Goal: Transaction & Acquisition: Obtain resource

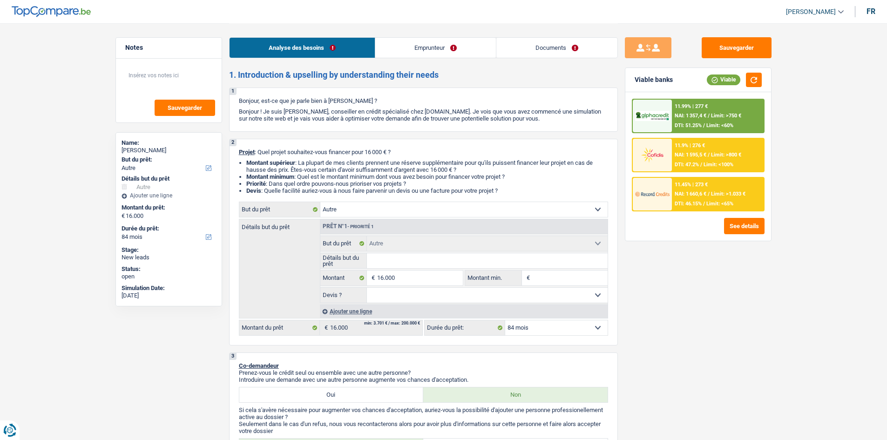
select select "other"
select select "84"
select select "other"
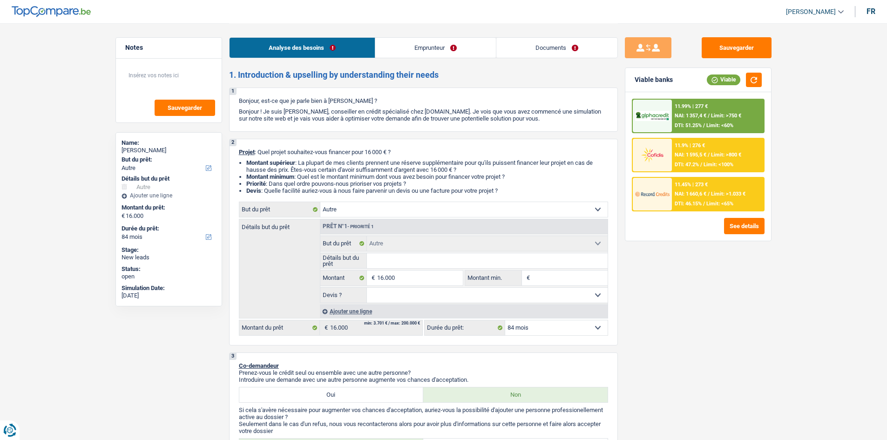
select select "84"
select select "worker"
select select "familyAllowances"
select select "netSalary"
select select "mealVouchers"
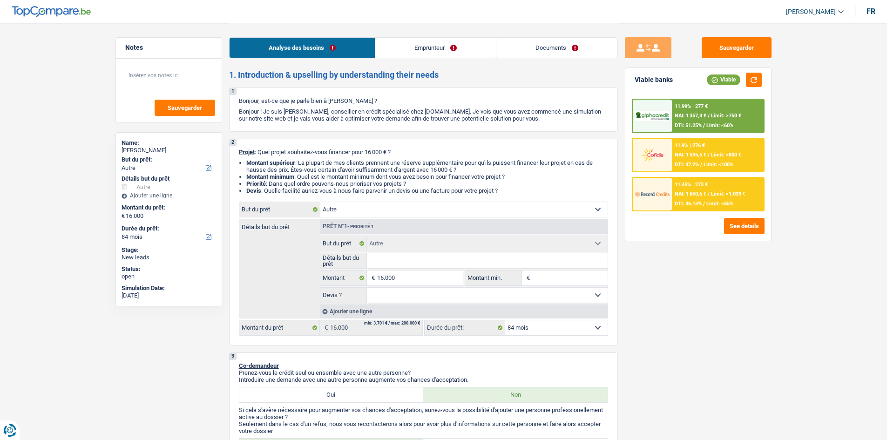
select select "netSalary"
select select "ownerWithMortgage"
select select "mortgage"
select select "300"
select select "other"
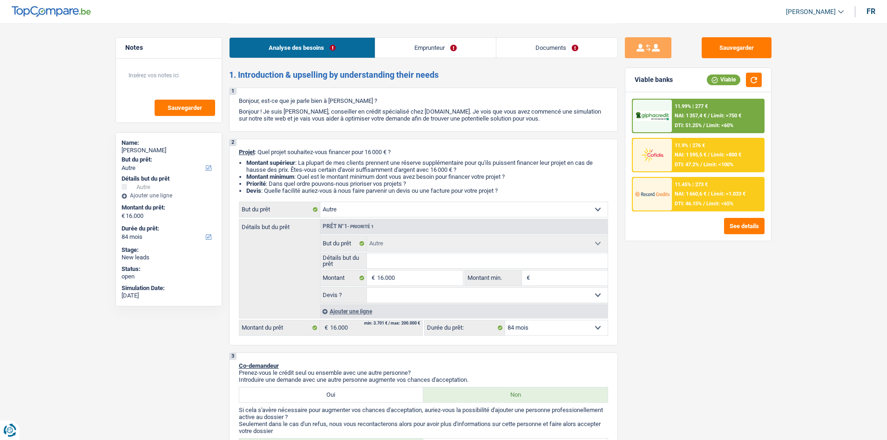
select select "other"
select select "84"
drag, startPoint x: 732, startPoint y: 223, endPoint x: 731, endPoint y: 229, distance: 5.8
click at [731, 229] on button "See details" at bounding box center [744, 226] width 40 height 16
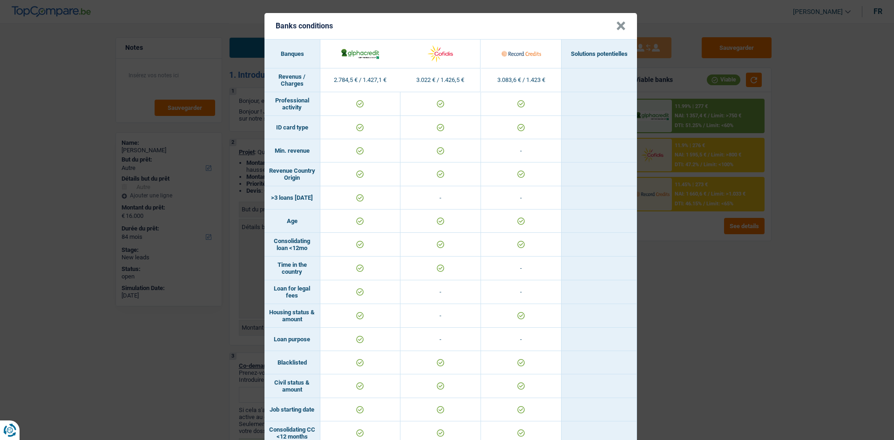
click at [801, 322] on div "Banks conditions × Banques Solutions potentielles Revenus / Charges 2.784,5 € /…" at bounding box center [447, 220] width 894 height 440
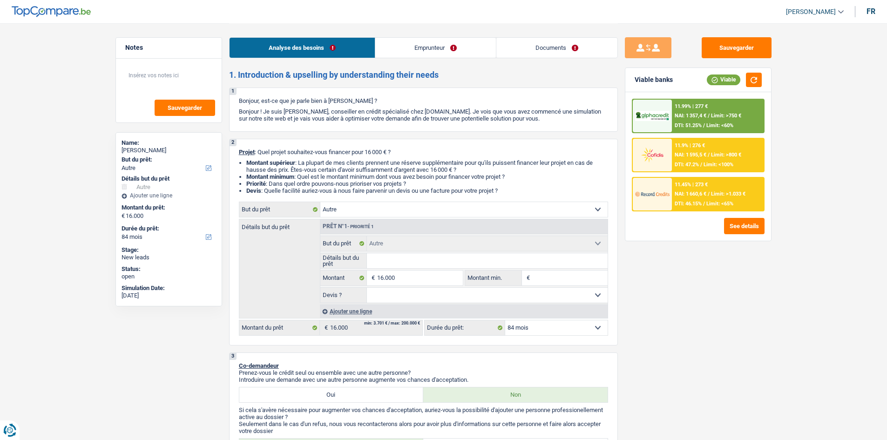
drag, startPoint x: 684, startPoint y: 171, endPoint x: 672, endPoint y: 177, distance: 13.5
click at [683, 175] on div "11.99% | 277 € NAI: 1 357,4 € / Limit: >750 € DTI: 51.25% / Limit: <60% 11.9% |…" at bounding box center [698, 155] width 133 height 113
click at [691, 140] on div "11.9% | 276 € NAI: 1 595,5 € / Limit: >800 € DTI: 47.2% / Limit: <100%" at bounding box center [718, 155] width 92 height 33
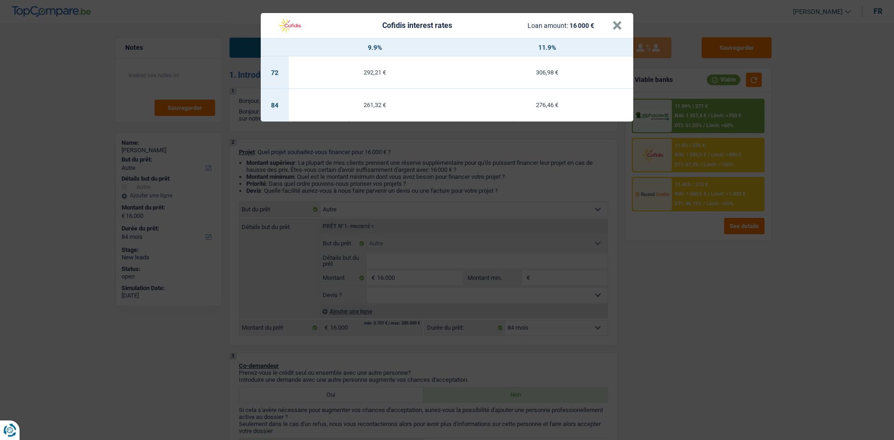
drag, startPoint x: 661, startPoint y: 192, endPoint x: 662, endPoint y: 197, distance: 4.9
click at [661, 193] on div "Cofidis interest rates Loan amount: 16 000 € × 9.9% 11.9% 72 292,21 € 306,98 € …" at bounding box center [447, 220] width 894 height 440
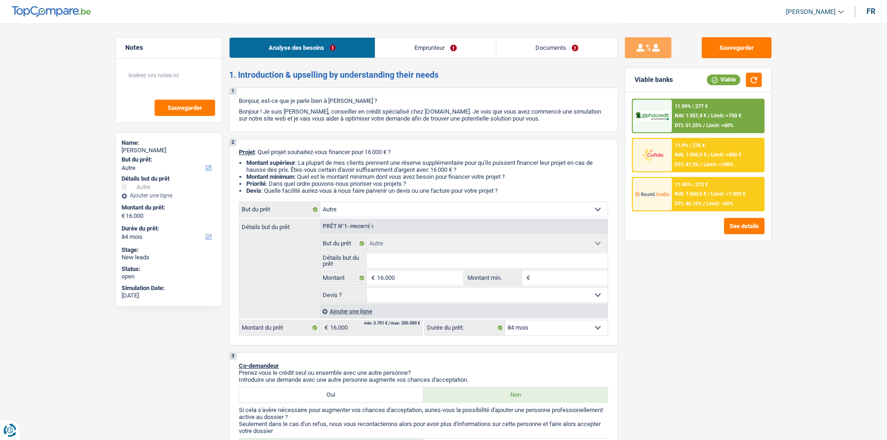
click at [693, 182] on div "11.45% | 273 € NAI: 1 660,6 € / Limit: >1.033 € DTI: 46.15% / Limit: <65%" at bounding box center [718, 194] width 92 height 33
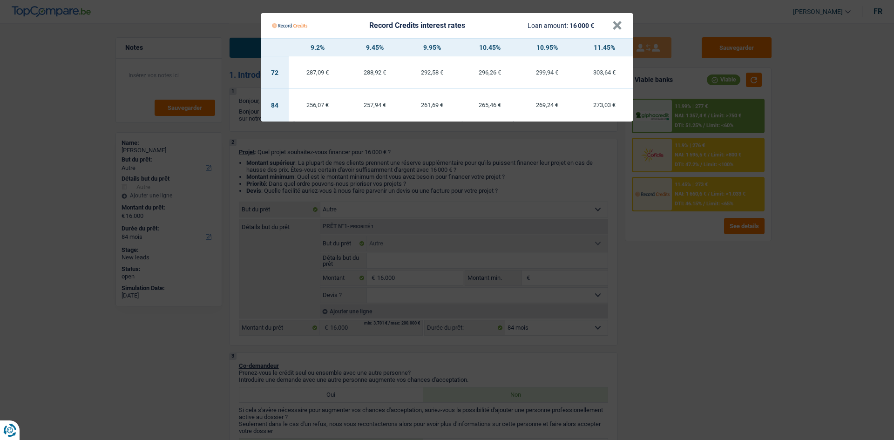
drag, startPoint x: 700, startPoint y: 335, endPoint x: 685, endPoint y: 335, distance: 14.4
click at [695, 335] on Credits "Record Credits interest rates Loan amount: 16 000 € × 9.2% 9.45% 9.95% 10.45% 1…" at bounding box center [447, 220] width 894 height 440
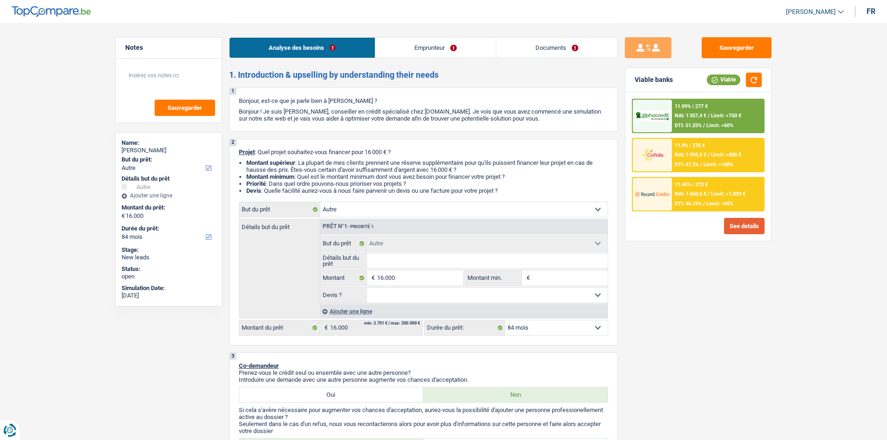
click at [752, 223] on button "See details" at bounding box center [744, 226] width 40 height 16
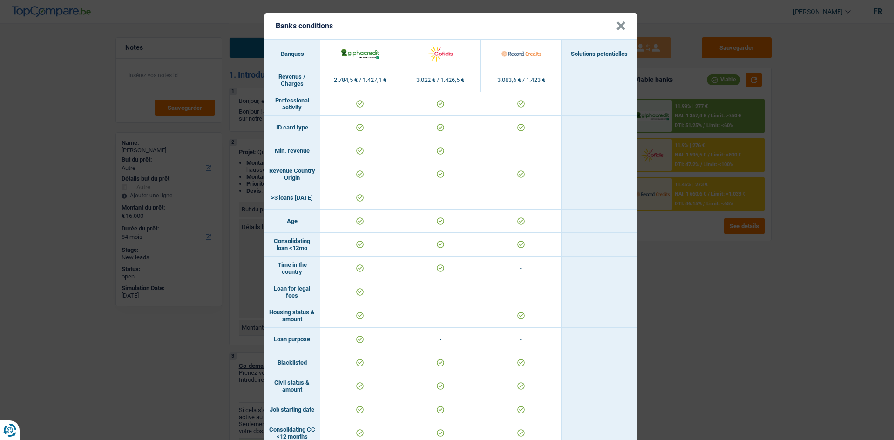
drag, startPoint x: 696, startPoint y: 273, endPoint x: 682, endPoint y: 277, distance: 14.1
click at [689, 277] on div "Banks conditions × Banques Solutions potentielles Revenus / Charges 2.784,5 € /…" at bounding box center [447, 220] width 894 height 440
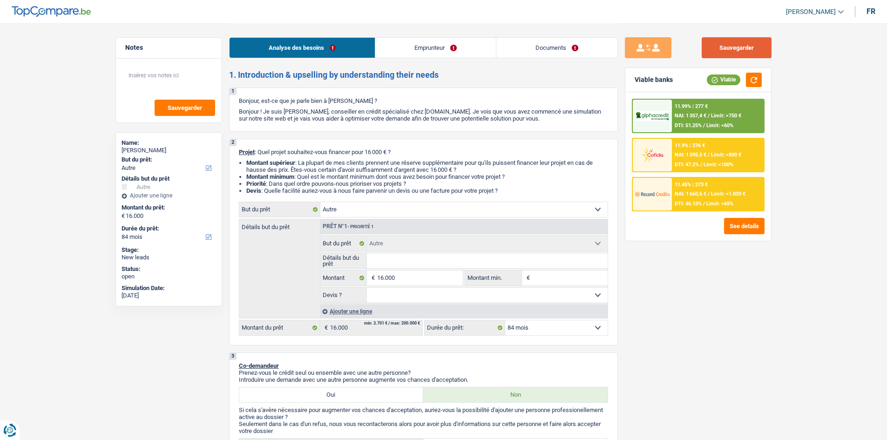
click at [715, 49] on button "Sauvegarder" at bounding box center [736, 47] width 70 height 21
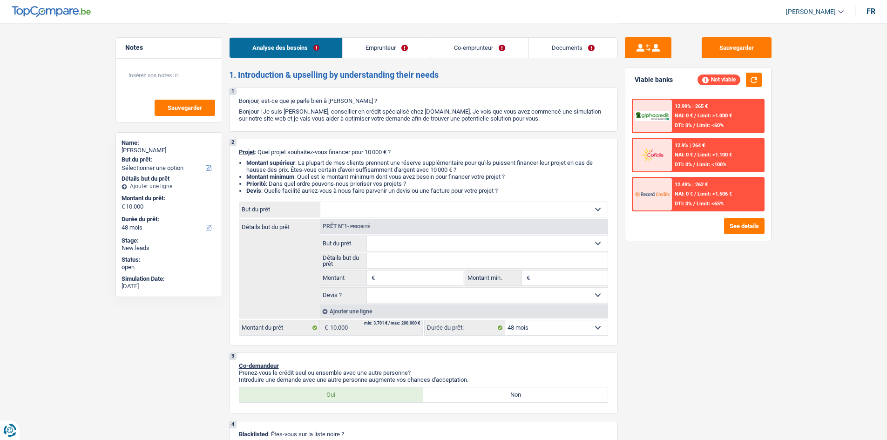
select select "48"
select select "publicEmployee"
select select "familyAllowances"
select select "netSalary"
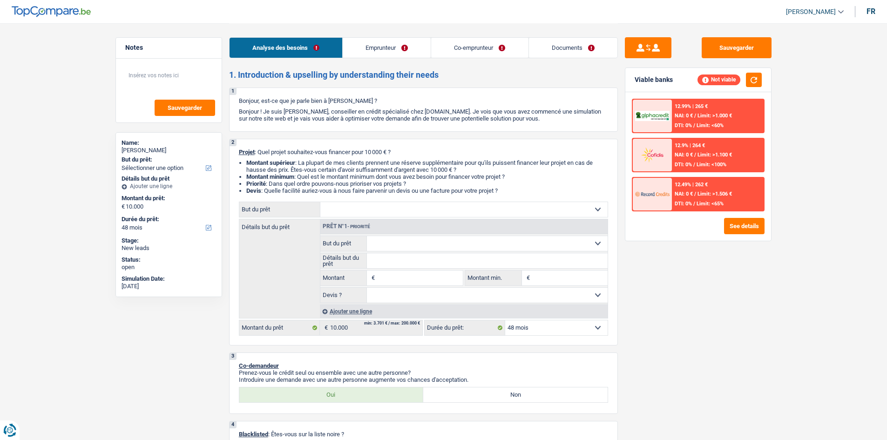
select select "mealVouchers"
select select "ownerWithMortgage"
select select "mortgage"
select select "48"
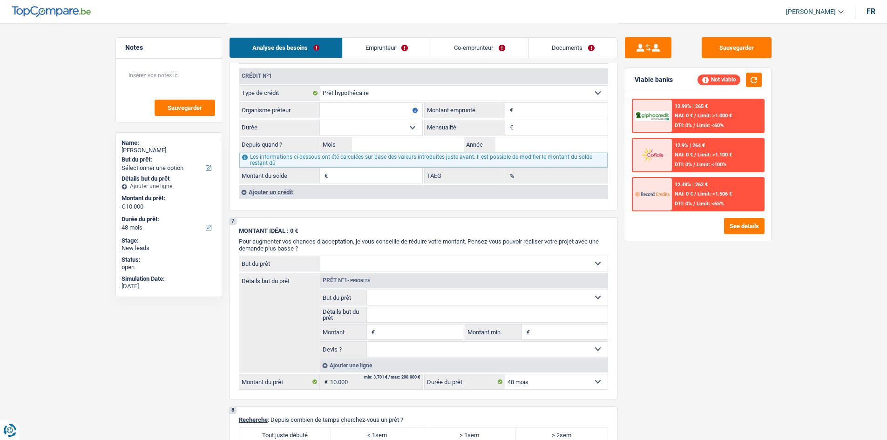
scroll to position [681, 0]
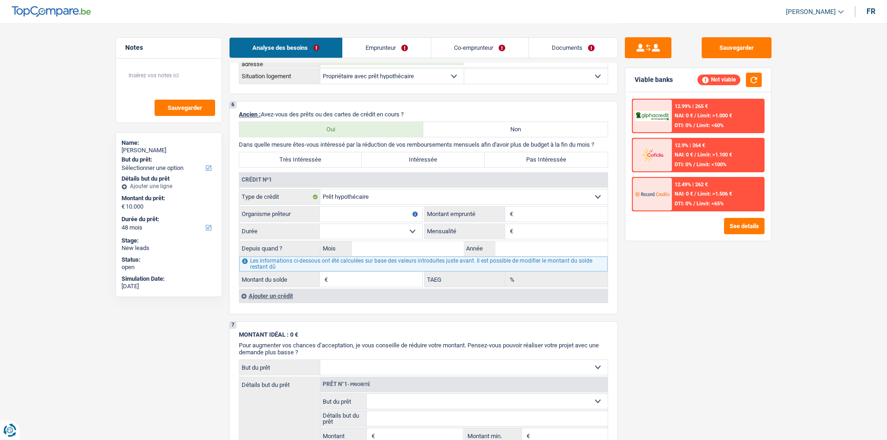
click at [560, 209] on input "Montant" at bounding box center [561, 214] width 92 height 15
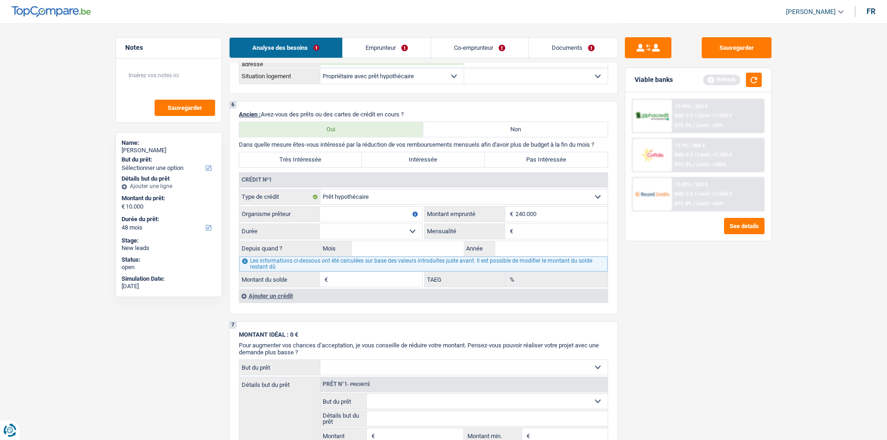
type input "240.000"
click at [522, 230] on input "Mensualité" at bounding box center [561, 231] width 92 height 15
type input "1.225"
drag, startPoint x: 502, startPoint y: 252, endPoint x: 506, endPoint y: 248, distance: 5.3
click at [504, 252] on input "Année" at bounding box center [551, 248] width 112 height 15
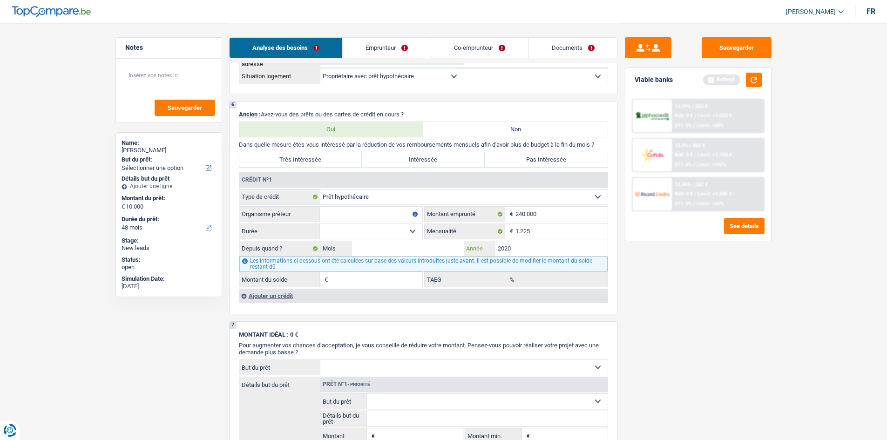
type input "2020"
click at [404, 243] on input "Mois" at bounding box center [408, 248] width 112 height 15
type input "11"
click at [347, 212] on input "Organisme prêteur" at bounding box center [371, 214] width 102 height 15
type input "fond du logement"
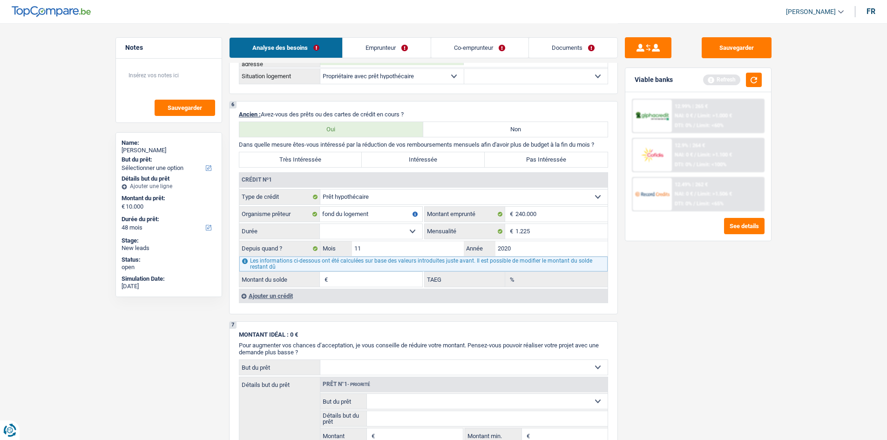
click at [331, 224] on select "120 mois 132 mois 144 mois 180 mois 240 mois 300 mois 360 mois 420 mois Sélecti…" at bounding box center [371, 231] width 102 height 15
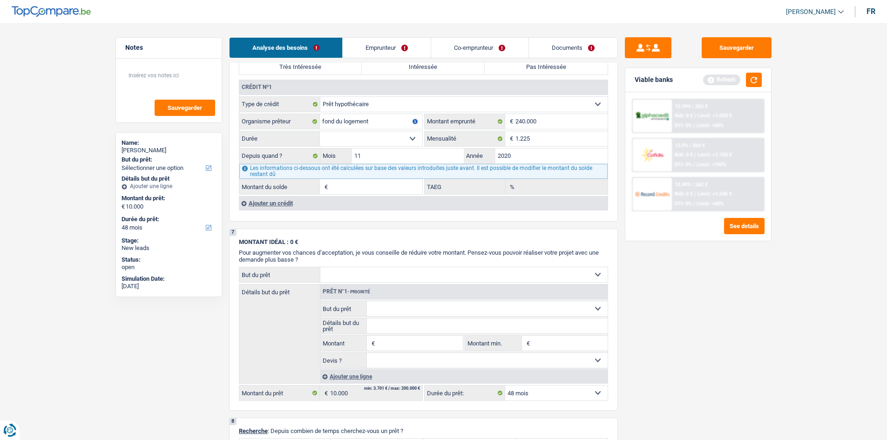
scroll to position [727, 0]
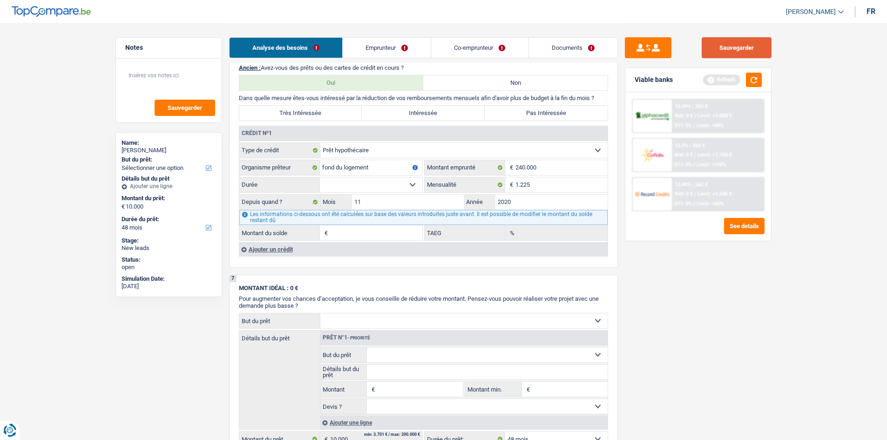
drag, startPoint x: 713, startPoint y: 49, endPoint x: 704, endPoint y: 44, distance: 10.5
click at [714, 49] on button "Sauvegarder" at bounding box center [736, 47] width 70 height 21
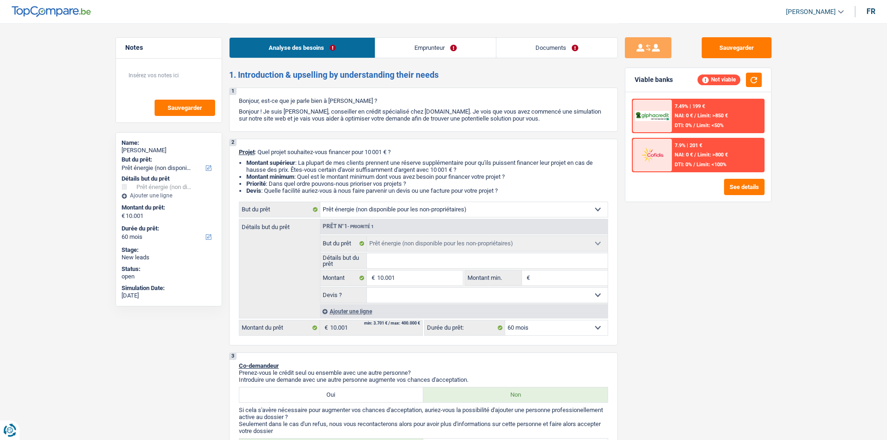
select select "energy"
select select "60"
select select "energy"
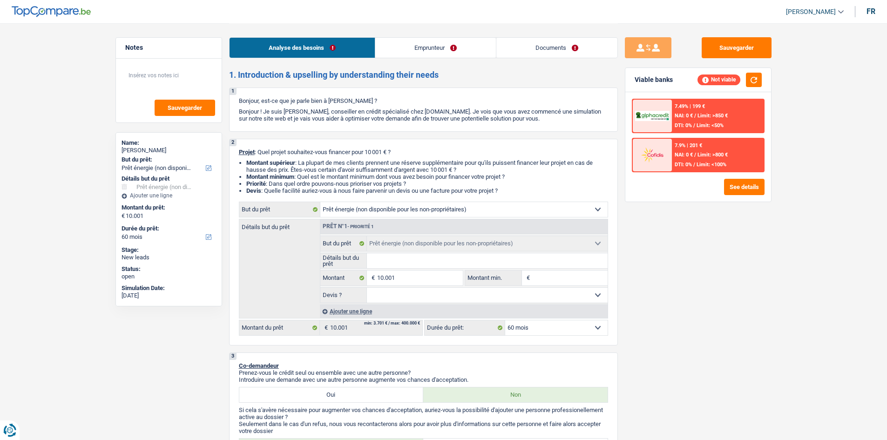
select select "60"
select select "worker"
select select "netSalary"
select select "energy"
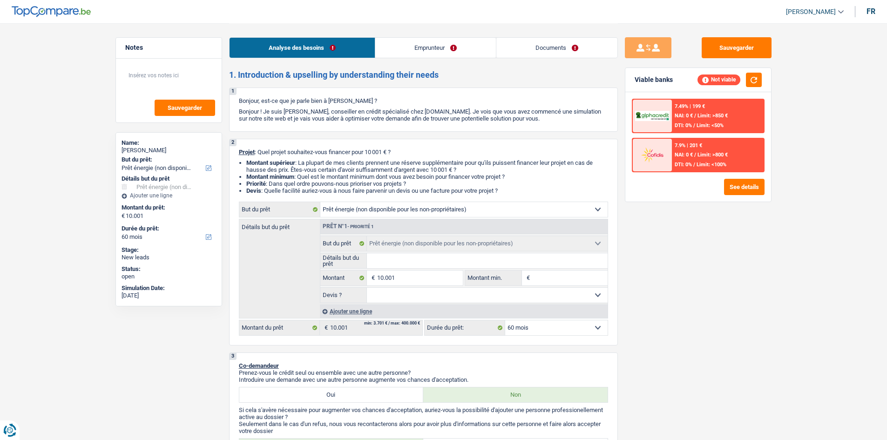
select select "60"
click at [551, 279] on input "Montant min." at bounding box center [569, 277] width 75 height 15
click at [743, 189] on button "See details" at bounding box center [744, 187] width 40 height 16
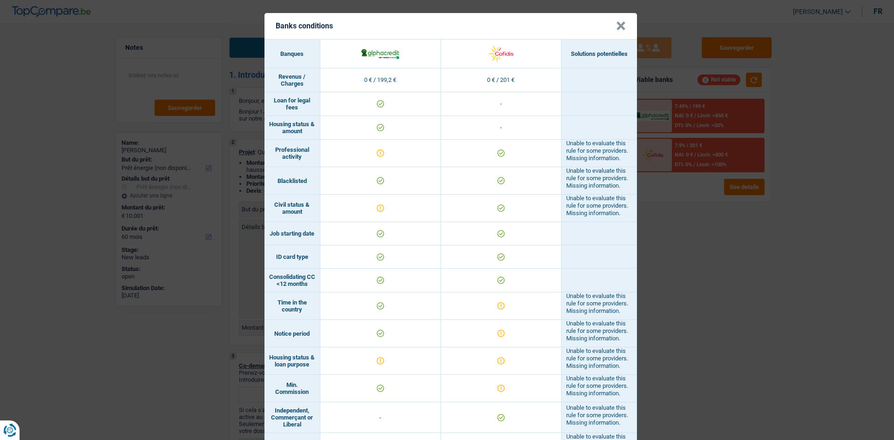
drag, startPoint x: 656, startPoint y: 217, endPoint x: 649, endPoint y: 217, distance: 7.0
click at [654, 217] on div "Banks conditions × Banques Solutions potentielles Revenus / Charges 0 € / 199,2…" at bounding box center [447, 220] width 894 height 440
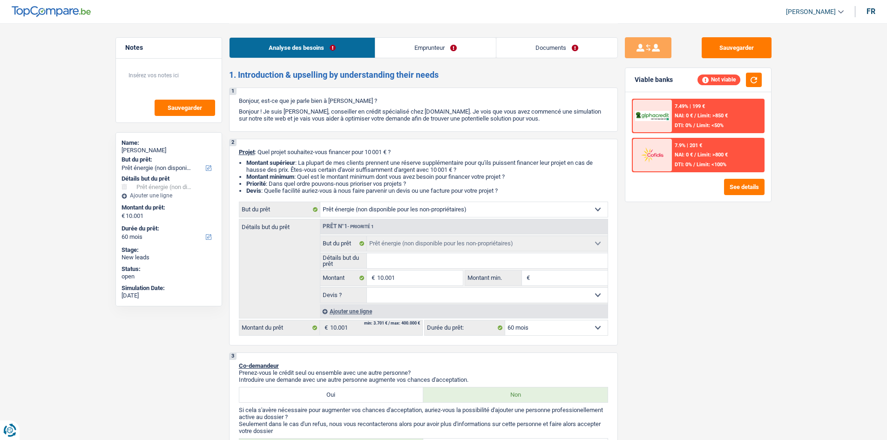
drag, startPoint x: 382, startPoint y: 291, endPoint x: 392, endPoint y: 292, distance: 10.7
click at [384, 292] on select "Oui Non Non répondu Sélectionner une option" at bounding box center [487, 295] width 241 height 15
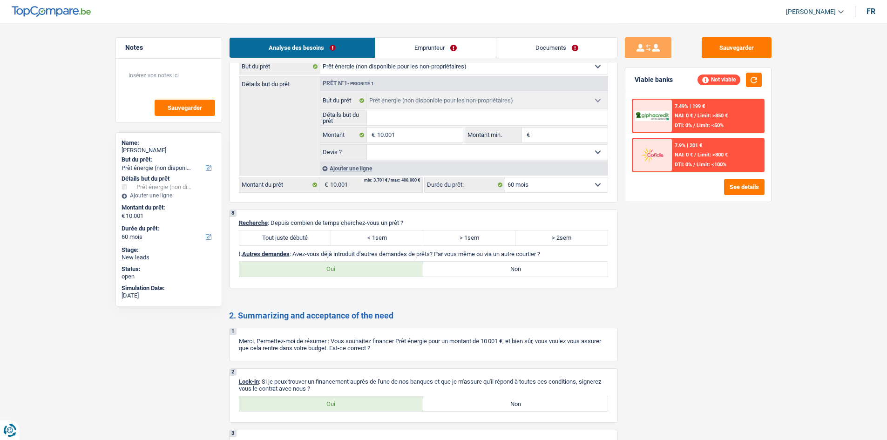
scroll to position [499, 0]
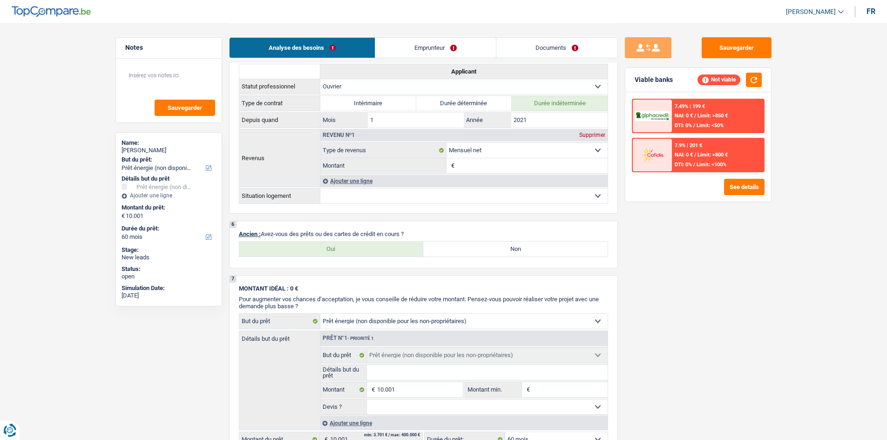
click at [400, 40] on link "Emprunteur" at bounding box center [435, 48] width 121 height 20
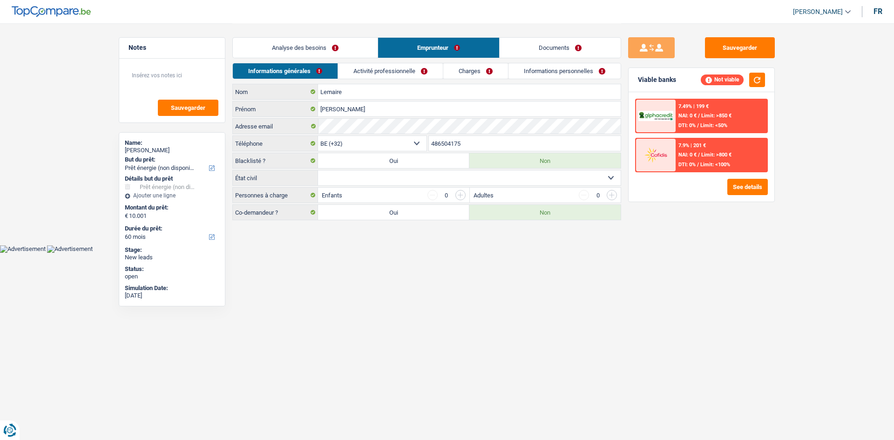
click at [373, 71] on link "Activité professionnelle" at bounding box center [390, 70] width 105 height 15
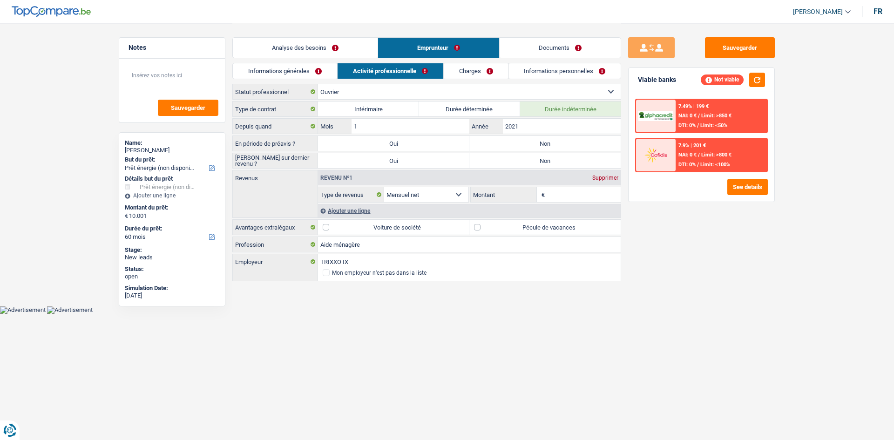
click at [455, 74] on link "Charges" at bounding box center [476, 70] width 65 height 15
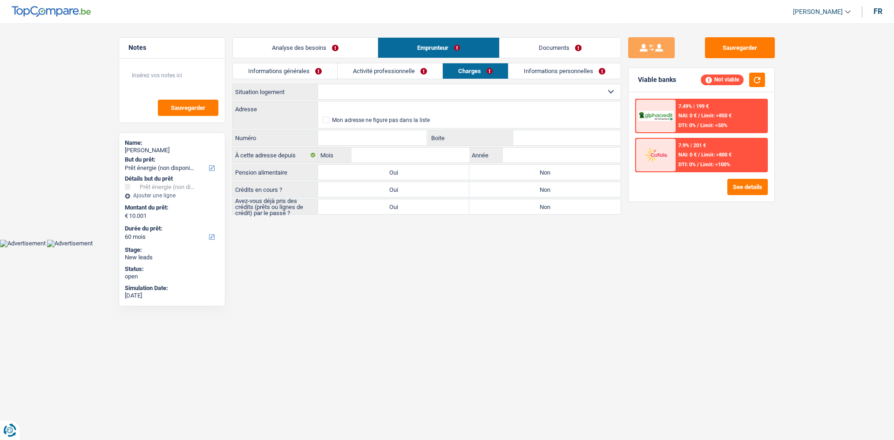
click at [262, 68] on link "Informations générales" at bounding box center [285, 70] width 104 height 15
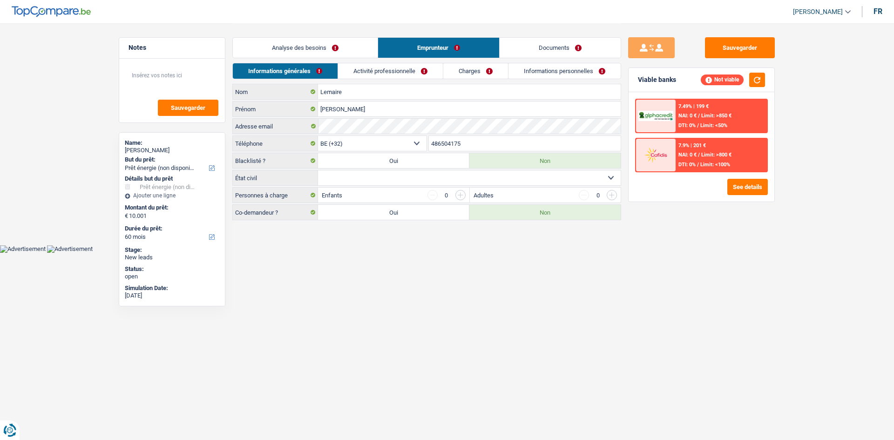
click at [304, 42] on link "Analyse des besoins" at bounding box center [305, 48] width 145 height 20
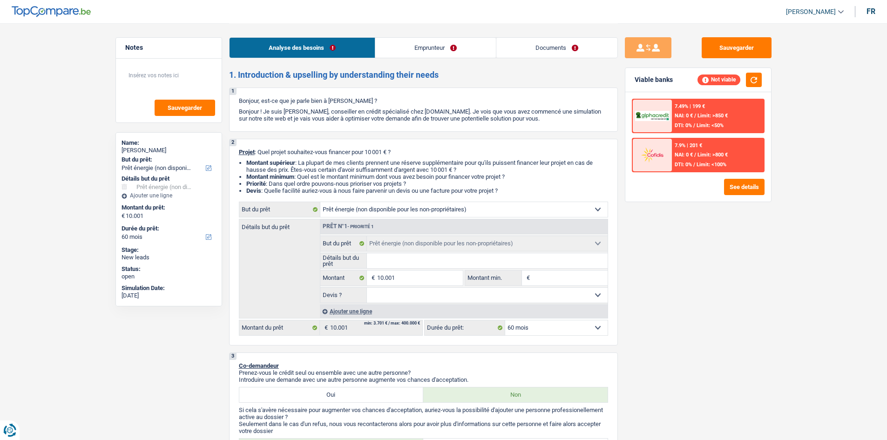
click at [338, 310] on div "Ajouter une ligne" at bounding box center [464, 310] width 288 height 13
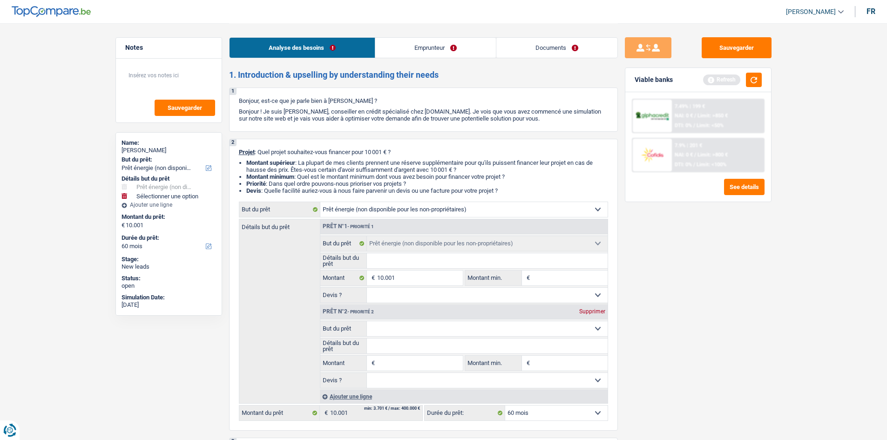
click at [380, 332] on select "Confort maison: meubles, textile, peinture, électroménager, outillage non-profe…" at bounding box center [487, 328] width 241 height 15
click at [258, 318] on div "Détails but du prêt Prêt n°1 - Priorité 1 Confort maison: meubles, textile, pei…" at bounding box center [423, 311] width 369 height 185
click at [184, 333] on div "Notes Sauvegarder Name: Cindy Lemaire But du prêt: Confort maison: meubles, tex…" at bounding box center [168, 231] width 121 height 388
click at [592, 308] on div "Prêt n°2 - Priorité 2 Supprimer" at bounding box center [463, 311] width 287 height 15
click at [594, 310] on div "Supprimer" at bounding box center [592, 312] width 31 height 6
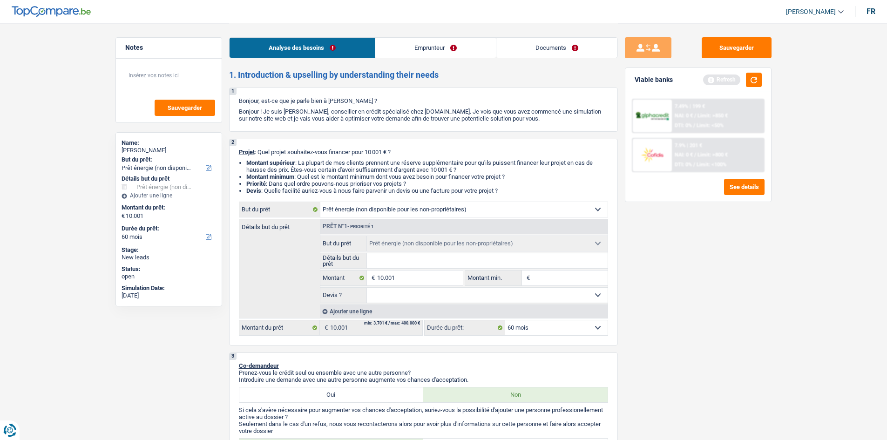
type input "p"
type input "pa"
type input "pan"
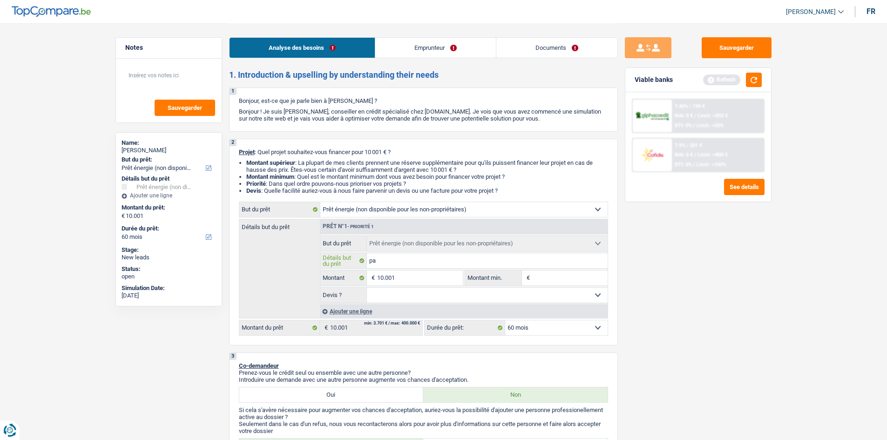
type input "pan"
type input "pann"
type input "panne"
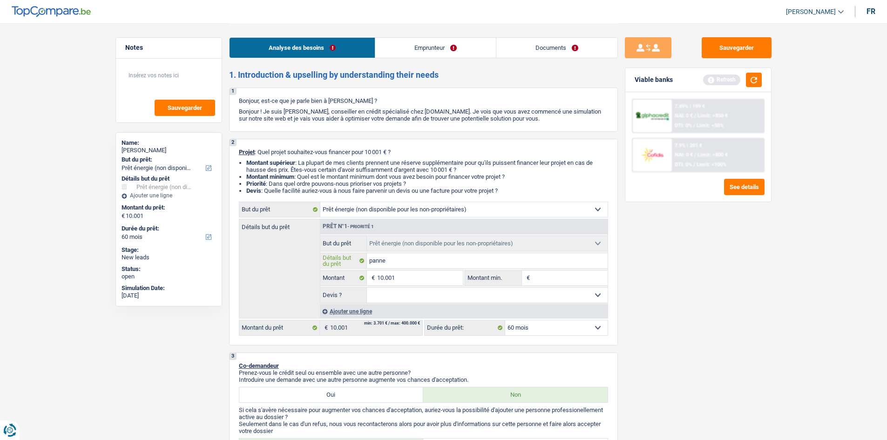
type input "pannea"
type input "panneau"
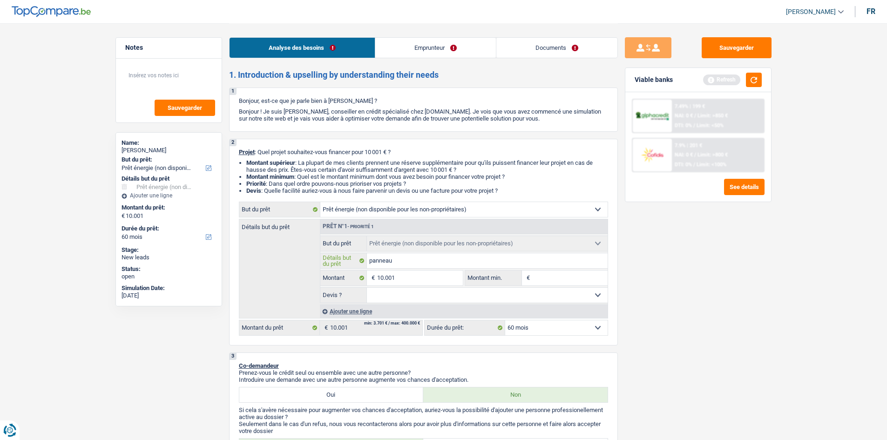
type input "panneau"
type input "panneaus"
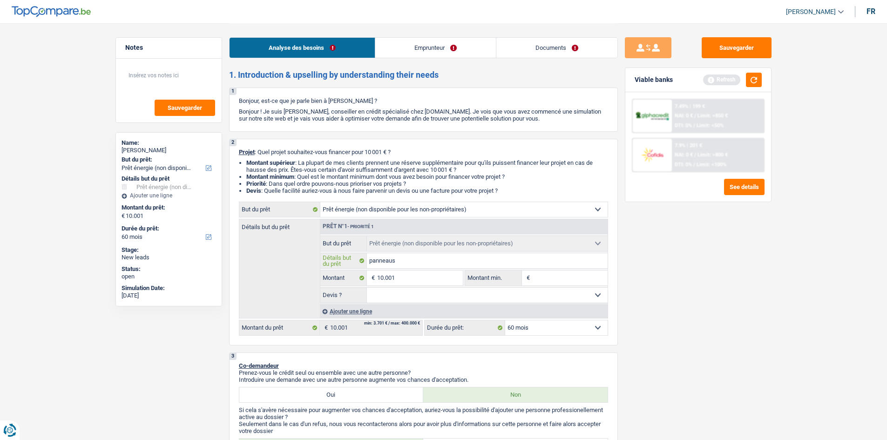
type input "panneau"
type input "panneaux"
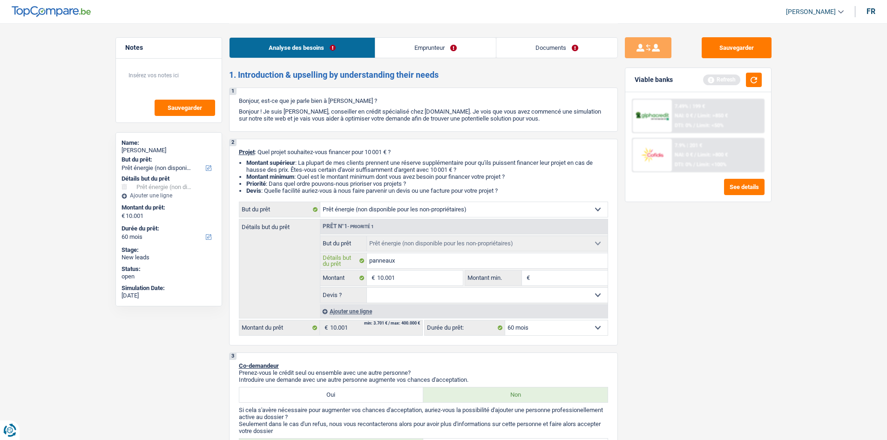
type input "panneaux"
type input "panneaux s"
type input "panneaux so"
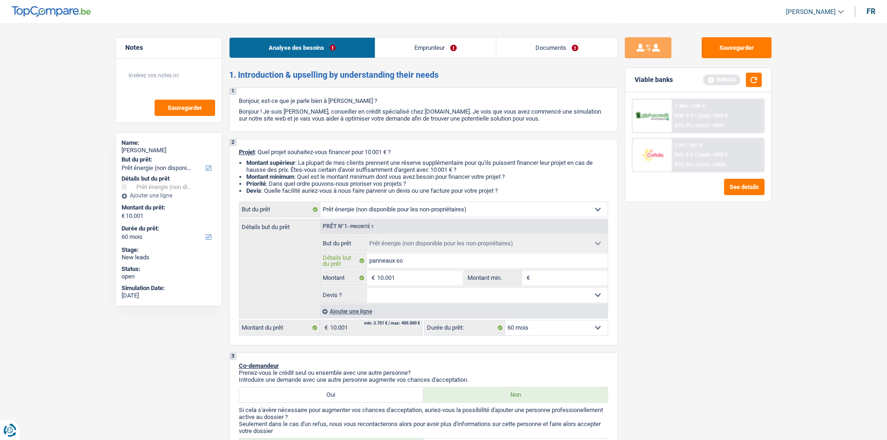
type input "panneaux sol"
type input "panneaux solo"
type input "panneaux soloa"
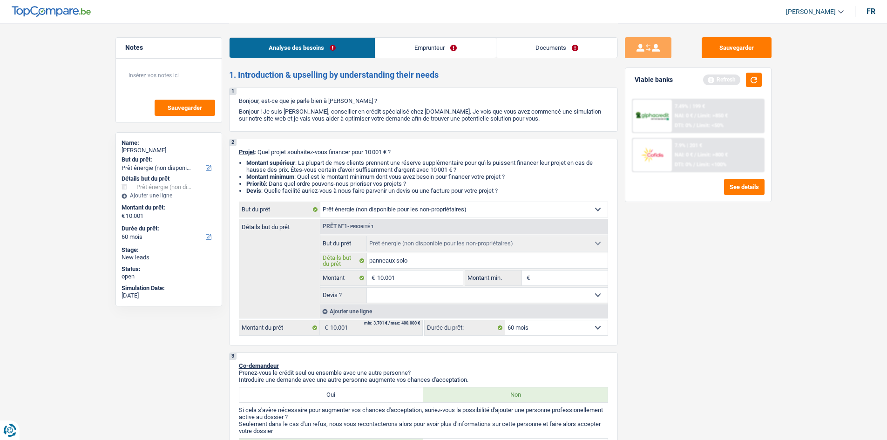
type input "panneaux soloa"
type input "panneaux soloai"
type input "panneaux soloair"
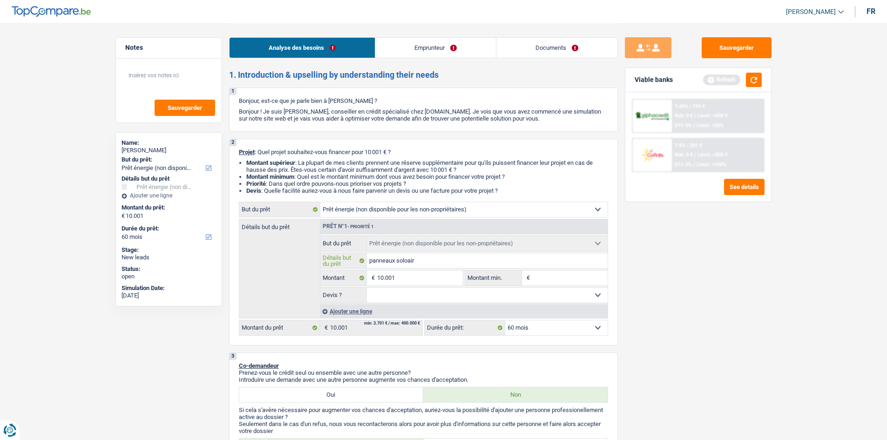
type input "panneaux soloaire"
type input "panneaux soloaire e"
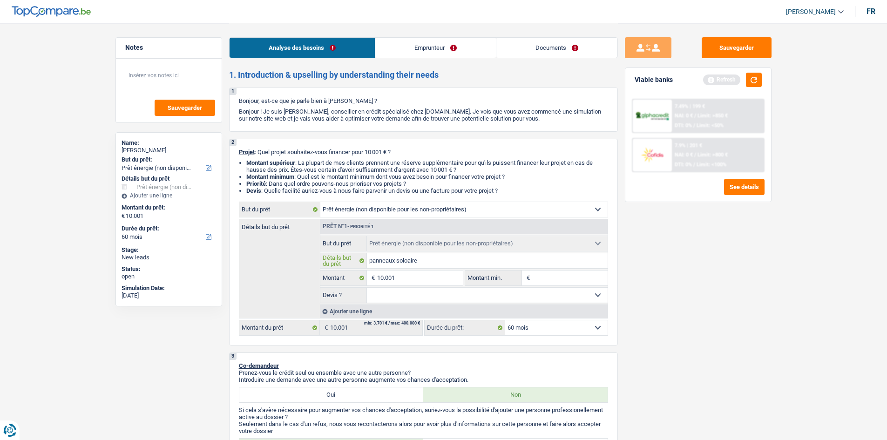
type input "panneaux soloaire e"
type input "panneaux soloaire et"
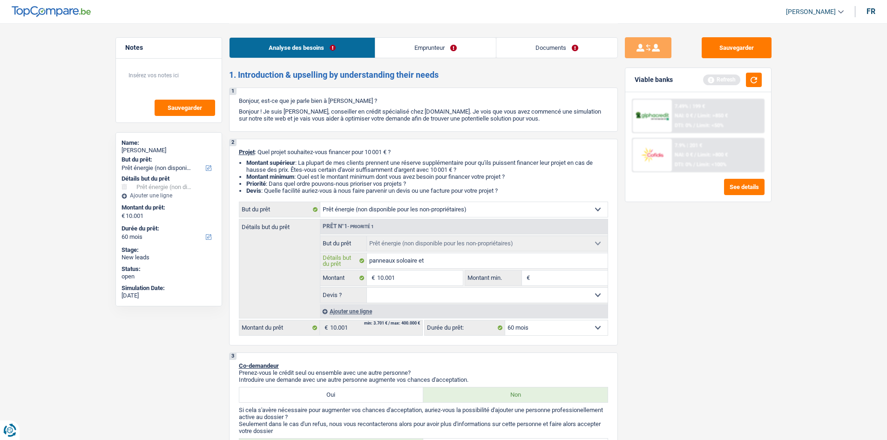
type input "panneaux soloaire et c"
type input "panneaux soloaire et ch"
type input "panneaux soloaire et cha"
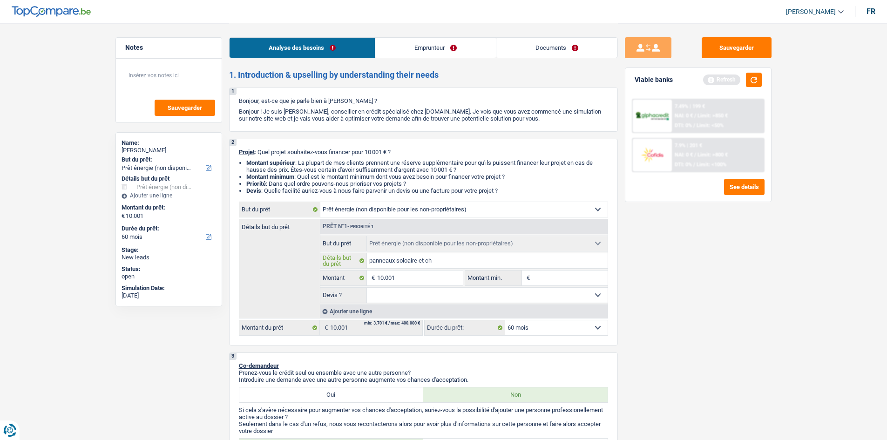
type input "panneaux soloaire et cha"
type input "panneaux soloaire et chau"
type input "panneaux soloaire et chauf"
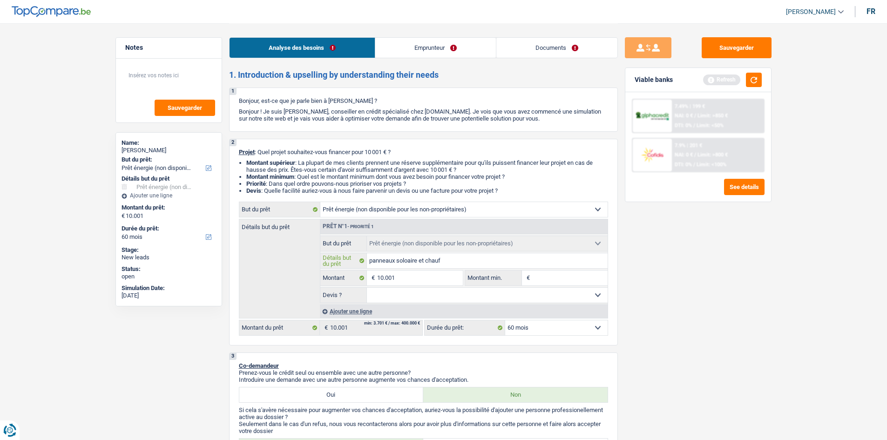
type input "panneaux soloaire et chauff"
type input "panneaux soloaire et chauffa"
type input "panneaux soloaire et chauffag"
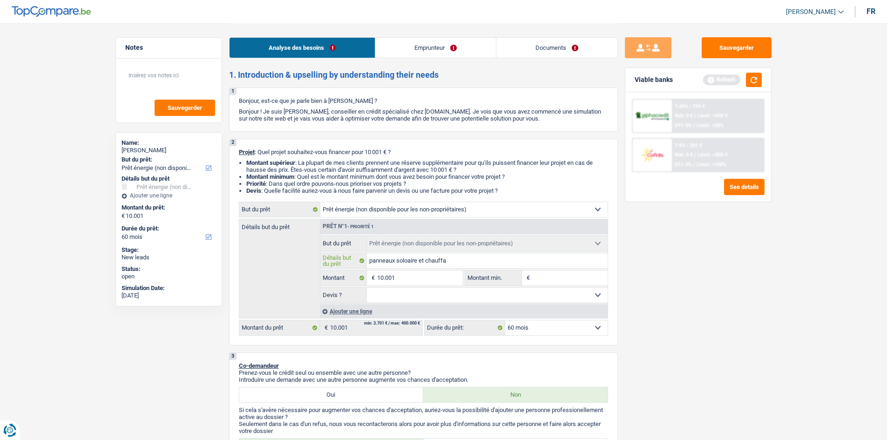
type input "panneaux soloaire et chauffag"
type input "panneaux soloaire et chauffage"
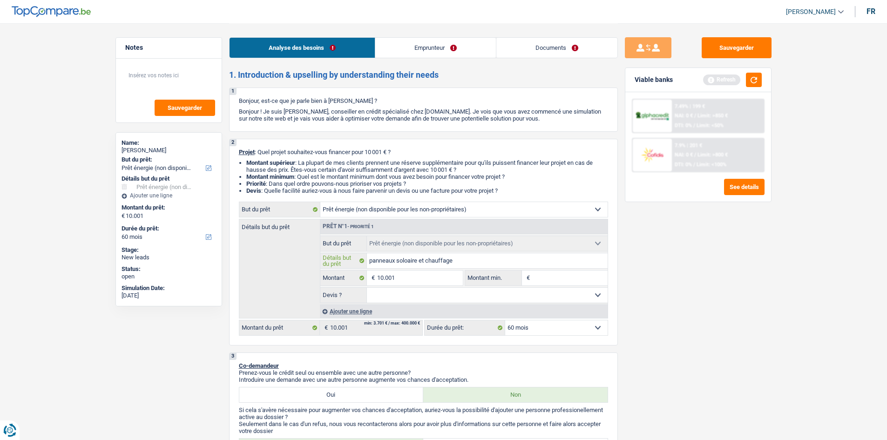
type input "panneaux soloaire et chauffage"
click at [565, 284] on input "Montant min." at bounding box center [569, 277] width 75 height 15
type input "7"
type input "70"
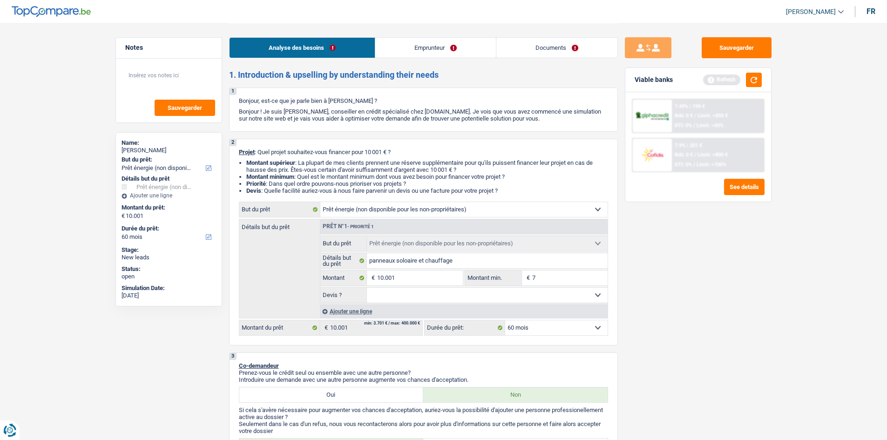
type input "70"
type input "700"
type input "7.000"
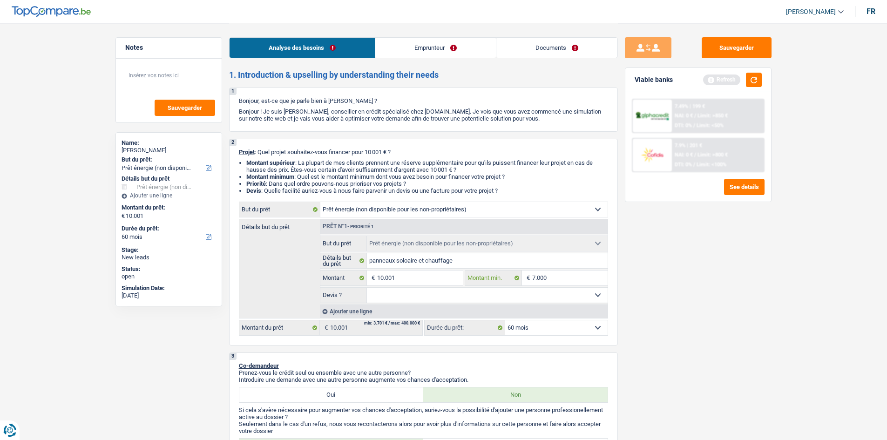
type input "7.000"
click at [537, 288] on select "Oui Non Non répondu Sélectionner une option" at bounding box center [487, 295] width 241 height 15
select select "yes"
click at [367, 288] on select "Oui Non Non répondu Sélectionner une option" at bounding box center [487, 295] width 241 height 15
select select "yes"
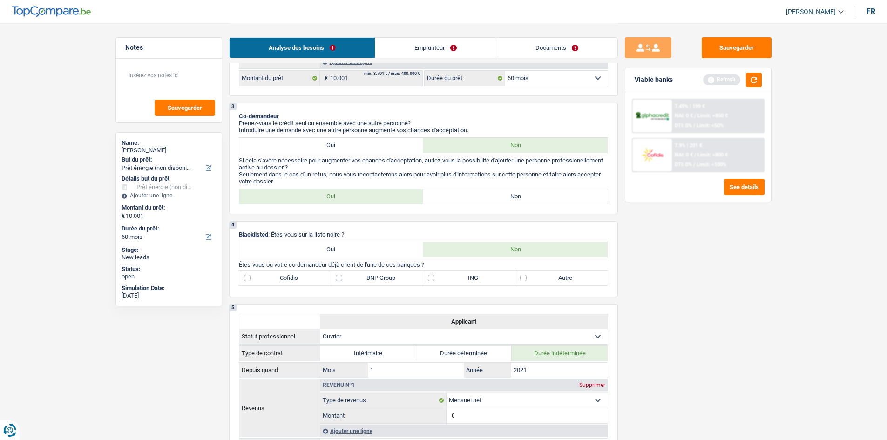
scroll to position [287, 0]
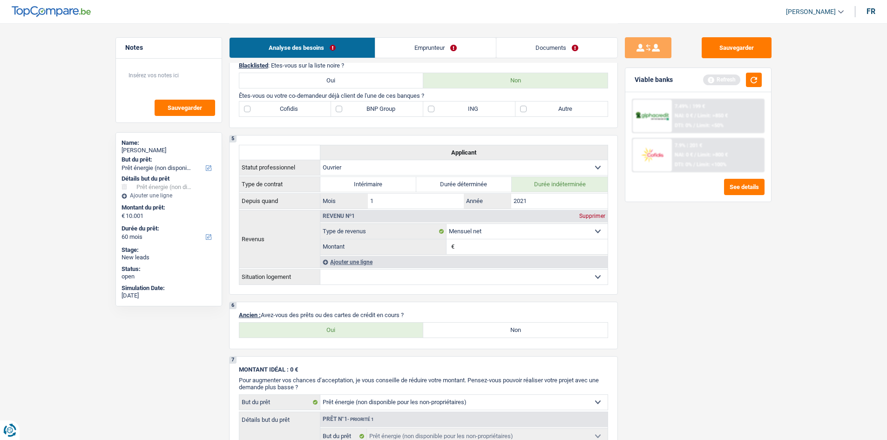
click at [416, 307] on div "6 Ancien : Avez-vous des prêts ou des cartes de crédit en cours ? Oui Non Tous …" at bounding box center [423, 325] width 389 height 47
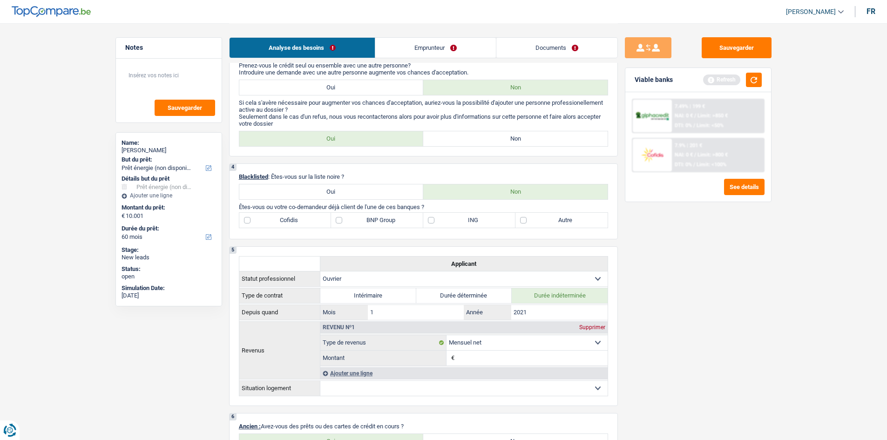
scroll to position [306, 0]
click at [500, 135] on label "Non" at bounding box center [515, 140] width 184 height 15
click at [500, 135] on input "Non" at bounding box center [515, 140] width 184 height 15
radio input "true"
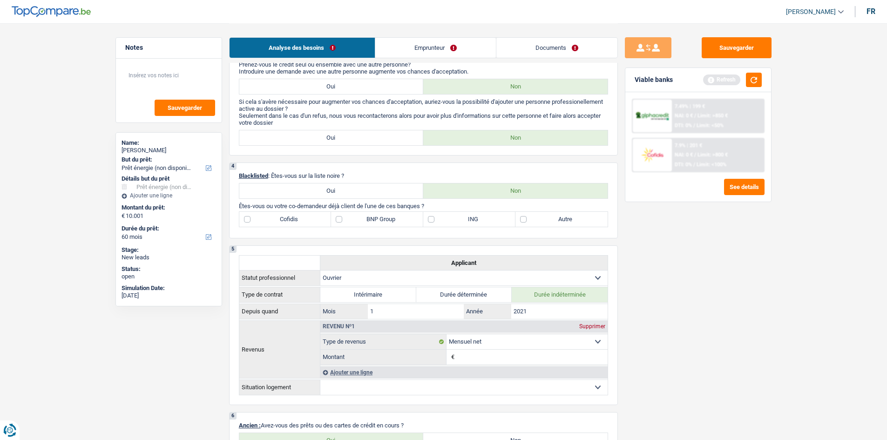
scroll to position [308, 0]
drag, startPoint x: 555, startPoint y: 227, endPoint x: 532, endPoint y: 220, distance: 24.4
click at [532, 220] on label "Autre" at bounding box center [561, 219] width 92 height 15
click at [532, 220] on input "Autre" at bounding box center [561, 219] width 92 height 15
checkbox input "true"
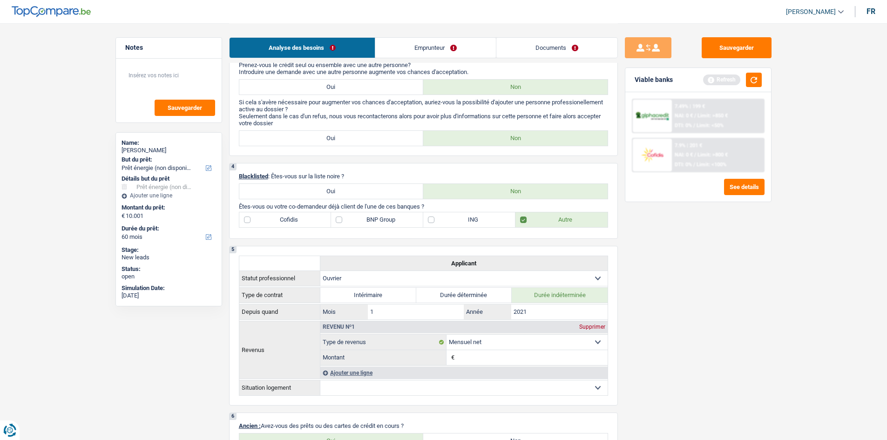
click at [364, 225] on label "BNP Group" at bounding box center [377, 219] width 92 height 15
click at [364, 225] on input "BNP Group" at bounding box center [377, 219] width 92 height 15
checkbox input "true"
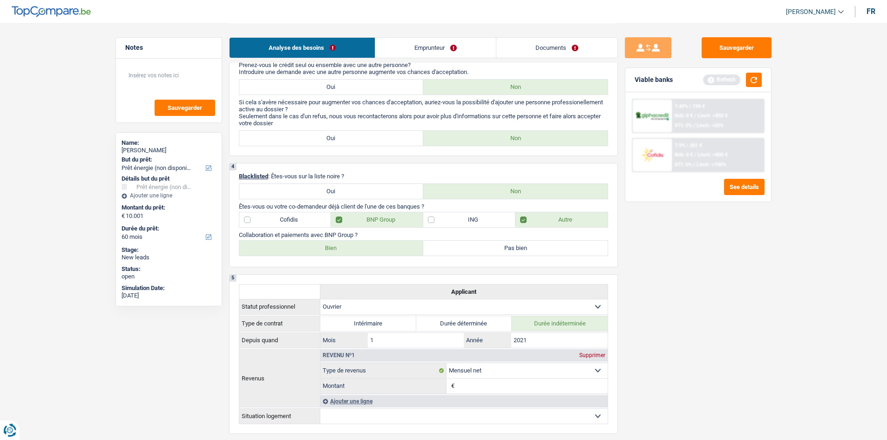
click at [356, 247] on label "Bien" at bounding box center [331, 248] width 184 height 15
click at [356, 247] on input "Bien" at bounding box center [331, 248] width 184 height 15
radio input "true"
click at [419, 38] on link "Emprunteur" at bounding box center [435, 48] width 121 height 20
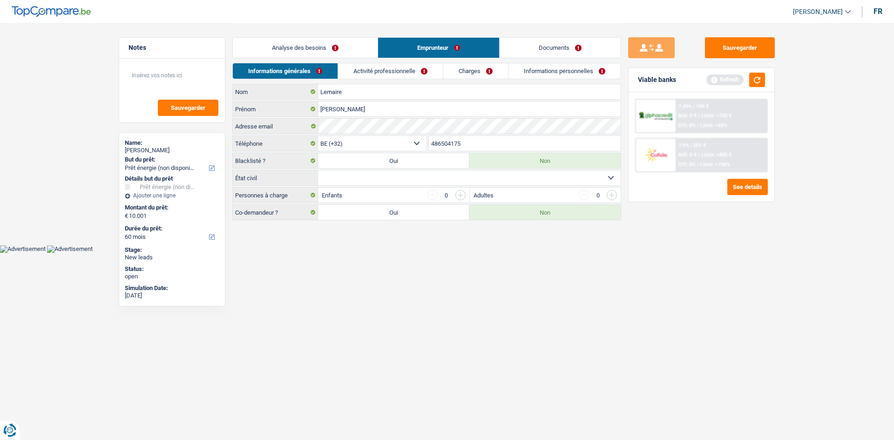
click at [400, 67] on link "Activité professionnelle" at bounding box center [390, 70] width 105 height 15
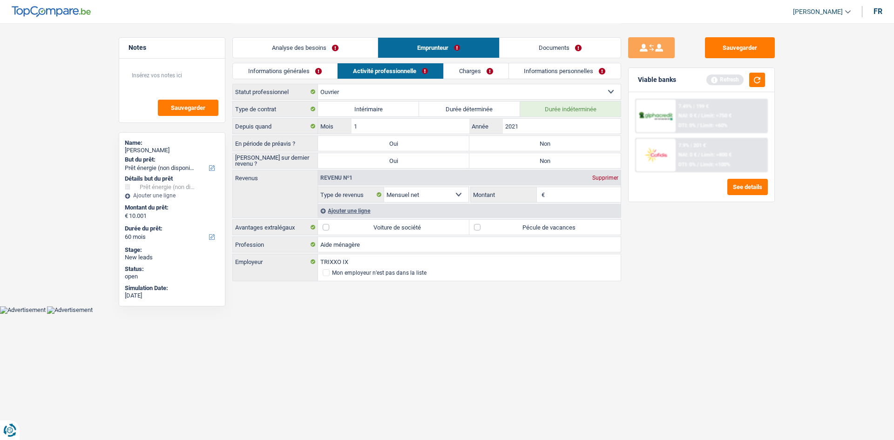
click at [485, 71] on link "Charges" at bounding box center [476, 70] width 65 height 15
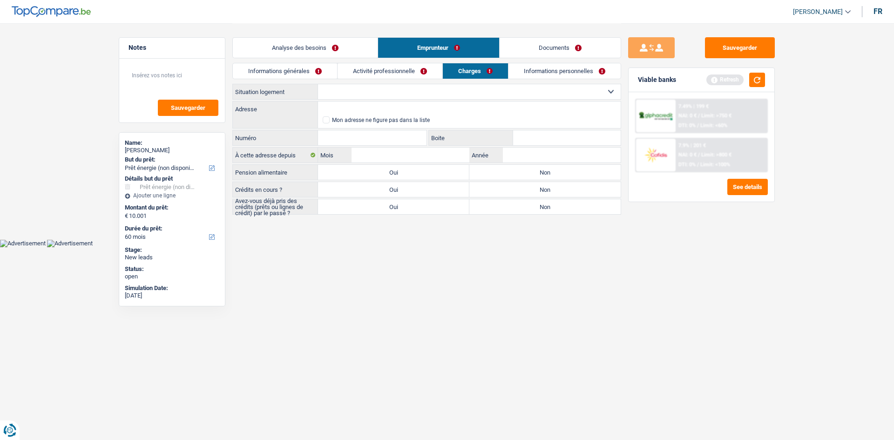
click at [470, 86] on select "Locataire Propriétaire avec prêt hypothécaire Propriétaire sans prêt hypothécai…" at bounding box center [469, 91] width 303 height 15
select select "ownerWithMortgage"
click at [318, 84] on select "Locataire Propriétaire avec prêt hypothécaire Propriétaire sans prêt hypothécai…" at bounding box center [469, 91] width 303 height 15
drag, startPoint x: 290, startPoint y: 55, endPoint x: 283, endPoint y: 46, distance: 11.6
click at [283, 46] on link "Analyse des besoins" at bounding box center [305, 48] width 145 height 20
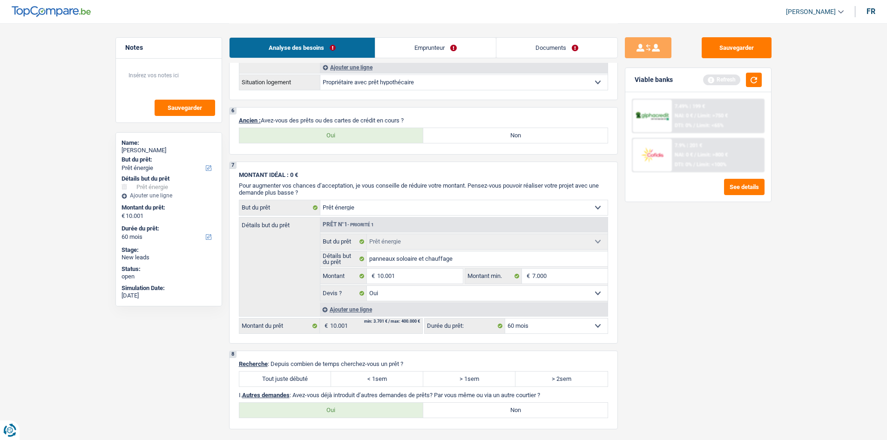
scroll to position [641, 0]
click at [305, 136] on label "Oui" at bounding box center [331, 135] width 184 height 15
click at [305, 136] on input "Oui" at bounding box center [331, 135] width 184 height 15
radio input "true"
select select "mortgage"
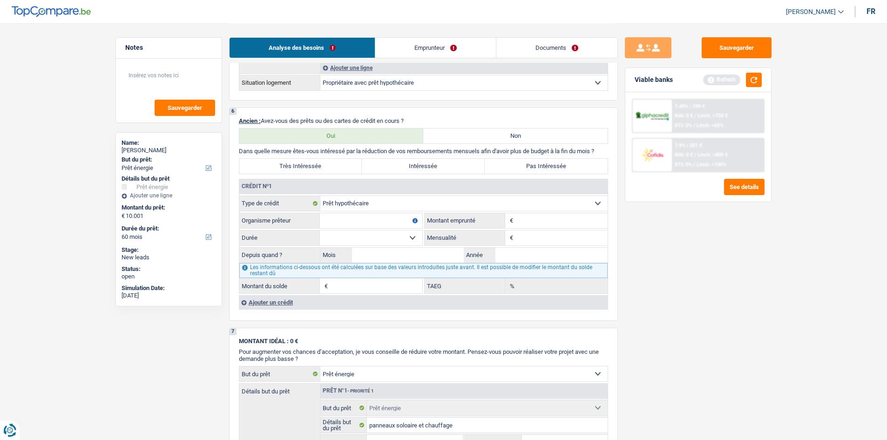
click at [520, 221] on input "Montant" at bounding box center [561, 220] width 92 height 15
click at [395, 220] on input "Organisme prêteur" at bounding box center [371, 220] width 102 height 15
click at [550, 220] on input "Montant" at bounding box center [561, 220] width 92 height 15
type input "220.000"
click at [542, 239] on input "Mensualité" at bounding box center [561, 237] width 92 height 15
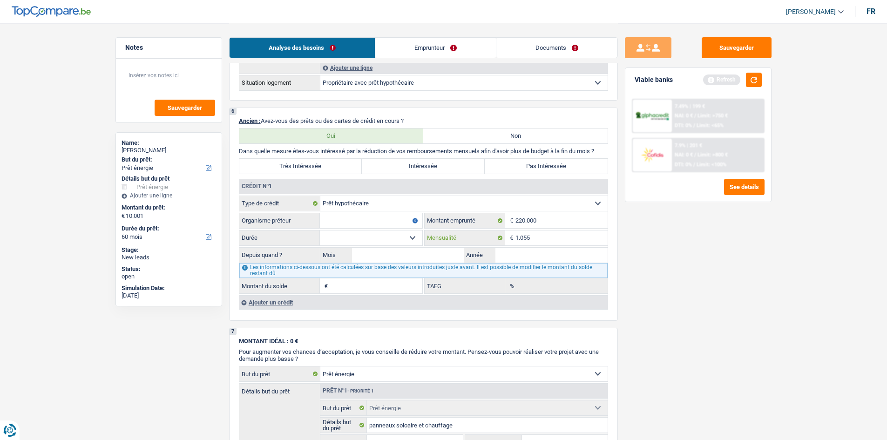
type input "1.055"
click at [519, 261] on input "Année" at bounding box center [551, 255] width 112 height 15
type input "0"
type input "2025"
click at [434, 256] on input "Mois" at bounding box center [408, 255] width 112 height 15
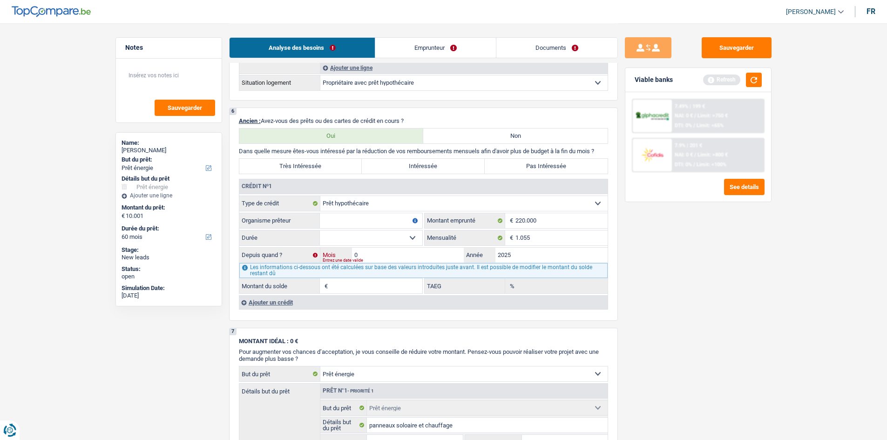
type input "07"
click at [351, 217] on input "Organisme prêteur" at bounding box center [371, 220] width 102 height 15
type input "elantis"
drag, startPoint x: 384, startPoint y: 231, endPoint x: 374, endPoint y: 227, distance: 11.1
click at [374, 227] on input "elantis" at bounding box center [371, 220] width 102 height 15
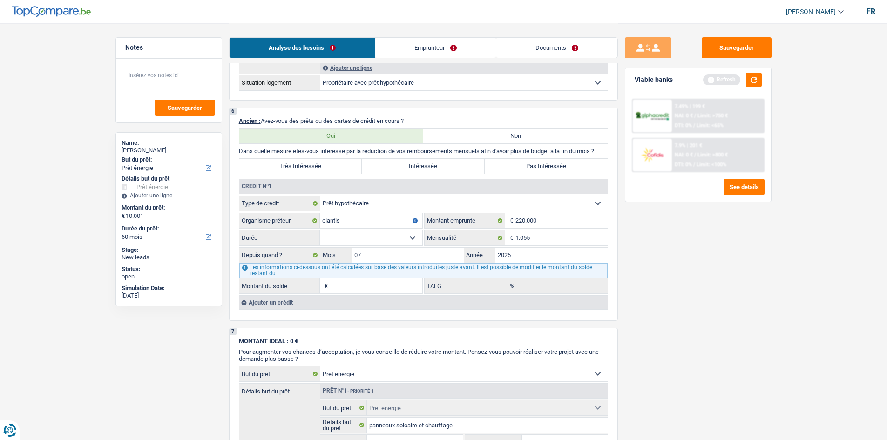
click at [384, 238] on select "120 mois 132 mois 144 mois 180 mois 240 mois 300 mois 360 mois 420 mois Sélecti…" at bounding box center [371, 237] width 102 height 15
select select "360"
click at [320, 230] on select "120 mois 132 mois 144 mois 180 mois 240 mois 300 mois 360 mois 420 mois Sélecti…" at bounding box center [371, 237] width 102 height 15
type input "219.370"
type input "4,11"
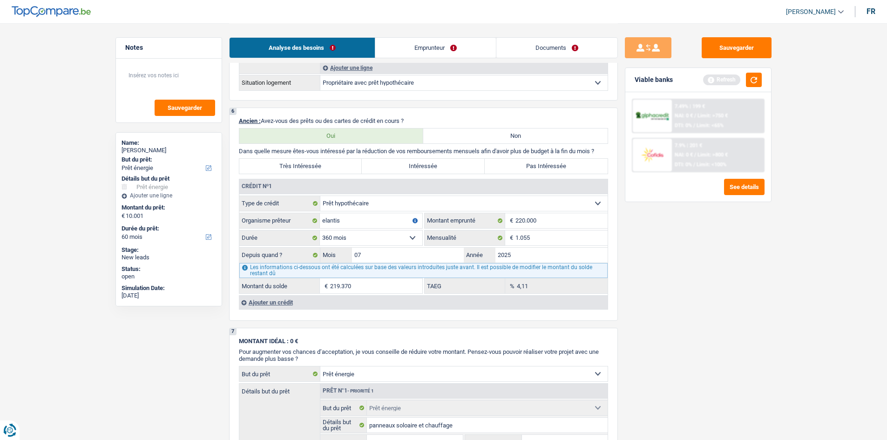
click at [382, 243] on select "120 mois 132 mois 144 mois 180 mois 240 mois 300 mois 360 mois 420 mois Sélecti…" at bounding box center [371, 237] width 102 height 15
select select "300"
click at [320, 230] on select "120 mois 132 mois 144 mois 180 mois 240 mois 300 mois 360 mois 420 mois Sélecti…" at bounding box center [371, 237] width 102 height 15
type input "219.027"
type input "3,15"
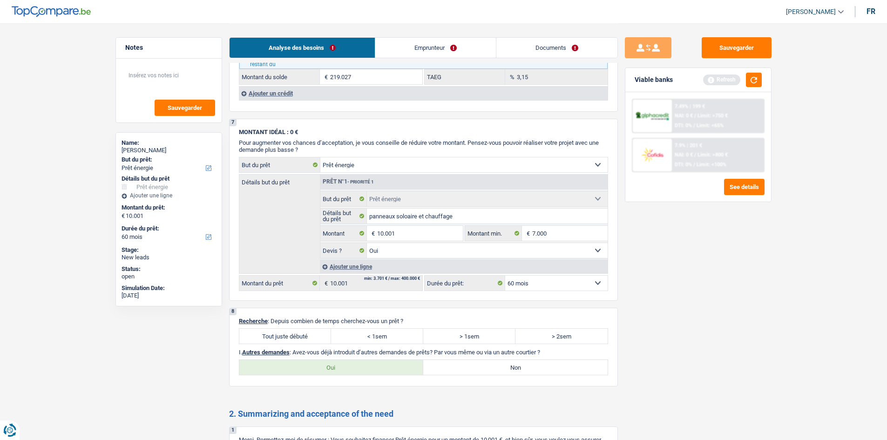
scroll to position [1020, 0]
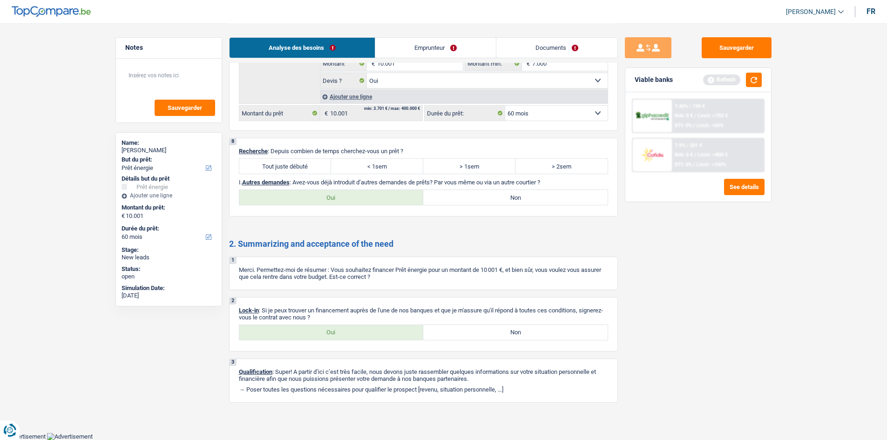
drag, startPoint x: 672, startPoint y: 300, endPoint x: 362, endPoint y: 201, distance: 326.1
click at [362, 201] on label "Oui" at bounding box center [331, 197] width 184 height 15
click at [362, 201] on input "Oui" at bounding box center [331, 197] width 184 height 15
radio input "true"
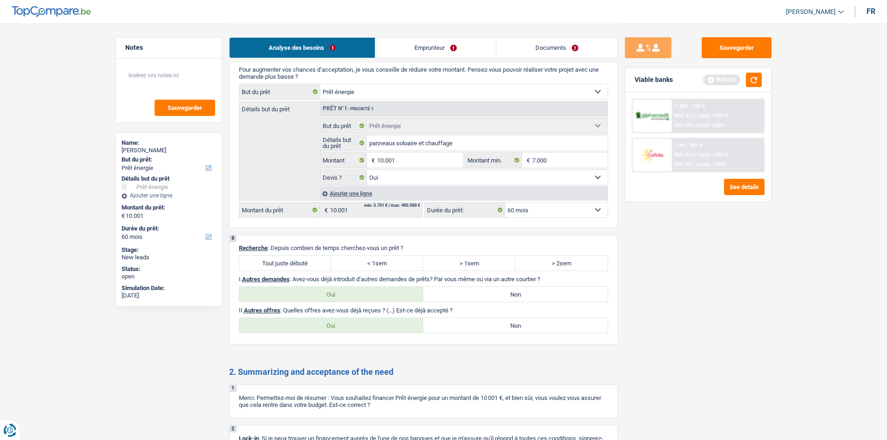
scroll to position [1051, 0]
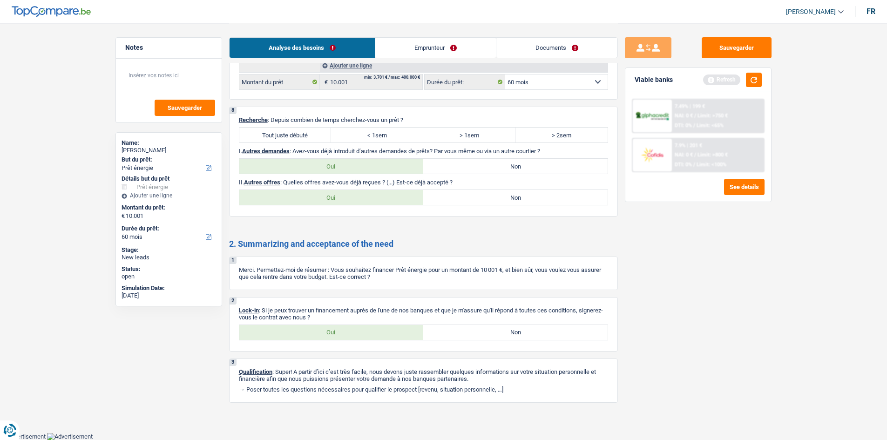
click at [350, 345] on div "2 Lock-in : Si je peux trouver un financement auprès de l'une de nos banques et…" at bounding box center [423, 324] width 389 height 54
click at [351, 328] on label "Oui" at bounding box center [331, 332] width 184 height 15
click at [351, 328] on input "Oui" at bounding box center [331, 332] width 184 height 15
radio input "true"
click at [290, 131] on label "Tout juste débuté" at bounding box center [285, 135] width 92 height 15
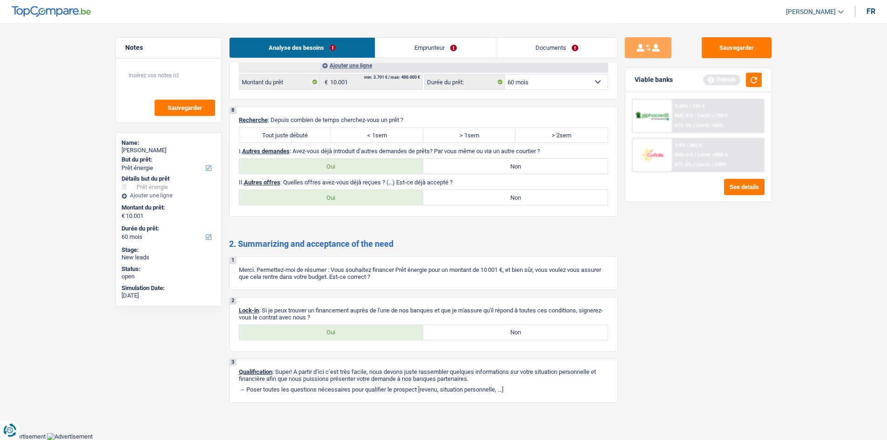
click at [290, 131] on input "Tout juste débuté" at bounding box center [285, 135] width 92 height 15
radio input "true"
click at [444, 171] on label "Non" at bounding box center [515, 166] width 184 height 15
click at [444, 171] on input "Non" at bounding box center [515, 166] width 184 height 15
radio input "true"
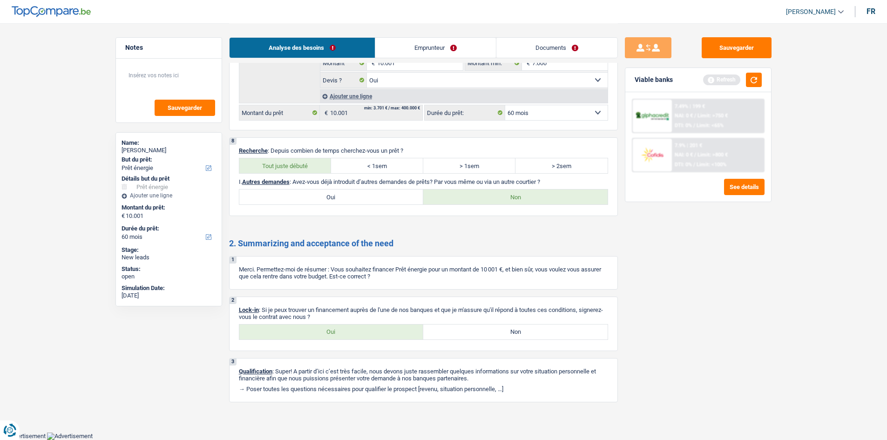
scroll to position [1020, 0]
click at [391, 193] on label "Oui" at bounding box center [331, 197] width 184 height 15
click at [391, 193] on input "Oui" at bounding box center [331, 197] width 184 height 15
radio input "true"
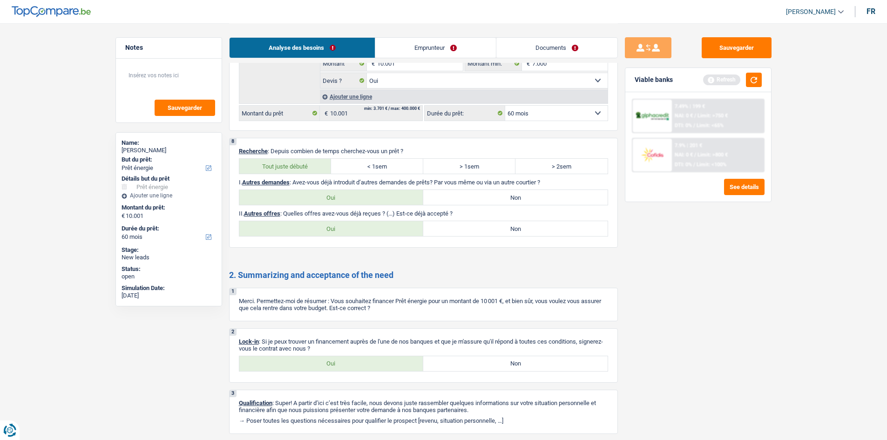
click at [471, 228] on label "Non" at bounding box center [515, 228] width 184 height 15
click at [471, 228] on input "Non" at bounding box center [515, 228] width 184 height 15
radio input "true"
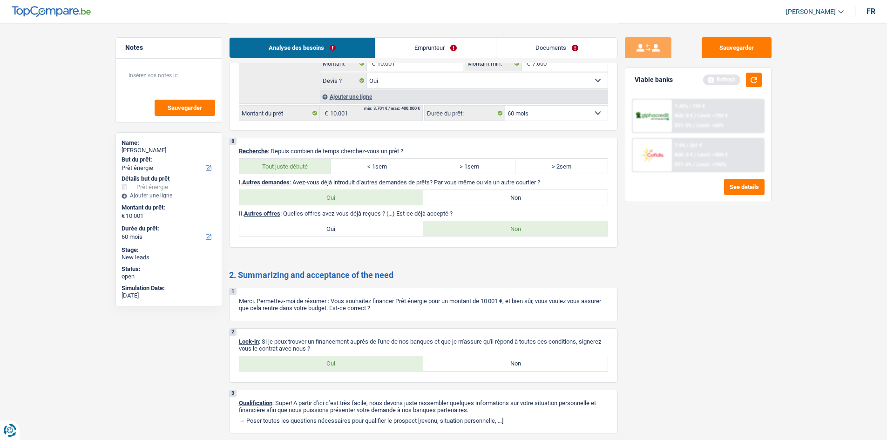
click at [417, 47] on link "Emprunteur" at bounding box center [435, 48] width 121 height 20
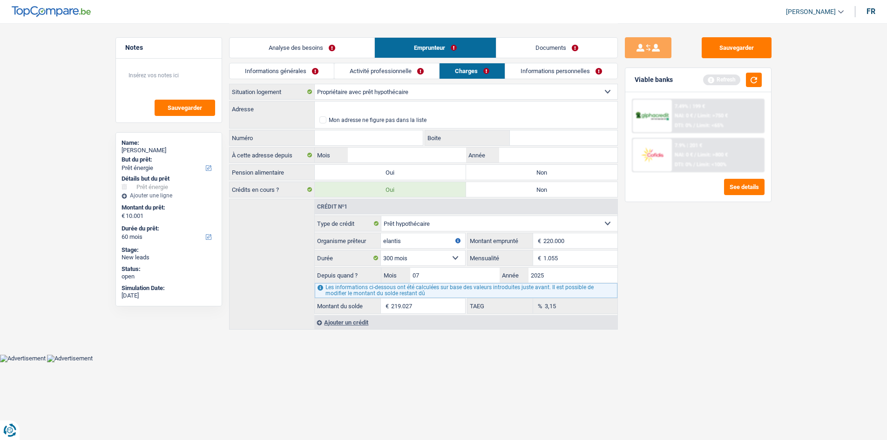
scroll to position [0, 0]
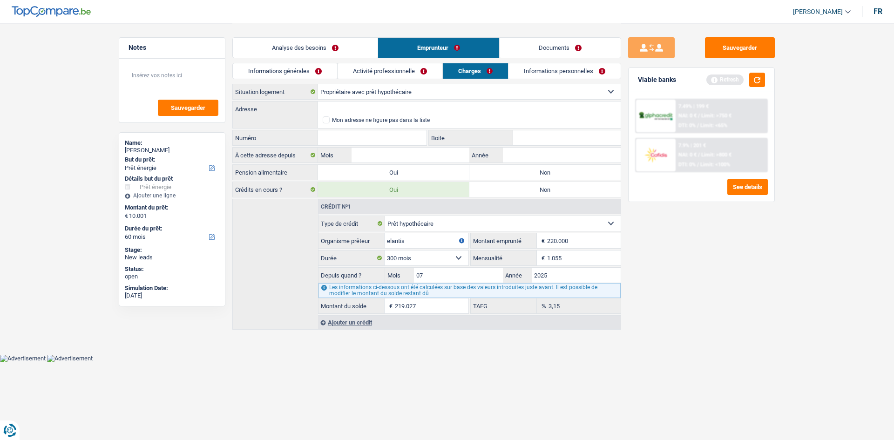
click at [286, 68] on link "Informations générales" at bounding box center [285, 70] width 104 height 15
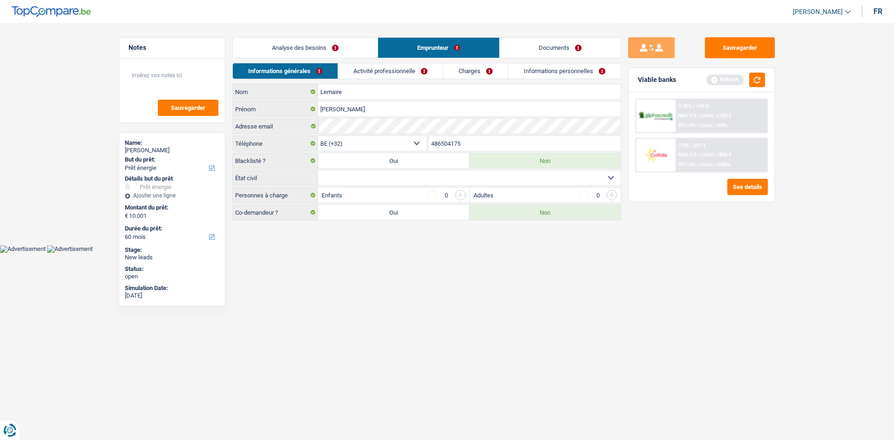
click at [360, 73] on link "Activité professionnelle" at bounding box center [390, 70] width 105 height 15
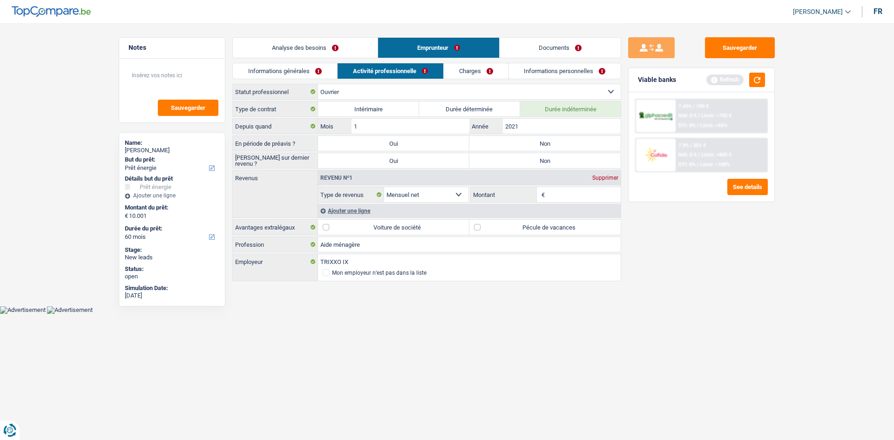
click at [550, 193] on input "Montant" at bounding box center [584, 194] width 74 height 15
type input "2.100"
click at [354, 211] on div "Ajouter une ligne" at bounding box center [469, 210] width 303 height 13
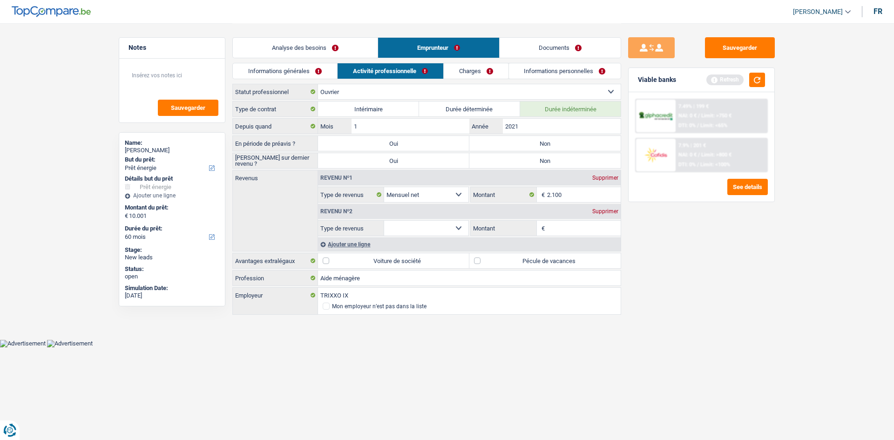
click at [459, 222] on select "Allocation d'handicap Allocations chômage Allocations familiales Chèques repas …" at bounding box center [426, 228] width 84 height 15
select select "mealVouchers"
click at [384, 221] on select "Allocation d'handicap Allocations chômage Allocations familiales Chèques repas …" at bounding box center [426, 228] width 84 height 15
click at [571, 224] on input "Montant par jour" at bounding box center [584, 228] width 74 height 15
type input "8,0"
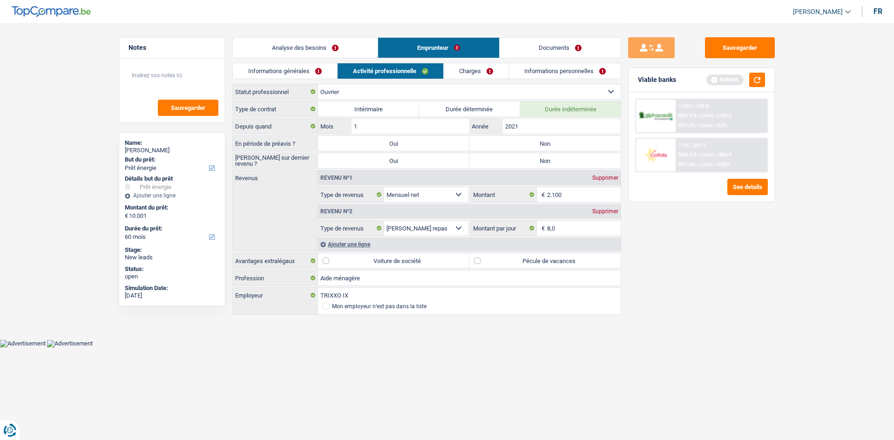
click at [287, 73] on link "Informations générales" at bounding box center [285, 70] width 104 height 15
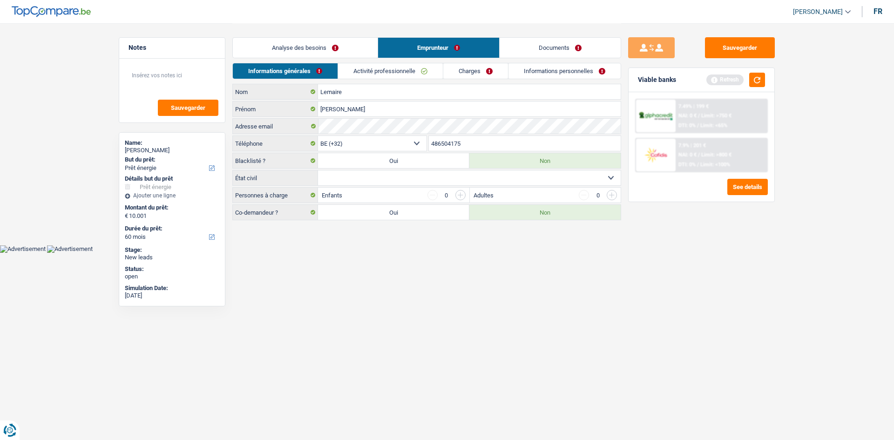
click at [459, 195] on input "button" at bounding box center [460, 195] width 10 height 10
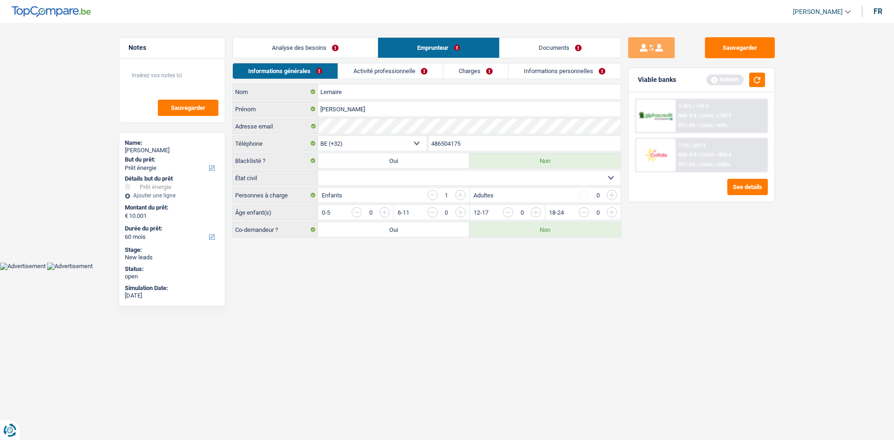
drag, startPoint x: 404, startPoint y: 67, endPoint x: 387, endPoint y: 215, distance: 149.0
click at [387, 215] on input "button" at bounding box center [573, 214] width 388 height 15
click at [344, 176] on select "Célibataire Marié(e) Cohabitant(e) légal(e) Divorcé(e) Veuf(ve) Séparé (de fait…" at bounding box center [469, 177] width 303 height 15
select select "single"
click at [318, 170] on select "Célibataire Marié(e) Cohabitant(e) légal(e) Divorcé(e) Veuf(ve) Séparé (de fait…" at bounding box center [469, 177] width 303 height 15
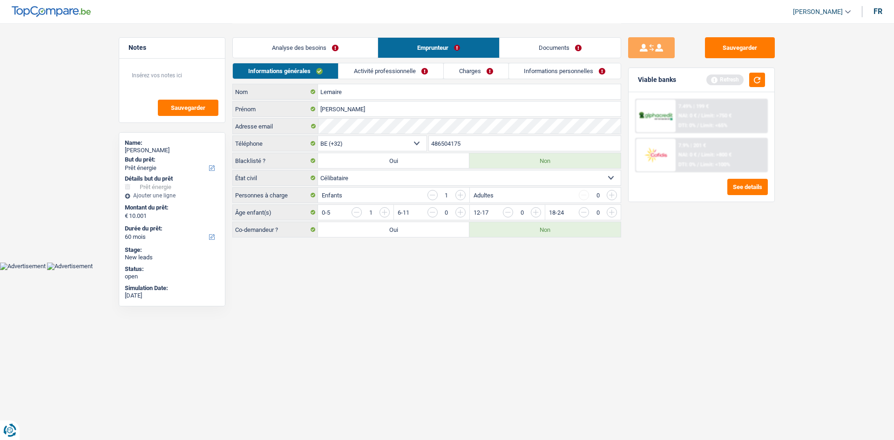
click at [378, 74] on link "Activité professionnelle" at bounding box center [390, 70] width 105 height 15
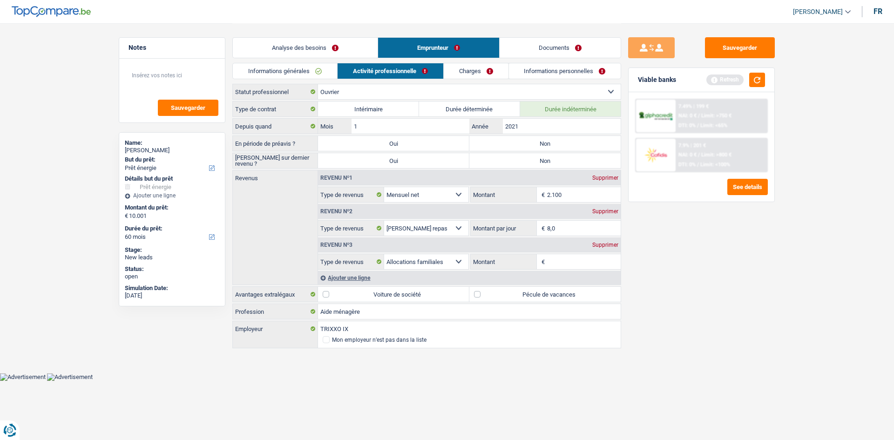
click at [562, 263] on input "Montant" at bounding box center [584, 261] width 74 height 15
type input "119"
click at [539, 142] on label "Non" at bounding box center [544, 143] width 151 height 15
click at [539, 142] on input "Non" at bounding box center [544, 143] width 151 height 15
radio input "true"
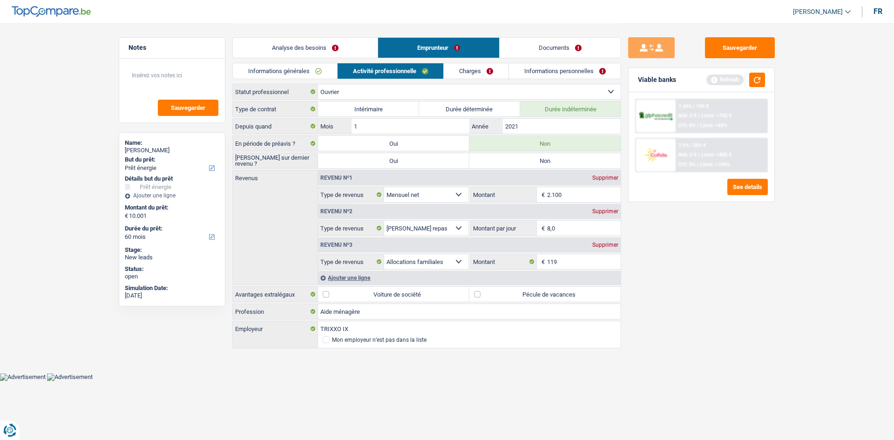
click at [507, 290] on label "Pécule de vacances" at bounding box center [544, 294] width 151 height 15
click at [507, 290] on input "Pécule de vacances" at bounding box center [544, 294] width 151 height 15
checkbox input "true"
click at [513, 158] on label "Non" at bounding box center [544, 160] width 151 height 15
click at [513, 158] on input "Non" at bounding box center [544, 160] width 151 height 15
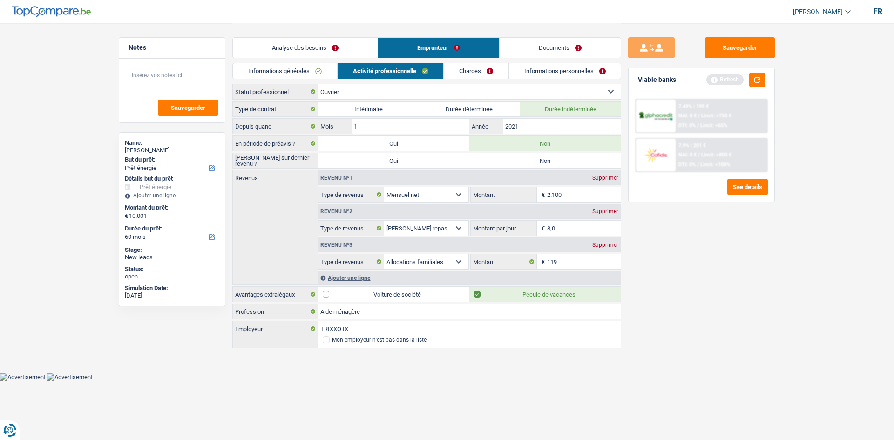
radio input "true"
click at [468, 74] on link "Charges" at bounding box center [476, 70] width 65 height 15
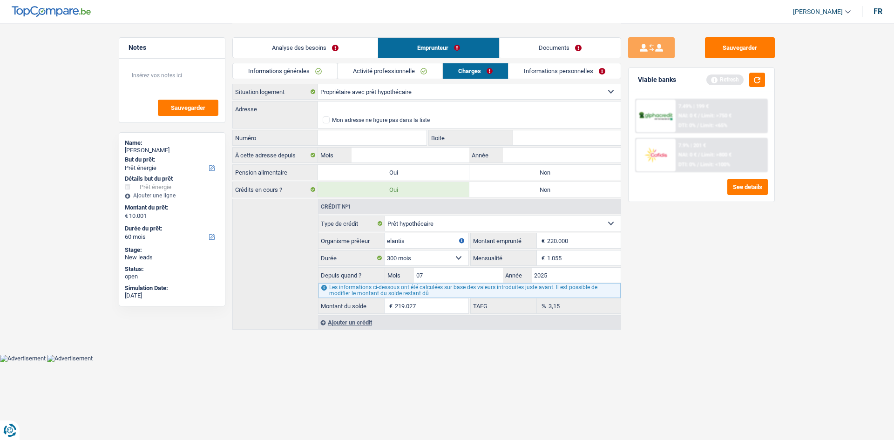
click at [350, 135] on input "Numéro" at bounding box center [372, 137] width 108 height 15
click at [345, 90] on select "Locataire Propriétaire avec prêt hypothécaire Propriétaire sans prêt hypothécai…" at bounding box center [469, 91] width 303 height 15
select select "rents"
click at [318, 84] on select "Locataire Propriétaire avec prêt hypothécaire Propriétaire sans prêt hypothécai…" at bounding box center [469, 91] width 303 height 15
select select "houseOrGarden"
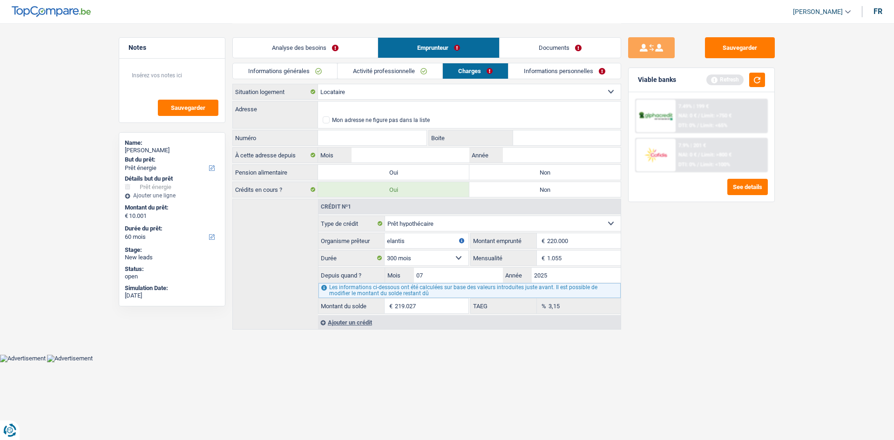
select select "houseOrGarden"
select select "energy"
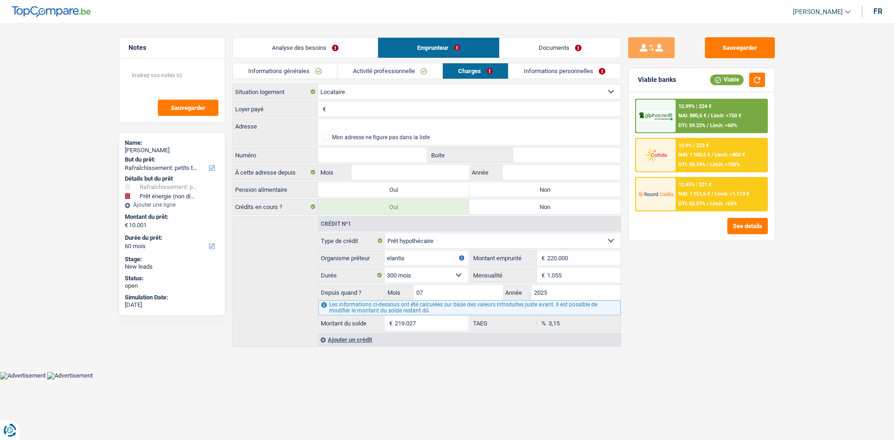
click at [349, 94] on select "Locataire Propriétaire avec prêt hypothécaire Propriétaire sans prêt hypothécai…" at bounding box center [469, 91] width 303 height 15
click at [318, 84] on select "Locataire Propriétaire avec prêt hypothécaire Propriétaire sans prêt hypothécai…" at bounding box center [469, 91] width 303 height 15
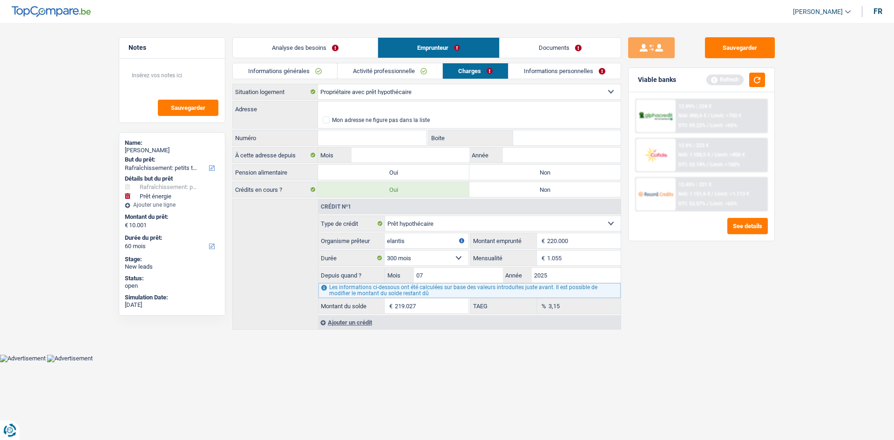
click at [339, 88] on select "Locataire Propriétaire avec prêt hypothécaire Propriétaire sans prêt hypothécai…" at bounding box center [469, 91] width 303 height 15
select select "rents"
click at [318, 84] on select "Locataire Propriétaire avec prêt hypothécaire Propriétaire sans prêt hypothécai…" at bounding box center [469, 91] width 303 height 15
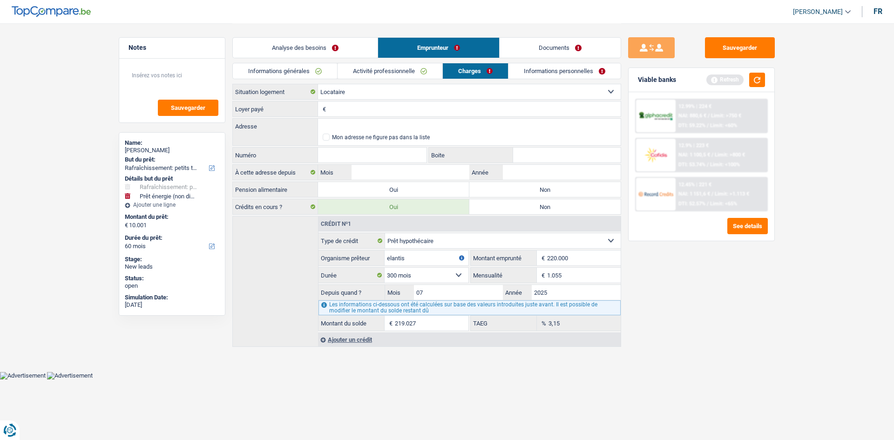
drag, startPoint x: 339, startPoint y: 99, endPoint x: 338, endPoint y: 105, distance: 6.1
click at [338, 105] on input "Loyer payé" at bounding box center [474, 108] width 292 height 15
click at [320, 126] on input "Adresse" at bounding box center [469, 126] width 303 height 15
click at [330, 154] on input "Numéro" at bounding box center [372, 155] width 108 height 15
type input "322"
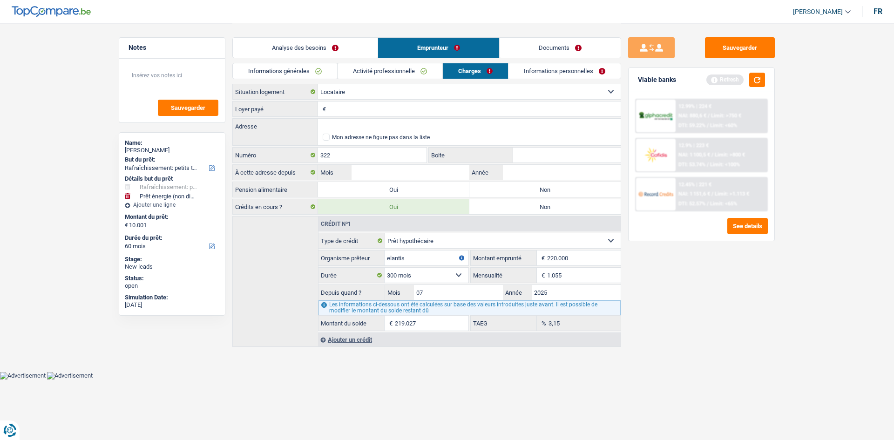
click at [521, 148] on input "Boite" at bounding box center [567, 155] width 108 height 15
type input "1"
click at [402, 125] on input "Adresse" at bounding box center [469, 126] width 303 height 15
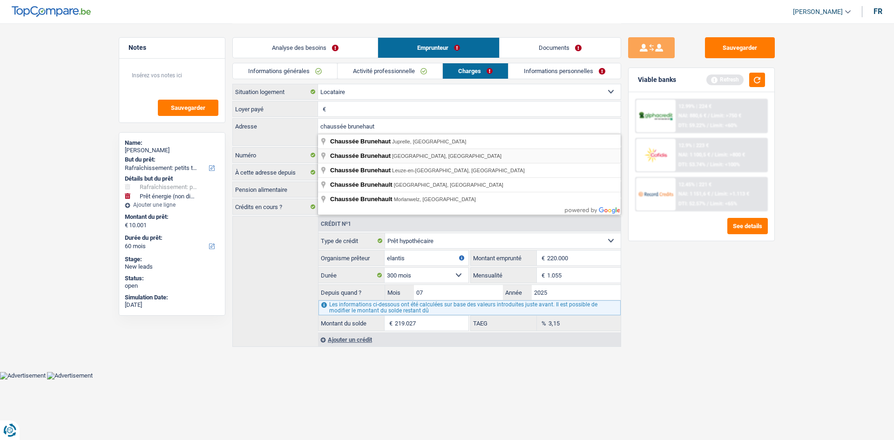
type input "Chaussée Brunehaut, Beloeil, Belgium"
select select "BE"
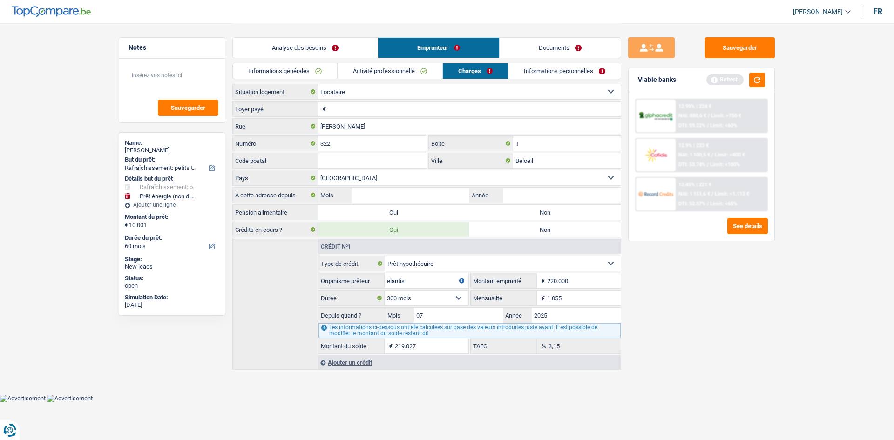
click at [377, 162] on input "Code postal" at bounding box center [372, 160] width 108 height 15
click at [386, 176] on select "Belgique Luxembourg Sélectionner une option" at bounding box center [469, 177] width 303 height 15
click at [355, 179] on select "Belgique Luxembourg Sélectionner une option" at bounding box center [469, 177] width 303 height 15
click at [350, 165] on div "Vous devez fournir une réponse plus longue" at bounding box center [373, 166] width 106 height 4
click at [348, 158] on input "797" at bounding box center [372, 160] width 108 height 15
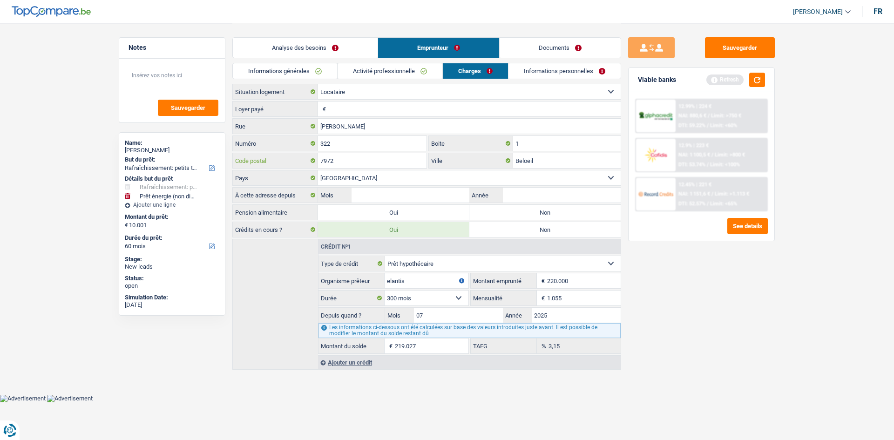
type input "7972"
click at [343, 103] on input "Loyer payé" at bounding box center [474, 108] width 292 height 15
type input "850"
drag, startPoint x: 758, startPoint y: 314, endPoint x: 755, endPoint y: 324, distance: 10.6
click at [759, 322] on div "Sauvegarder Viable banks Refresh 12.99% | 224 € NAI: 880,6 € / Limit: >750 € DT…" at bounding box center [701, 231] width 161 height 388
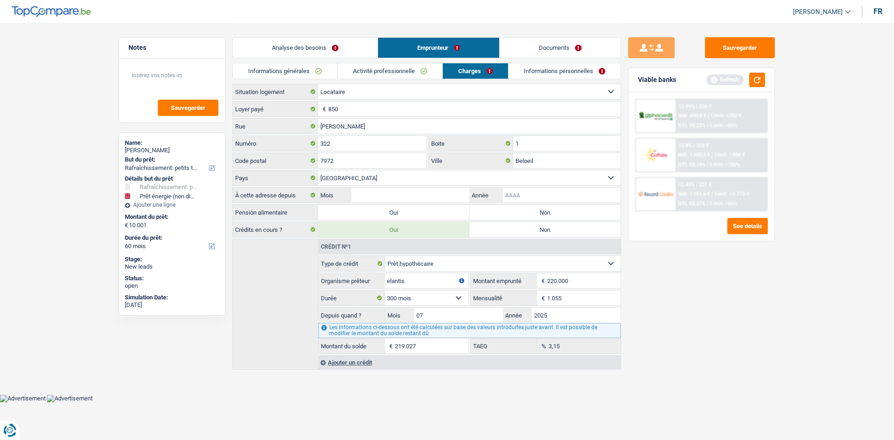
click at [512, 190] on input "Année" at bounding box center [562, 195] width 118 height 15
click at [486, 211] on label "Non" at bounding box center [544, 212] width 151 height 15
click at [486, 211] on input "Non" at bounding box center [544, 212] width 151 height 15
radio input "true"
click at [520, 192] on input "Année" at bounding box center [562, 195] width 118 height 15
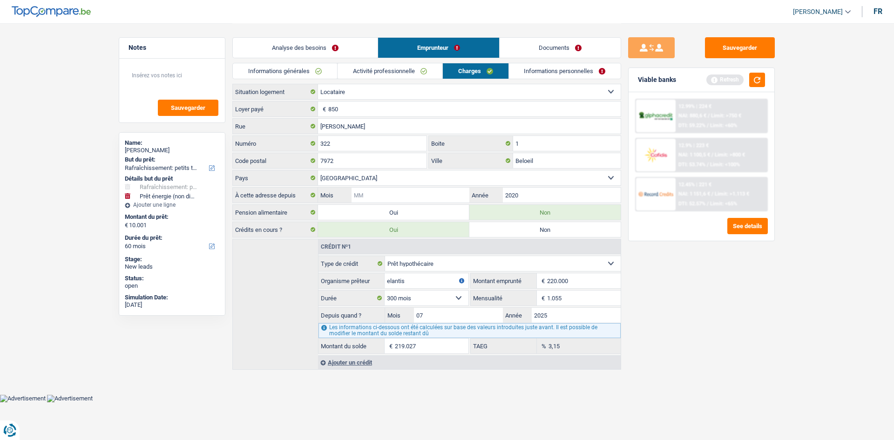
click at [421, 194] on input "Mois" at bounding box center [410, 195] width 118 height 15
click at [541, 195] on input "2020" at bounding box center [562, 195] width 118 height 15
type input "2021"
click at [434, 196] on input "Mois" at bounding box center [410, 195] width 118 height 15
type input "09"
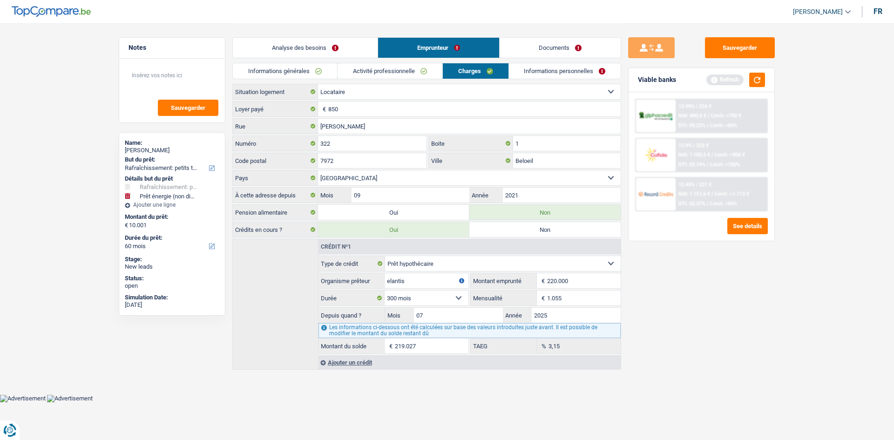
click at [561, 67] on link "Informations personnelles" at bounding box center [565, 70] width 112 height 15
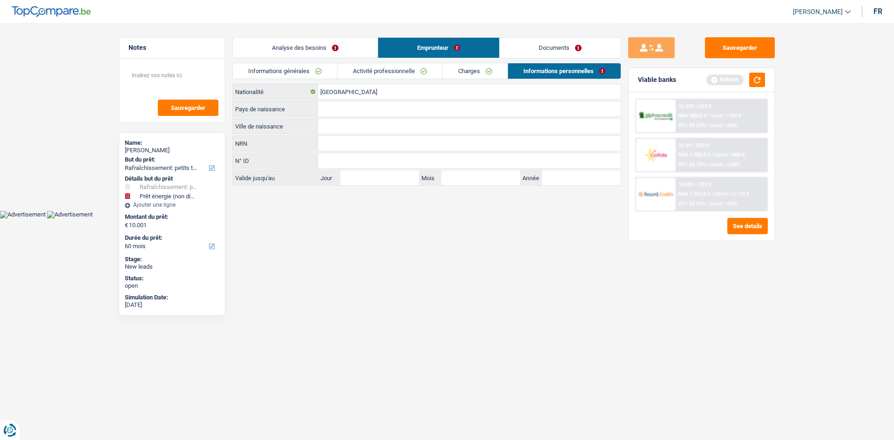
click at [335, 121] on input "Ville de naissance" at bounding box center [469, 126] width 303 height 15
type input "soignies"
click at [322, 108] on input "Pays de naissance" at bounding box center [469, 108] width 303 height 15
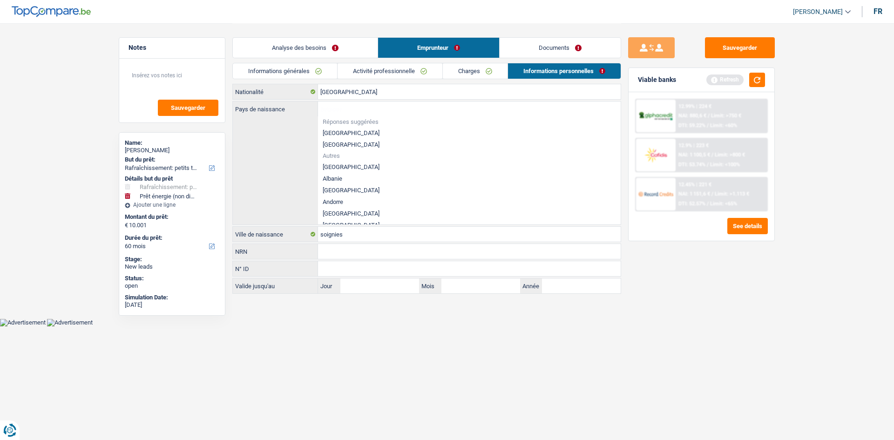
click at [334, 135] on li "[GEOGRAPHIC_DATA]" at bounding box center [469, 133] width 303 height 12
type input "[GEOGRAPHIC_DATA]"
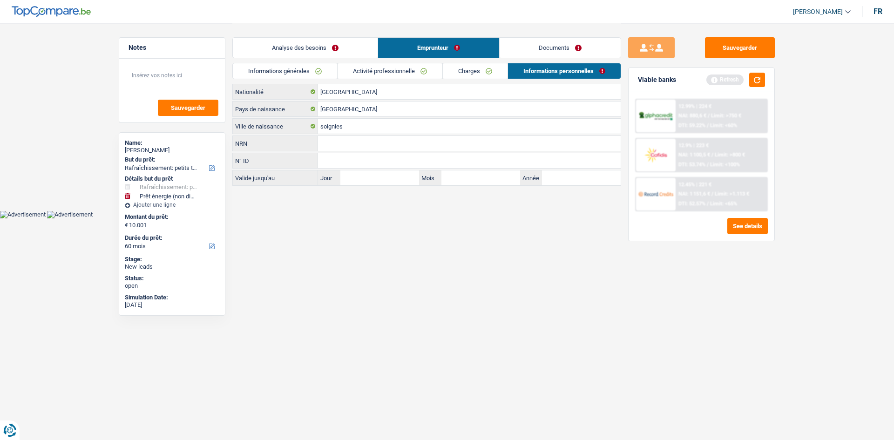
click at [292, 49] on link "Analyse des besoins" at bounding box center [305, 48] width 145 height 20
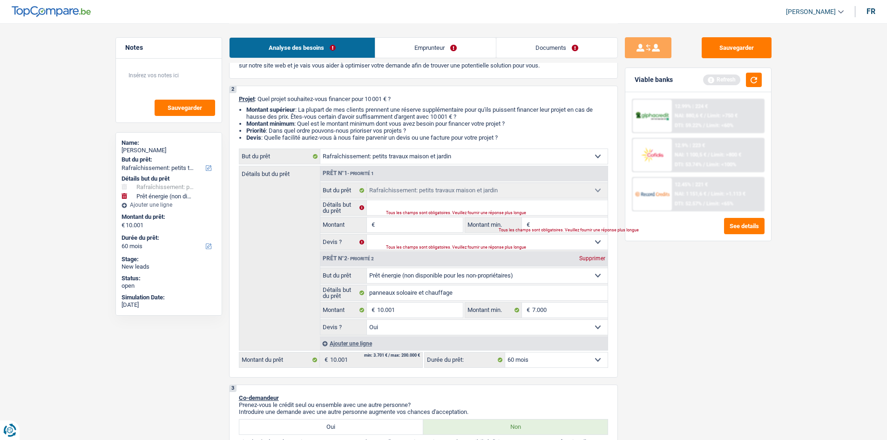
scroll to position [59, 0]
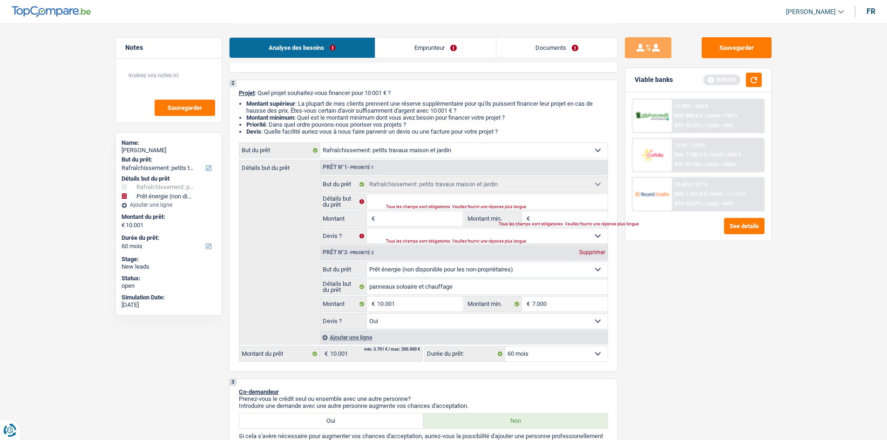
click at [503, 145] on select "Confort maison: meubles, textile, peinture, électroménager, outillage non-profe…" at bounding box center [463, 150] width 287 height 15
click at [656, 322] on div "Sauvegarder Viable banks Refresh 12.99% | 224 € NAI: 880,6 € / Limit: >750 € DT…" at bounding box center [698, 231] width 161 height 388
click at [436, 52] on link "Emprunteur" at bounding box center [435, 48] width 121 height 20
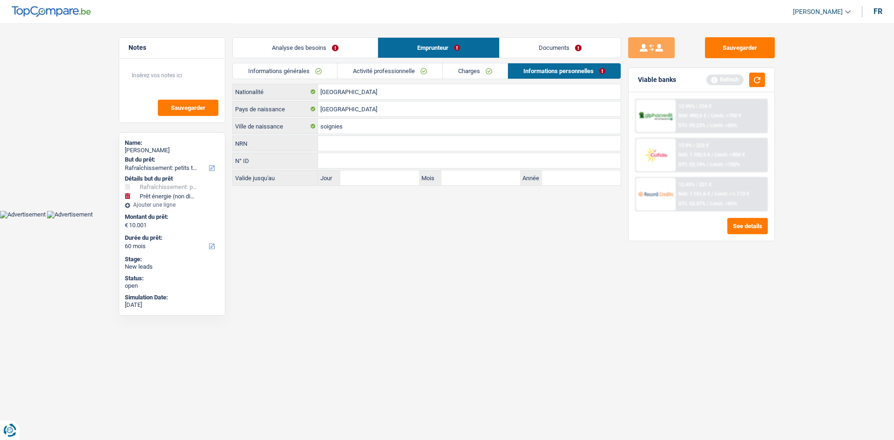
click at [333, 50] on link "Analyse des besoins" at bounding box center [305, 48] width 145 height 20
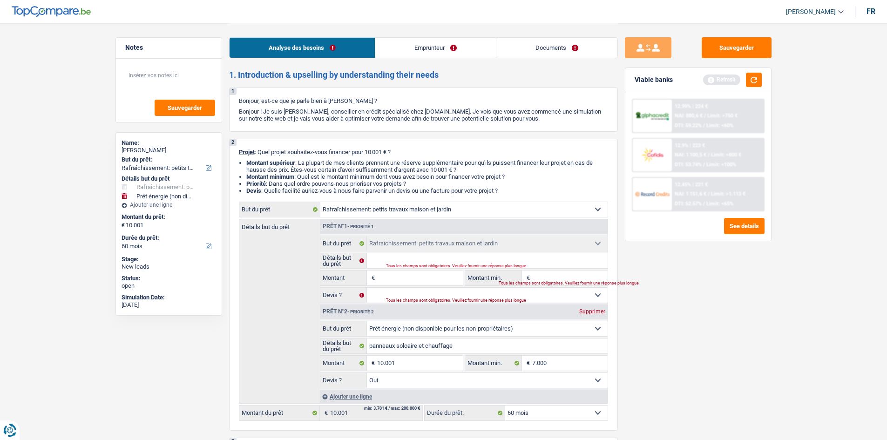
click at [436, 48] on link "Emprunteur" at bounding box center [435, 48] width 121 height 20
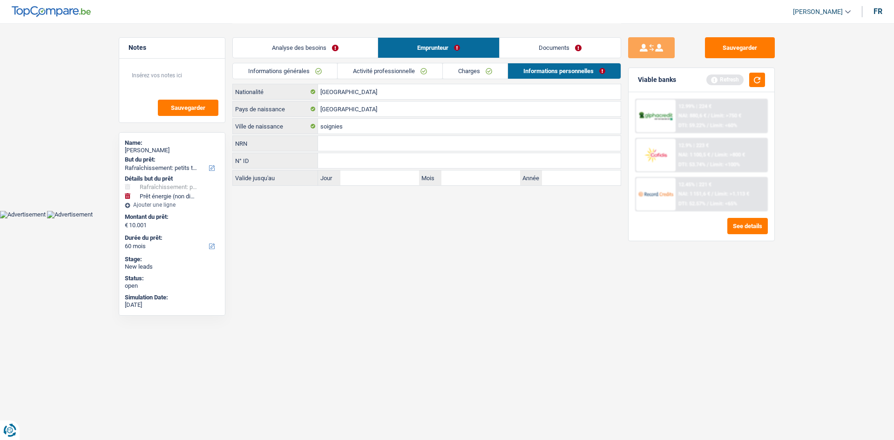
click at [401, 72] on link "Activité professionnelle" at bounding box center [389, 70] width 105 height 15
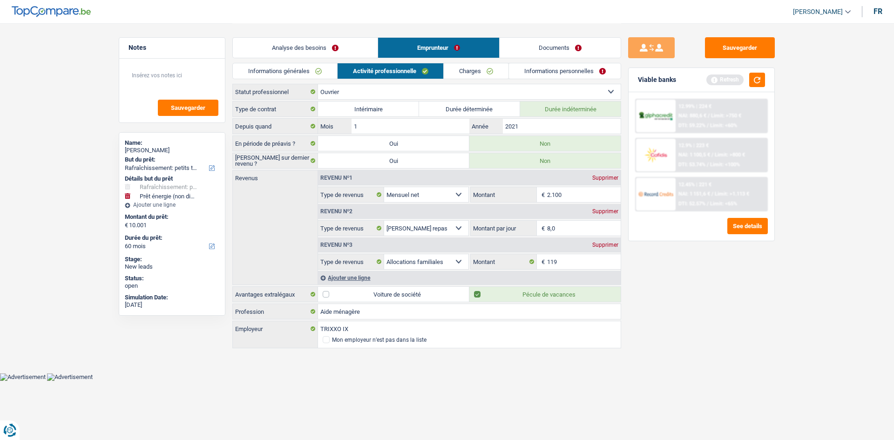
click at [448, 69] on link "Charges" at bounding box center [476, 70] width 65 height 15
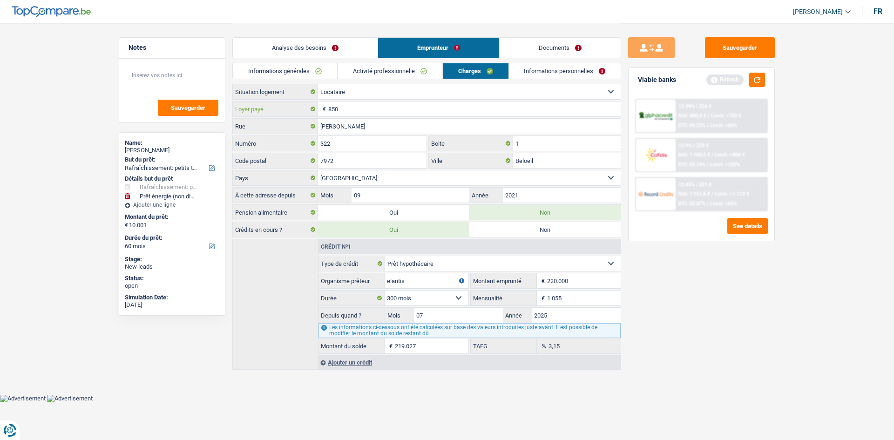
drag, startPoint x: 363, startPoint y: 105, endPoint x: 280, endPoint y: 114, distance: 82.8
click at [280, 114] on div "850 € Loyer payé" at bounding box center [427, 108] width 388 height 15
click at [372, 94] on select "Locataire Propriétaire avec prêt hypothécaire Propriétaire sans prêt hypothécai…" at bounding box center [469, 91] width 303 height 15
click at [318, 84] on select "Locataire Propriétaire avec prêt hypothécaire Propriétaire sans prêt hypothécai…" at bounding box center [469, 91] width 303 height 15
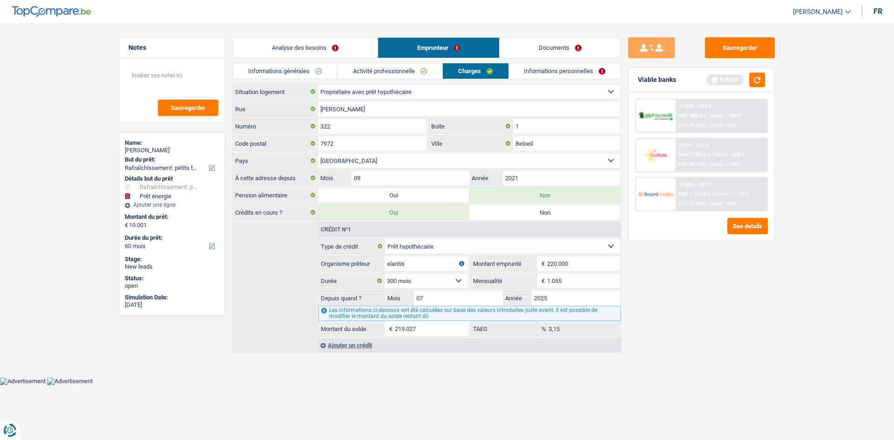
click at [287, 47] on link "Analyse des besoins" at bounding box center [305, 48] width 145 height 20
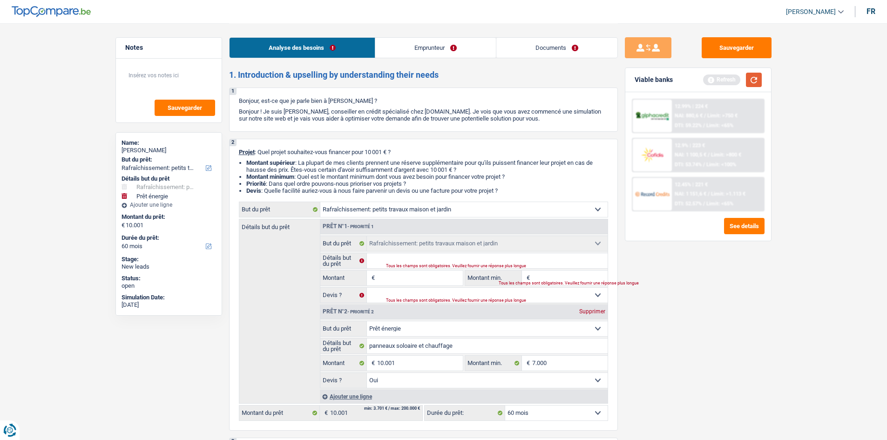
click at [757, 77] on button "button" at bounding box center [754, 80] width 16 height 14
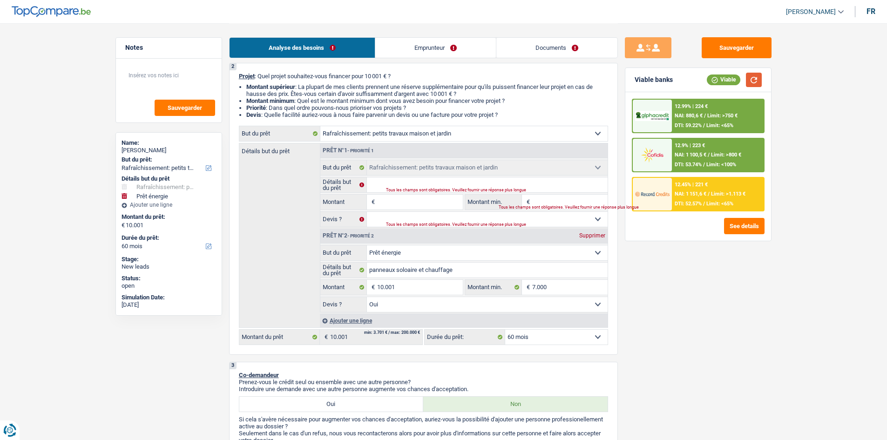
scroll to position [76, 0]
click at [419, 55] on link "Emprunteur" at bounding box center [435, 48] width 121 height 20
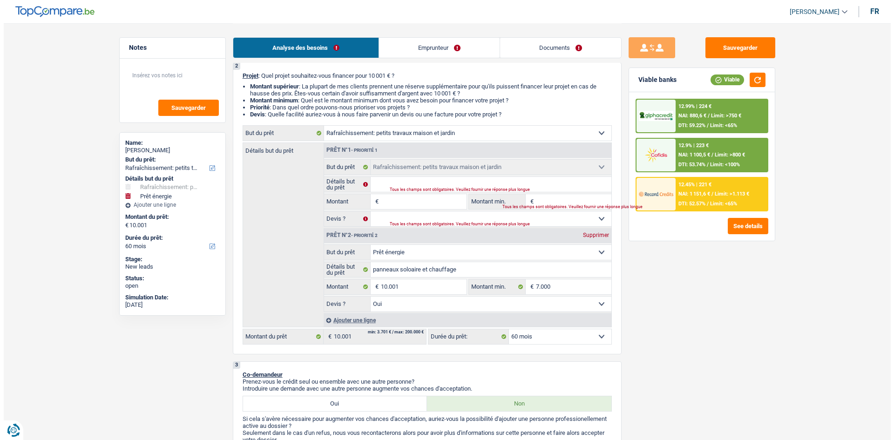
scroll to position [0, 0]
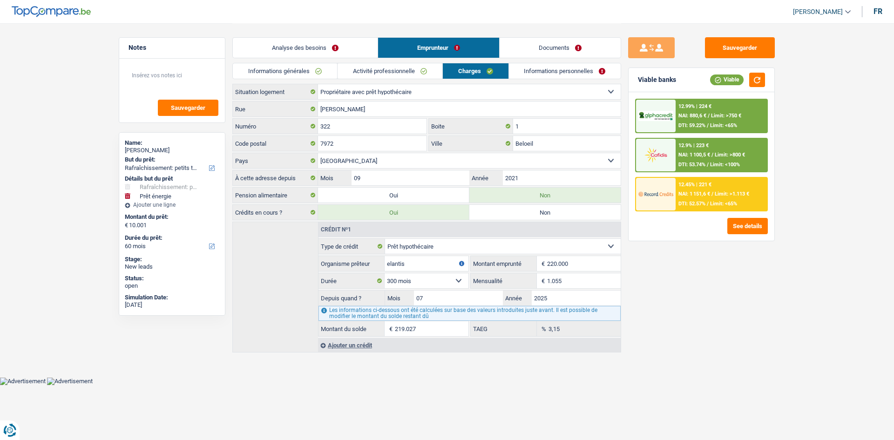
click at [368, 93] on select "Locataire Propriétaire avec prêt hypothécaire Propriétaire sans prêt hypothécai…" at bounding box center [469, 91] width 303 height 15
select select "rents"
click at [318, 84] on select "Locataire Propriétaire avec prêt hypothécaire Propriétaire sans prêt hypothécai…" at bounding box center [469, 91] width 303 height 15
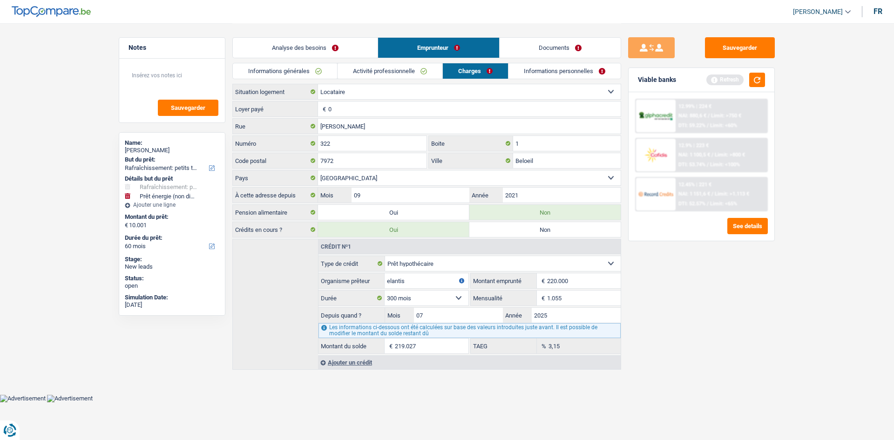
click at [354, 108] on input "0" at bounding box center [474, 108] width 292 height 15
type input "850"
click at [764, 79] on button "button" at bounding box center [757, 80] width 16 height 14
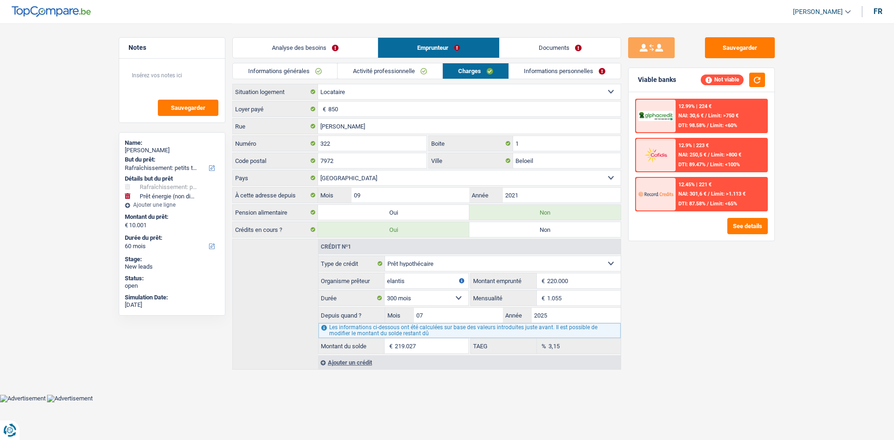
click at [310, 50] on link "Analyse des besoins" at bounding box center [305, 48] width 145 height 20
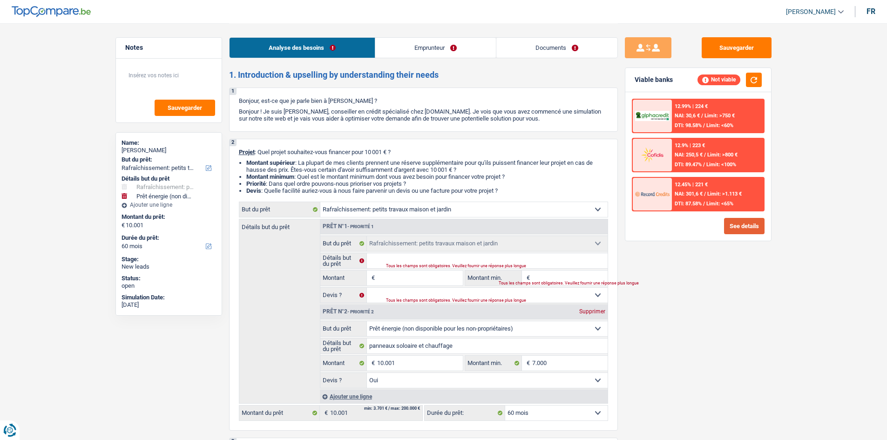
click at [735, 228] on button "See details" at bounding box center [744, 226] width 40 height 16
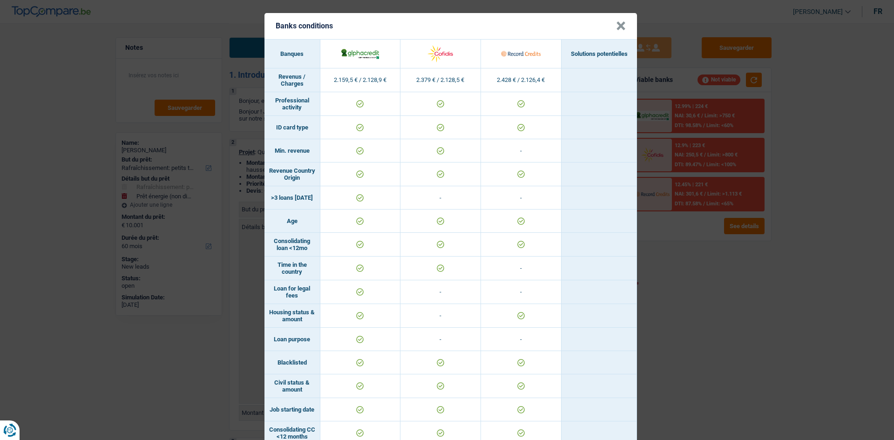
click at [796, 326] on div "Banks conditions × Banques Solutions potentielles Revenus / Charges 2.159,5 € /…" at bounding box center [447, 220] width 894 height 440
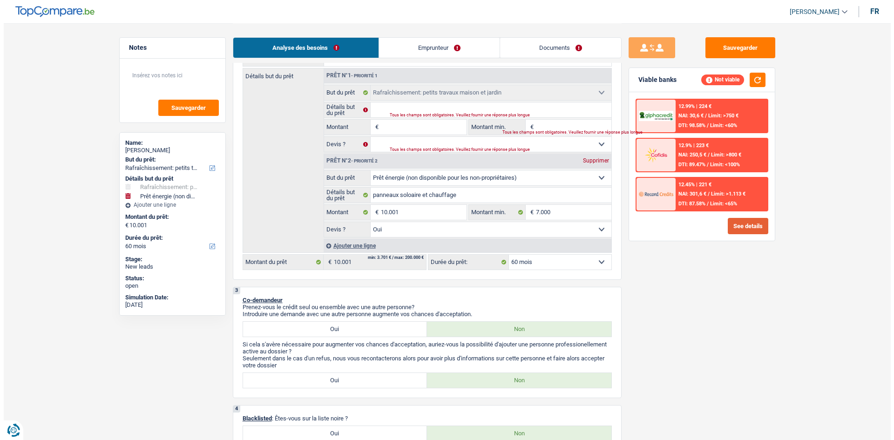
scroll to position [47, 0]
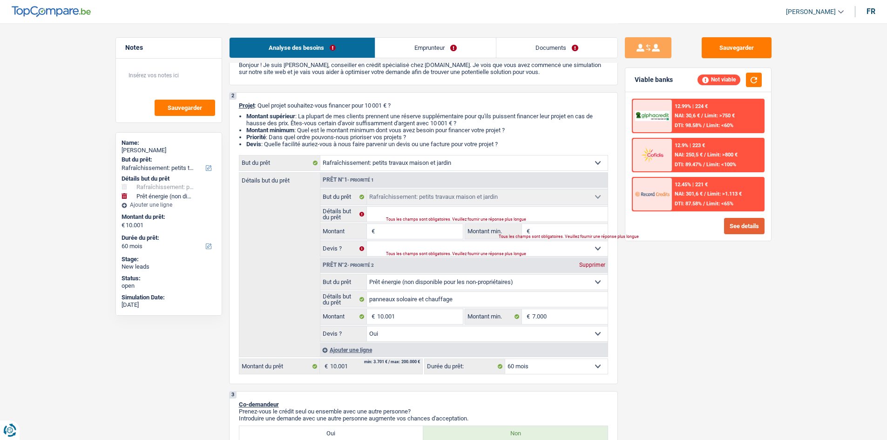
click at [748, 225] on button "See details" at bounding box center [744, 226] width 40 height 16
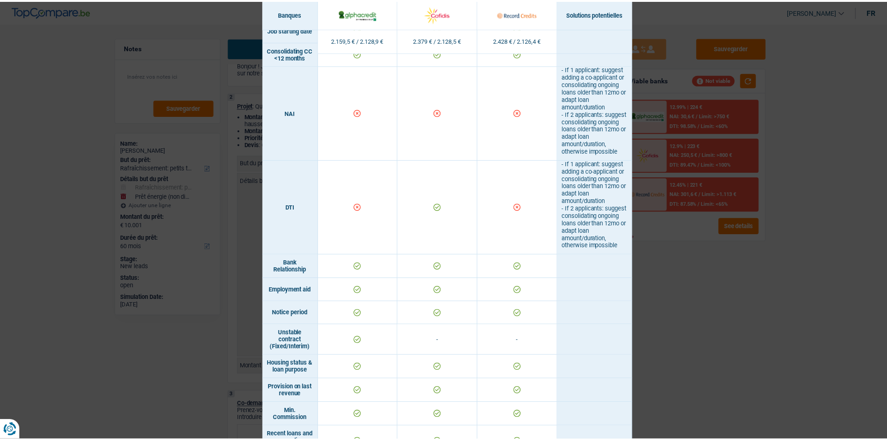
scroll to position [279, 0]
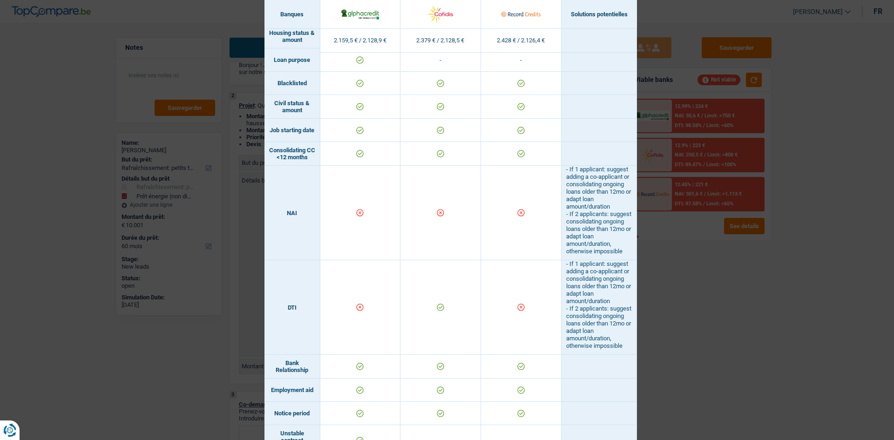
click at [680, 337] on div "Banks conditions × Banques Solutions potentielles Revenus / Charges 2.159,5 € /…" at bounding box center [447, 220] width 894 height 440
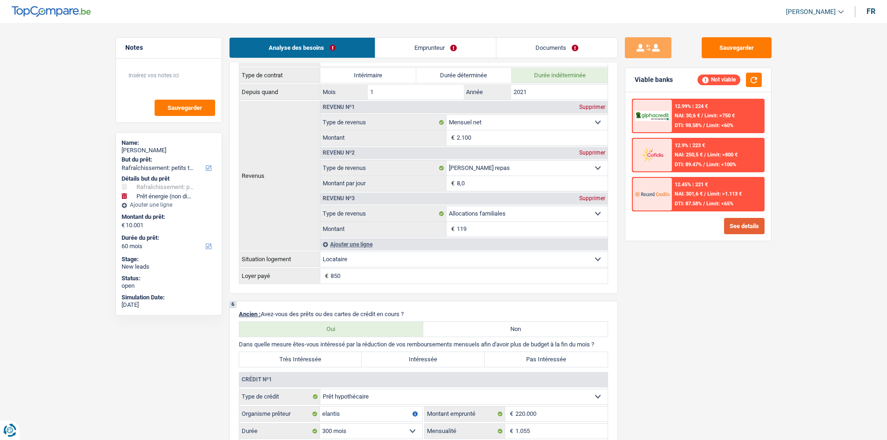
scroll to position [745, 0]
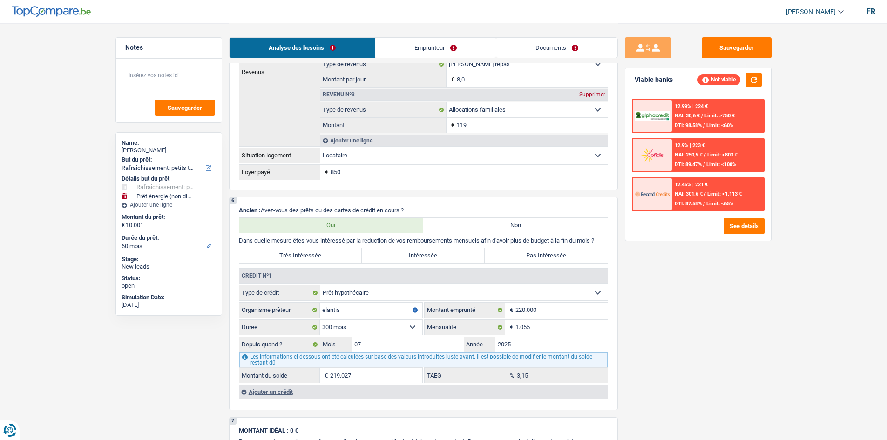
click at [682, 199] on div "12.45% | 221 € NAI: 301,6 € / Limit: >1.113 € DTI: 87.58% / Limit: <65%" at bounding box center [718, 194] width 92 height 33
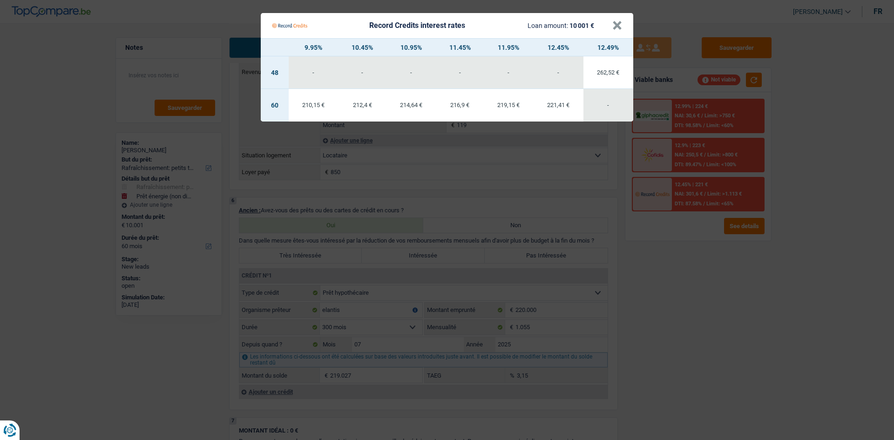
click at [774, 266] on Credits "Record Credits interest rates Loan amount: 10 001 € × 9.95% 10.45% 10.95% 11.45…" at bounding box center [447, 220] width 894 height 440
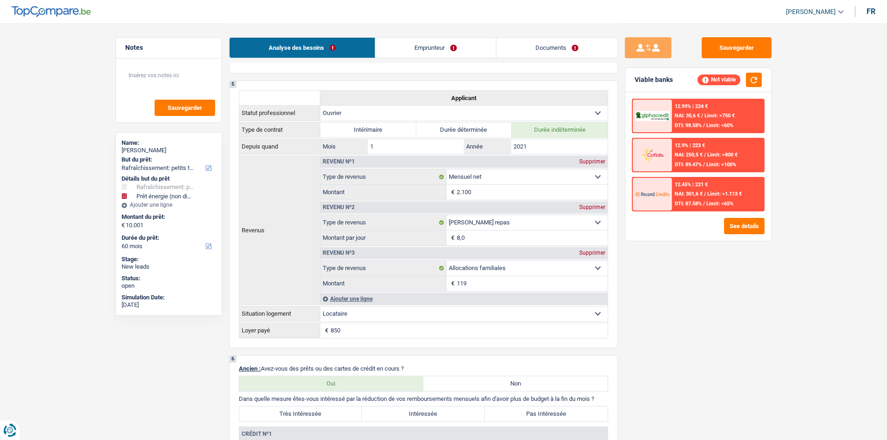
scroll to position [492, 0]
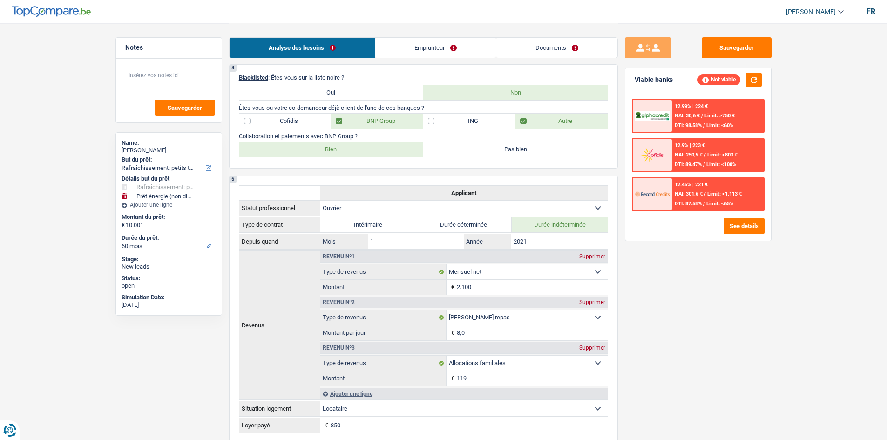
click at [431, 47] on link "Emprunteur" at bounding box center [435, 48] width 121 height 20
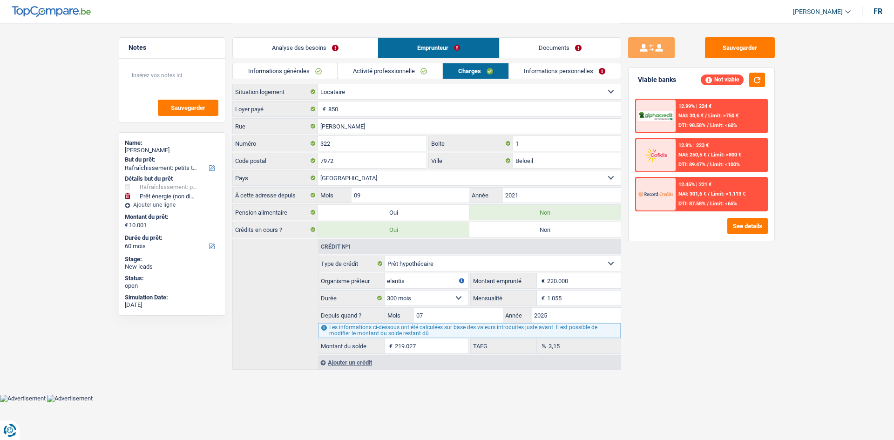
click at [541, 47] on link "Documents" at bounding box center [559, 48] width 121 height 20
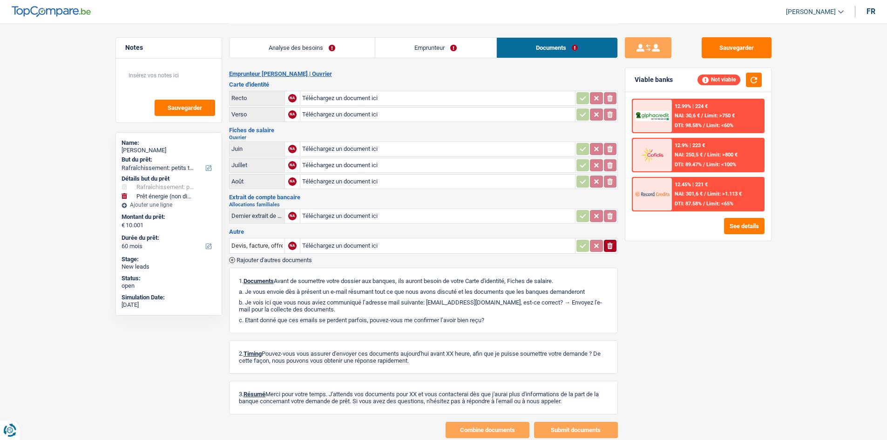
click at [316, 48] on link "Analyse des besoins" at bounding box center [301, 48] width 145 height 20
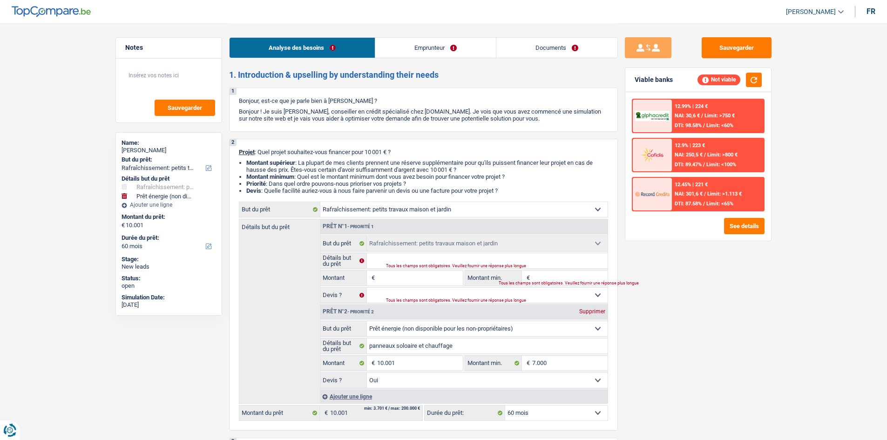
click at [383, 44] on link "Emprunteur" at bounding box center [435, 48] width 121 height 20
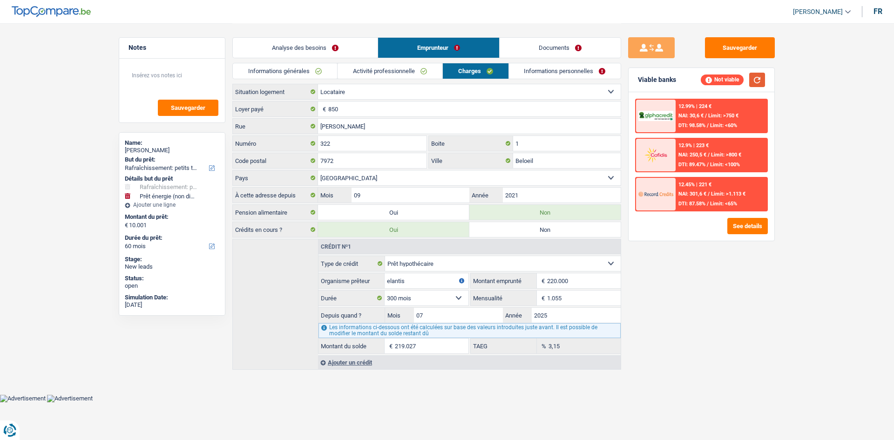
click at [755, 80] on button "button" at bounding box center [757, 80] width 16 height 14
click at [339, 49] on link "Analyse des besoins" at bounding box center [305, 48] width 145 height 20
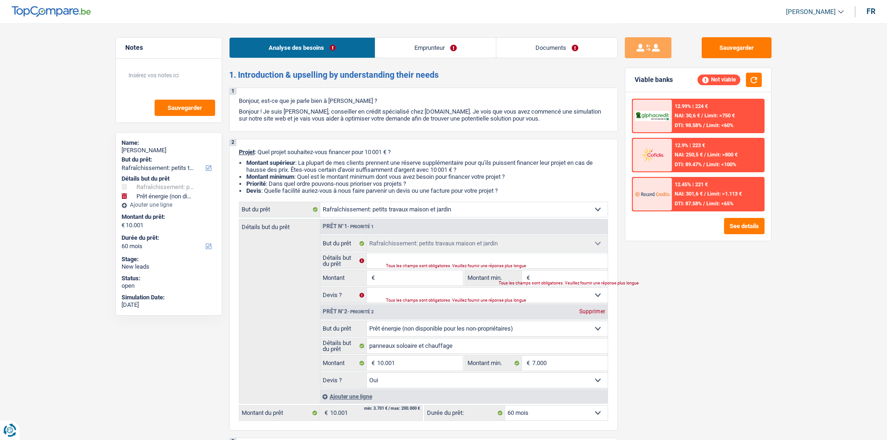
click at [404, 49] on link "Emprunteur" at bounding box center [435, 48] width 121 height 20
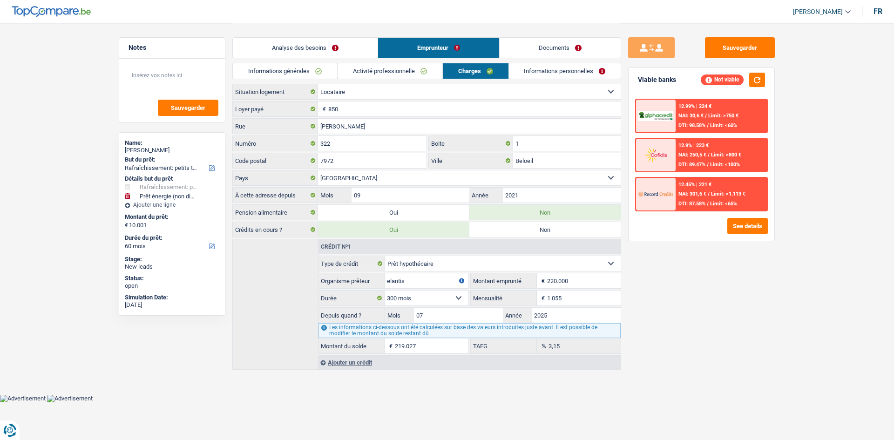
click at [537, 50] on link "Documents" at bounding box center [559, 48] width 121 height 20
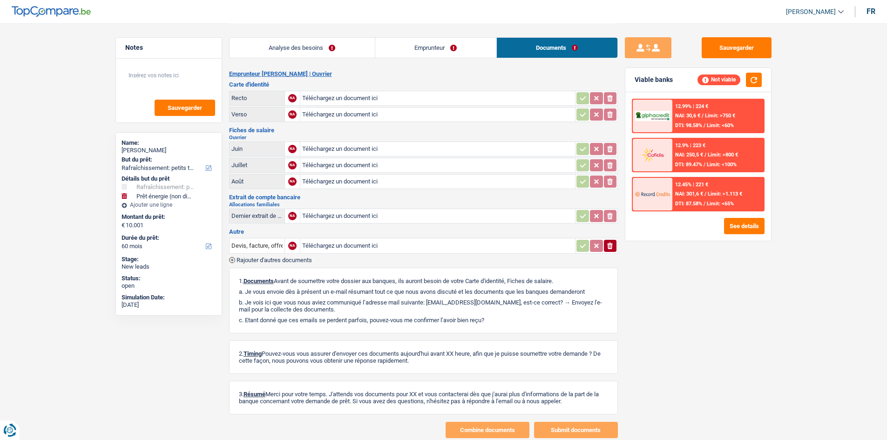
click at [438, 47] on link "Emprunteur" at bounding box center [435, 48] width 121 height 20
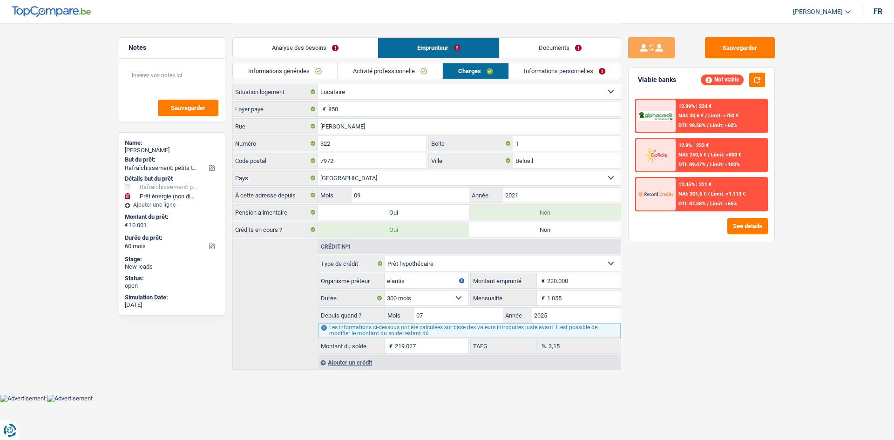
click at [345, 46] on link "Analyse des besoins" at bounding box center [305, 48] width 145 height 20
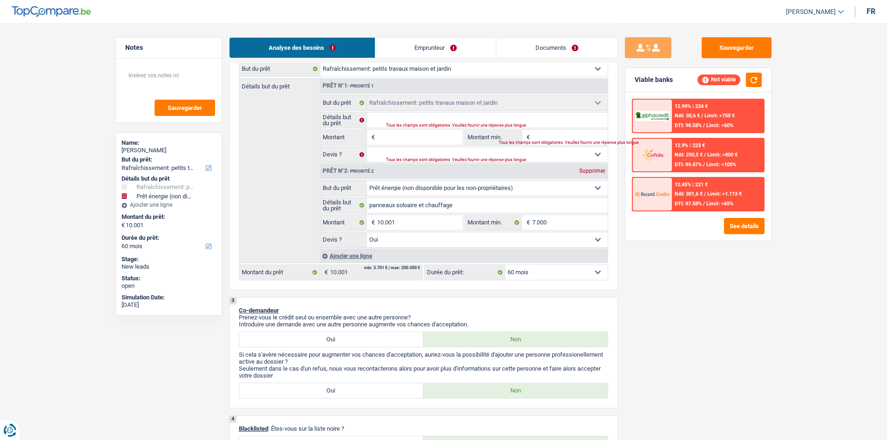
scroll to position [141, 0]
click at [419, 43] on link "Emprunteur" at bounding box center [435, 48] width 121 height 20
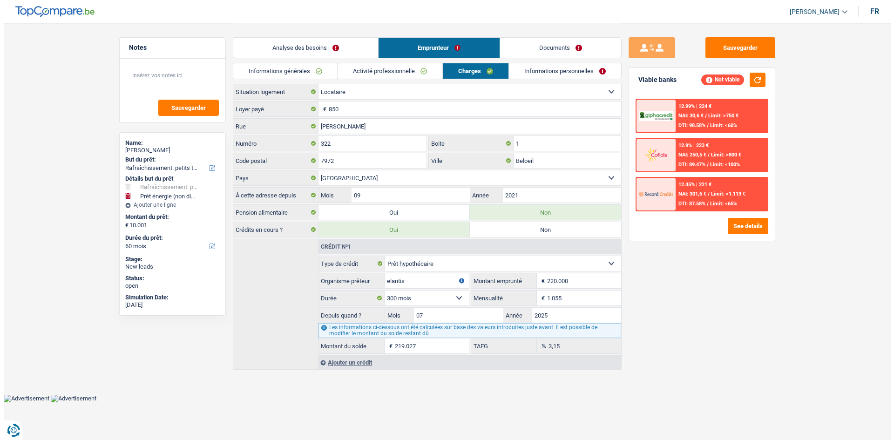
scroll to position [0, 0]
click at [702, 196] on span "NAI: 301,6 €" at bounding box center [692, 194] width 28 height 6
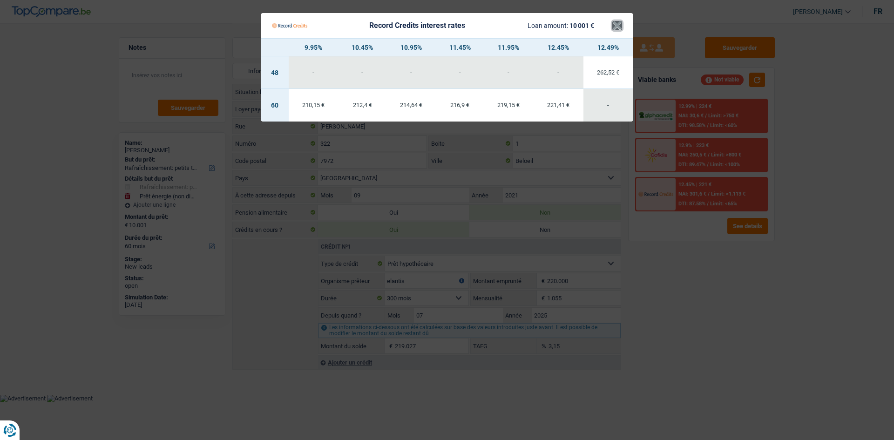
click at [614, 22] on button "×" at bounding box center [617, 25] width 10 height 9
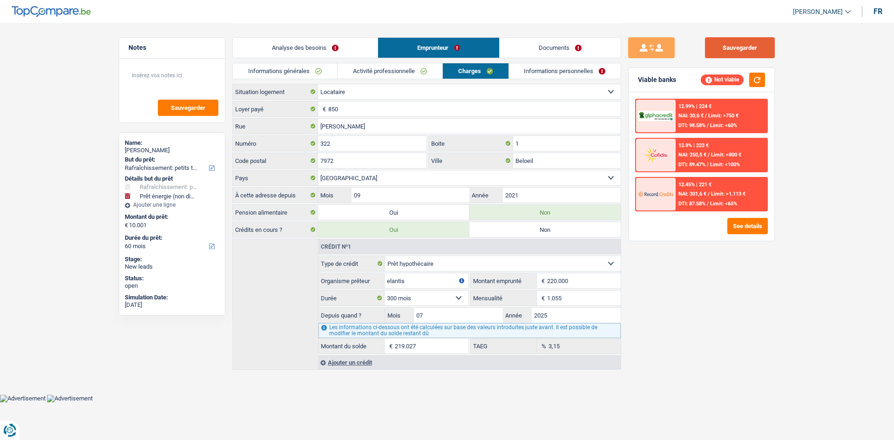
click at [712, 45] on button "Sauvegarder" at bounding box center [740, 47] width 70 height 21
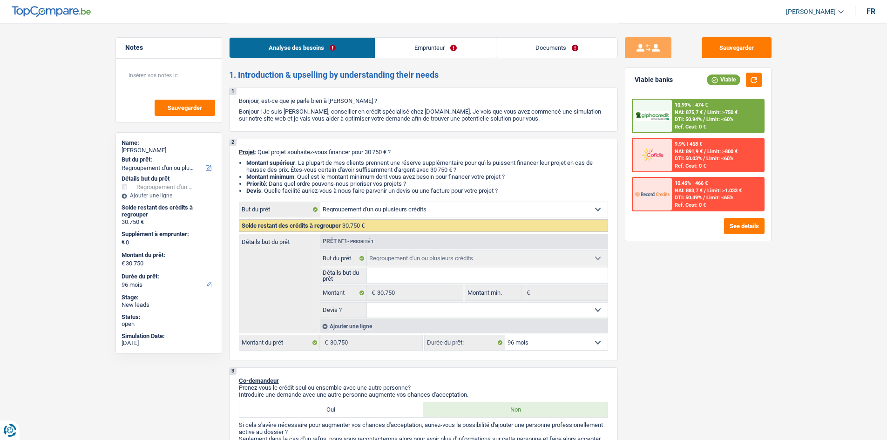
select select "refinancing"
select select "96"
select select "refinancing"
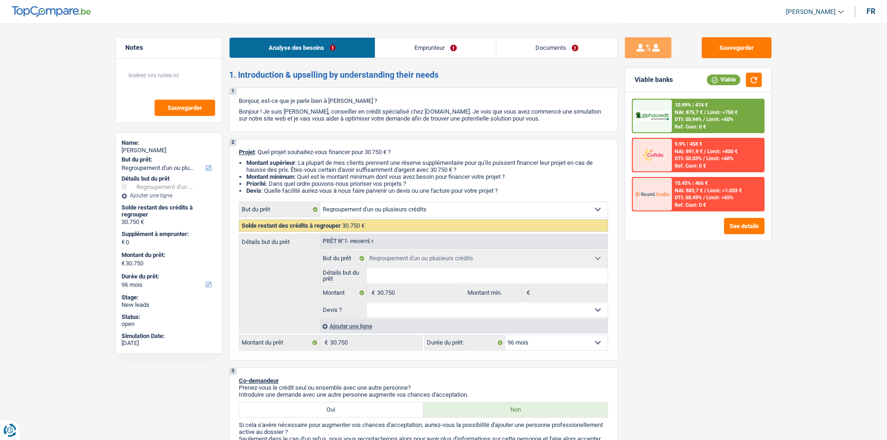
select select "96"
select select "retired"
select select "pension"
select select "ownerWithoutMortgage"
select select "personalLoan"
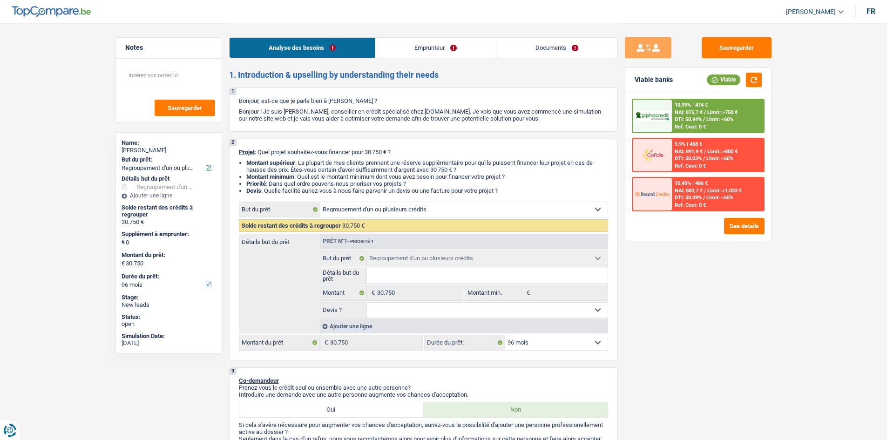
select select "loanRepayment"
select select "120"
select select "refinancing"
select select "96"
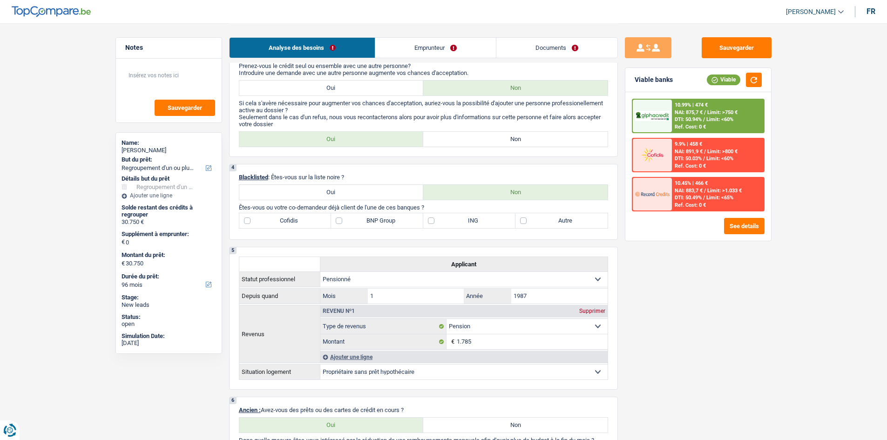
scroll to position [559, 0]
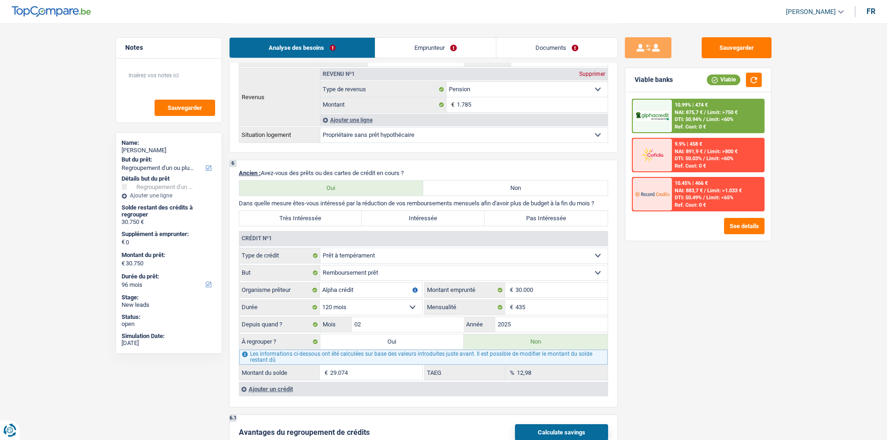
click at [734, 122] on div "10.99% | 474 € NAI: 875,7 € / Limit: >750 € DTI: 50.94% / Limit: <60% Ref. Cost…" at bounding box center [718, 116] width 92 height 33
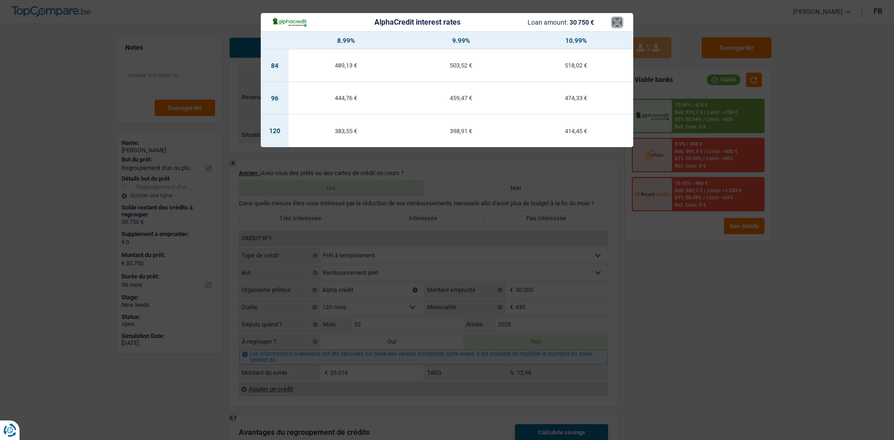
click at [615, 24] on button "×" at bounding box center [617, 22] width 10 height 9
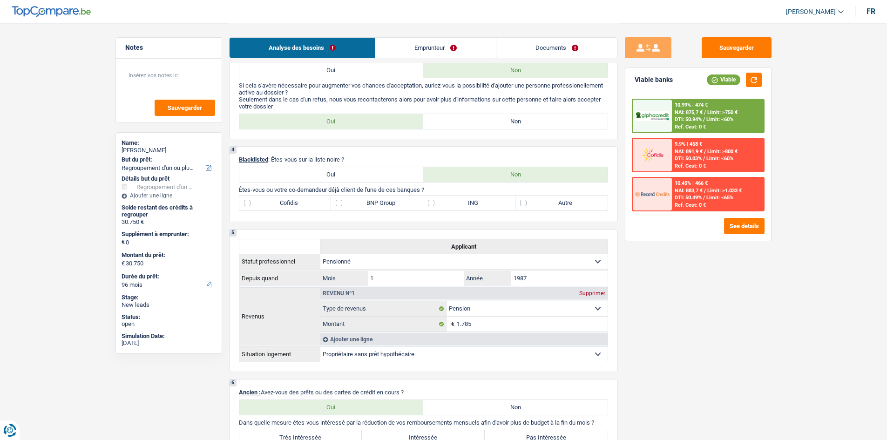
scroll to position [419, 0]
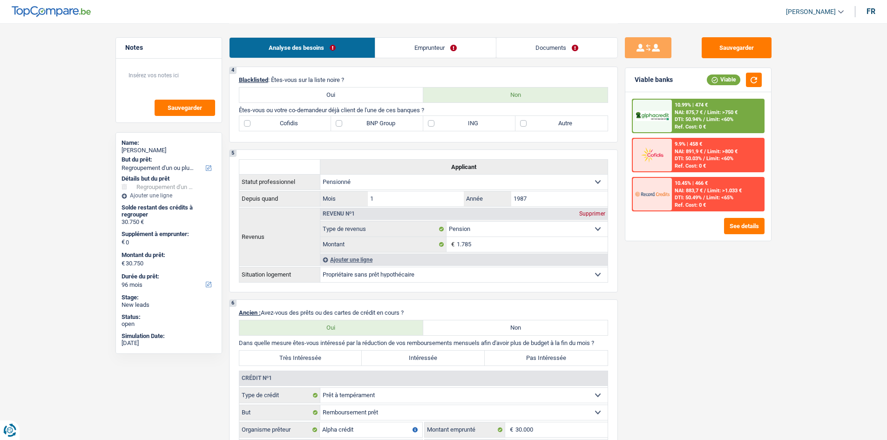
click at [374, 125] on label "BNP Group" at bounding box center [377, 123] width 92 height 15
click at [348, 126] on label "BNP Group" at bounding box center [377, 123] width 92 height 15
click at [348, 126] on input "BNP Group" at bounding box center [377, 123] width 92 height 15
checkbox input "true"
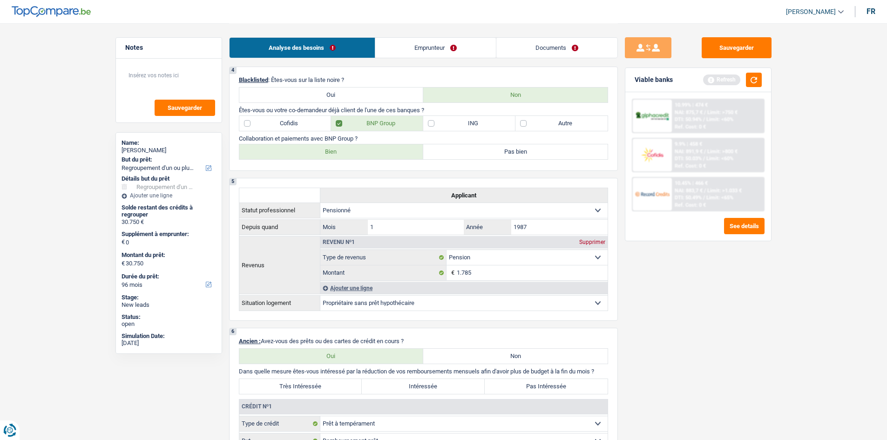
click at [340, 156] on label "Bien" at bounding box center [331, 151] width 184 height 15
click at [340, 156] on input "Bien" at bounding box center [331, 151] width 184 height 15
radio input "true"
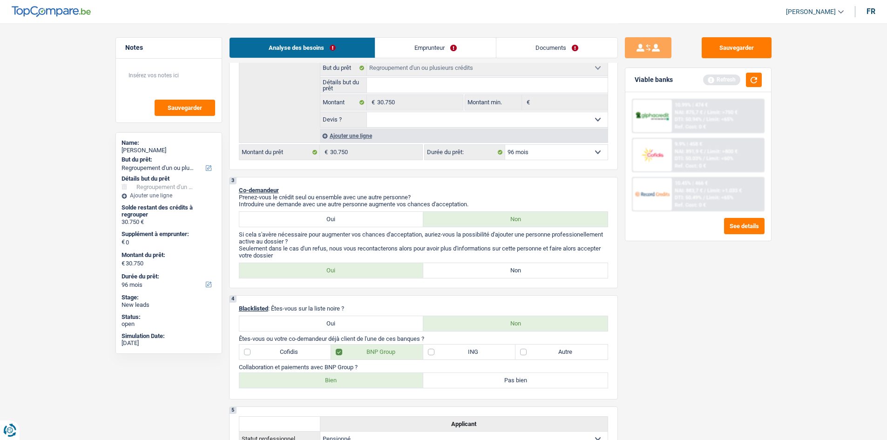
scroll to position [140, 0]
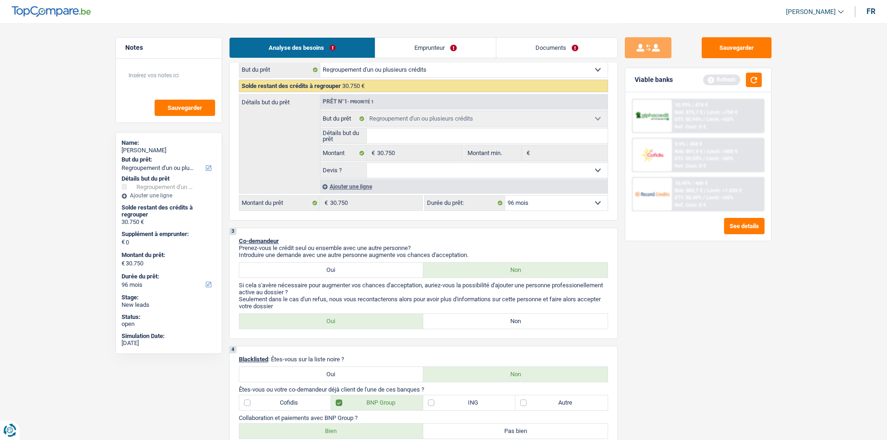
click at [467, 325] on label "Non" at bounding box center [515, 321] width 184 height 15
click at [467, 325] on input "Non" at bounding box center [515, 321] width 184 height 15
radio input "true"
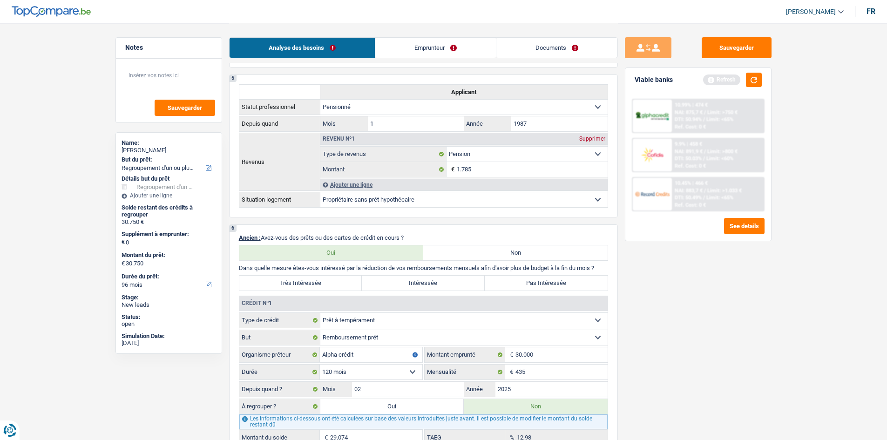
scroll to position [652, 0]
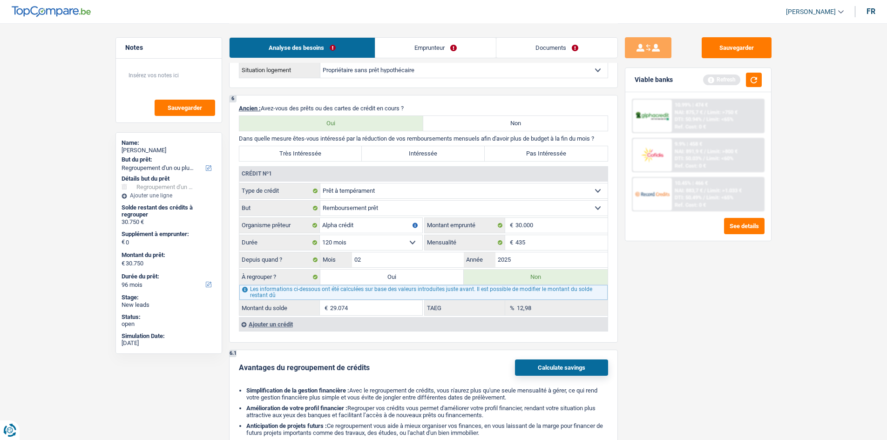
click at [380, 278] on label "Oui" at bounding box center [392, 277] width 144 height 15
click at [380, 278] on input "Oui" at bounding box center [392, 277] width 144 height 15
radio input "true"
type input "29.074"
select select "120"
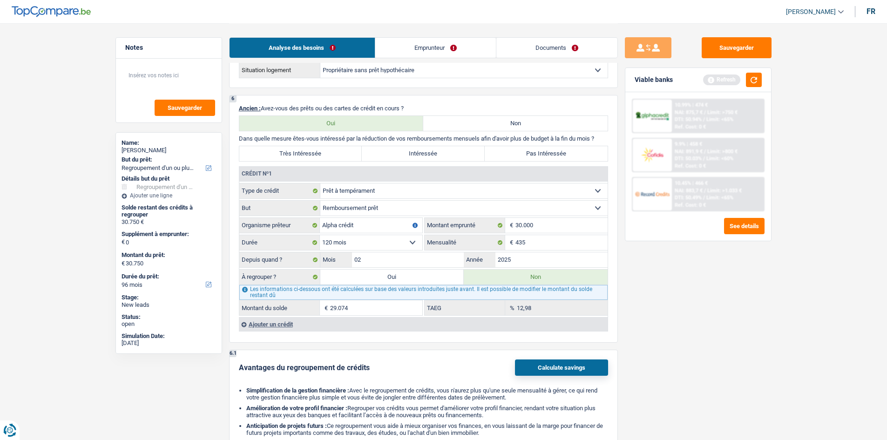
type input "29.074"
select select "120"
radio input "false"
type input "29.074"
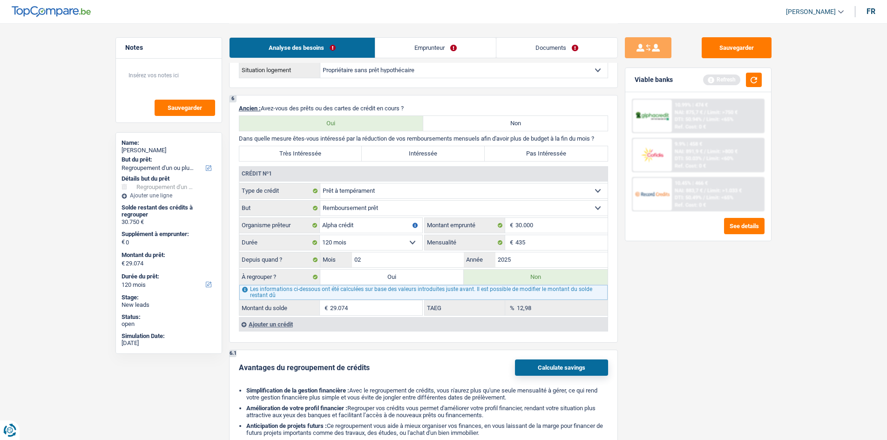
type input "29.074"
select select "120"
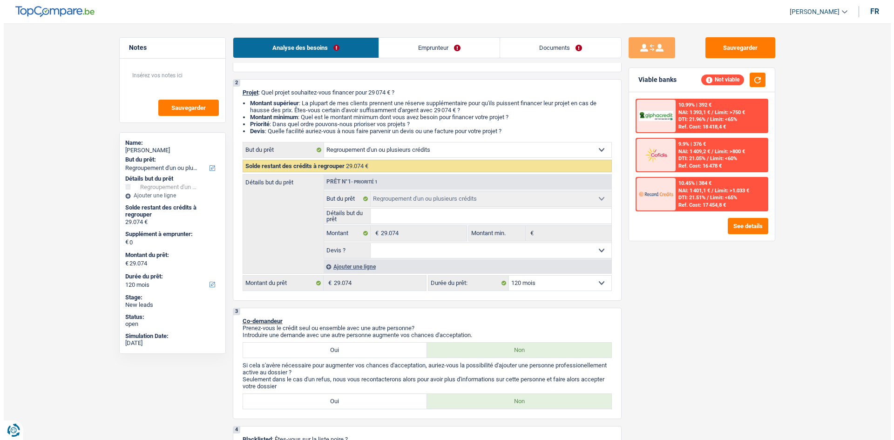
scroll to position [0, 0]
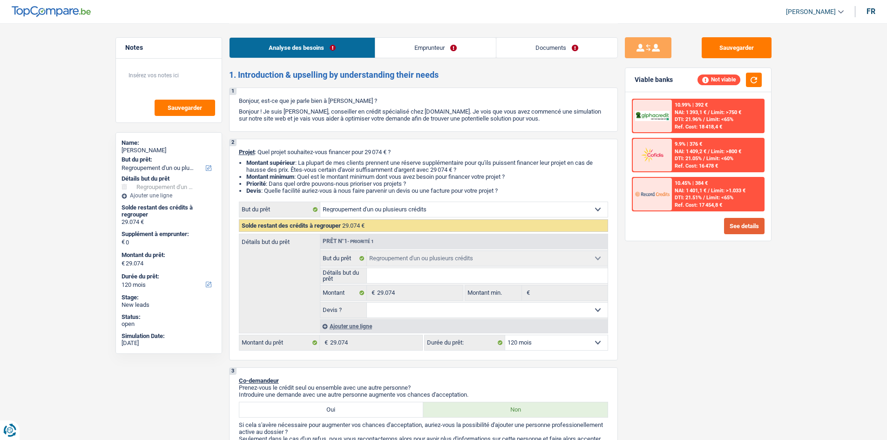
click at [735, 222] on button "See details" at bounding box center [744, 226] width 40 height 16
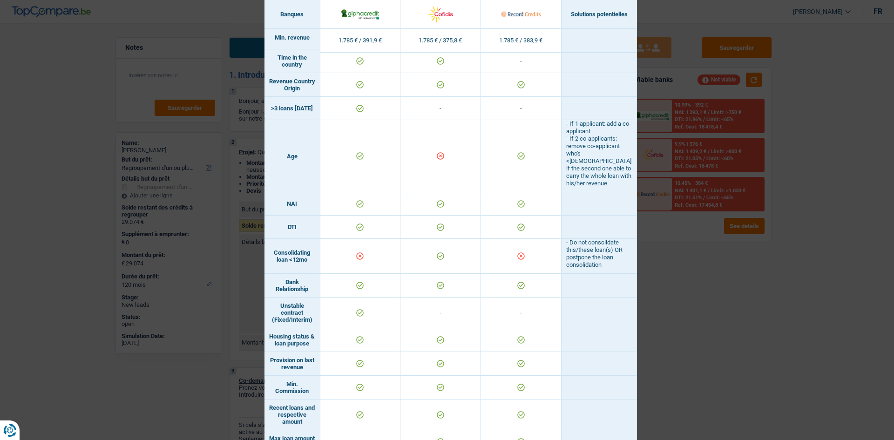
scroll to position [233, 0]
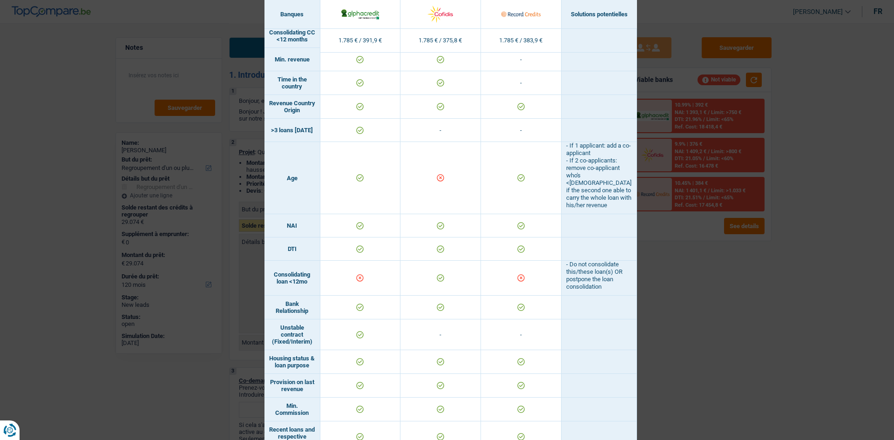
drag, startPoint x: 685, startPoint y: 352, endPoint x: 677, endPoint y: 349, distance: 8.4
click at [680, 350] on div "Banks conditions × Banques Solutions potentielles Revenus / Charges 1.785 € / 3…" at bounding box center [447, 220] width 894 height 440
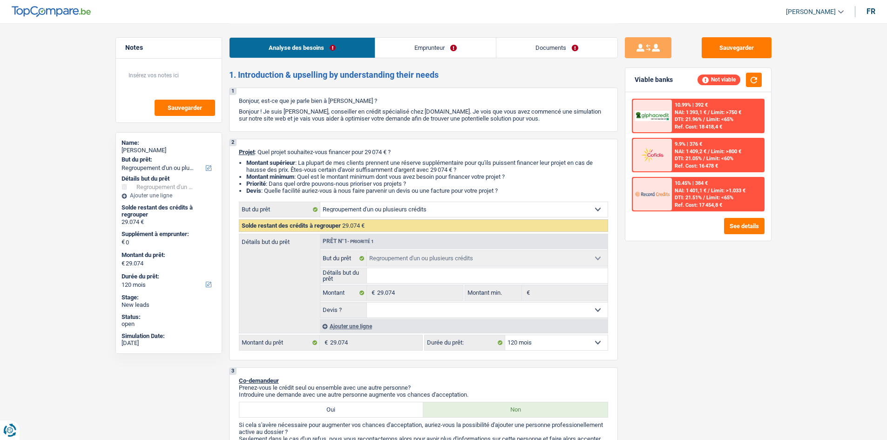
click at [538, 346] on select "12 mois 18 mois 24 mois 30 mois 36 mois 42 mois 48 mois 60 mois 72 mois 84 mois…" at bounding box center [556, 342] width 102 height 15
select select "96"
click at [505, 335] on select "12 mois 18 mois 24 mois 30 mois 36 mois 42 mois 48 mois 60 mois 72 mois 84 mois…" at bounding box center [556, 342] width 102 height 15
select select "96"
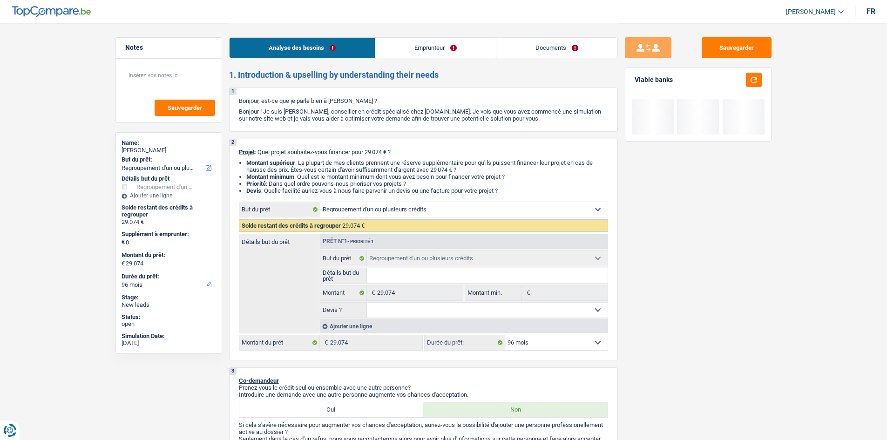
click at [695, 365] on div "Sauvegarder Viable banks" at bounding box center [698, 231] width 161 height 388
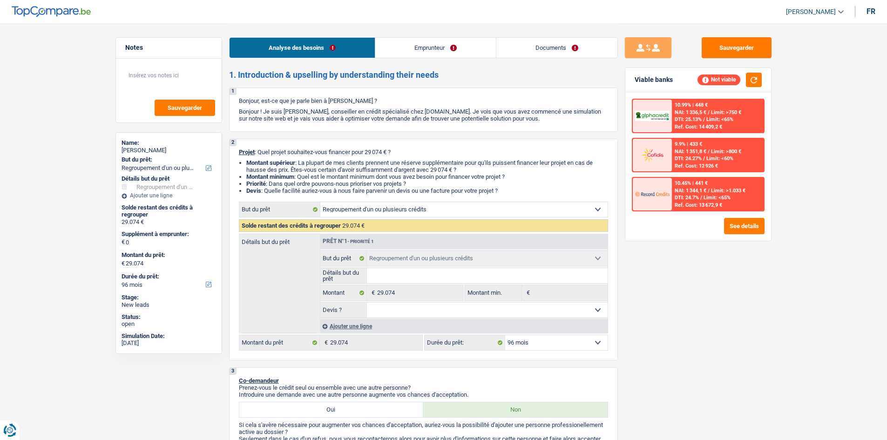
click at [574, 56] on link "Documents" at bounding box center [556, 48] width 121 height 20
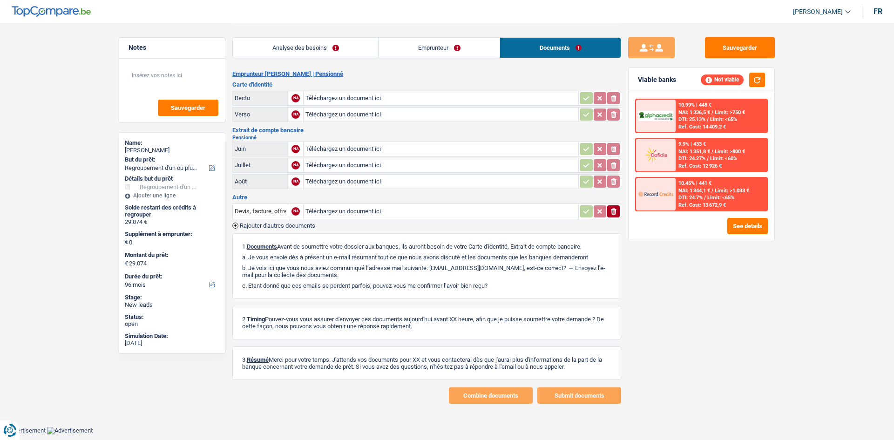
click at [456, 43] on link "Emprunteur" at bounding box center [438, 48] width 121 height 20
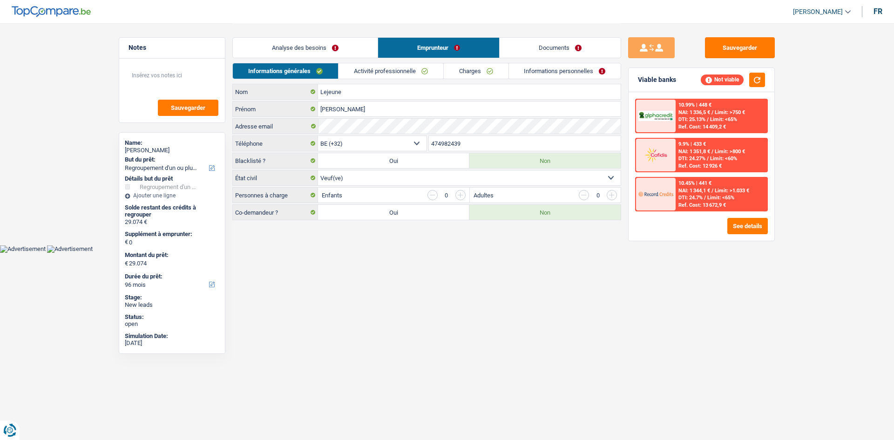
click at [527, 70] on link "Informations personnelles" at bounding box center [565, 70] width 112 height 15
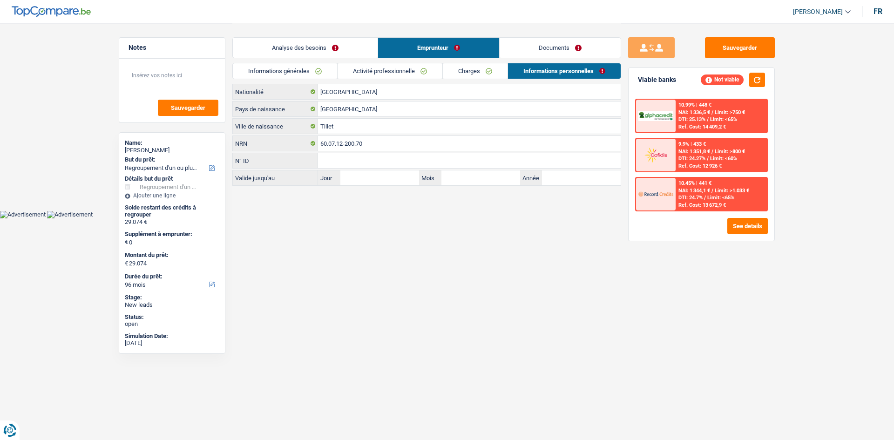
click at [392, 71] on link "Activité professionnelle" at bounding box center [389, 70] width 105 height 15
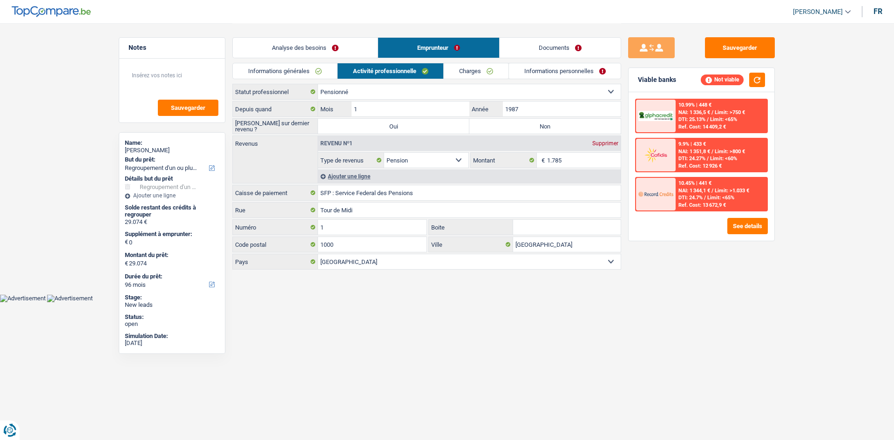
click at [477, 67] on link "Charges" at bounding box center [476, 70] width 65 height 15
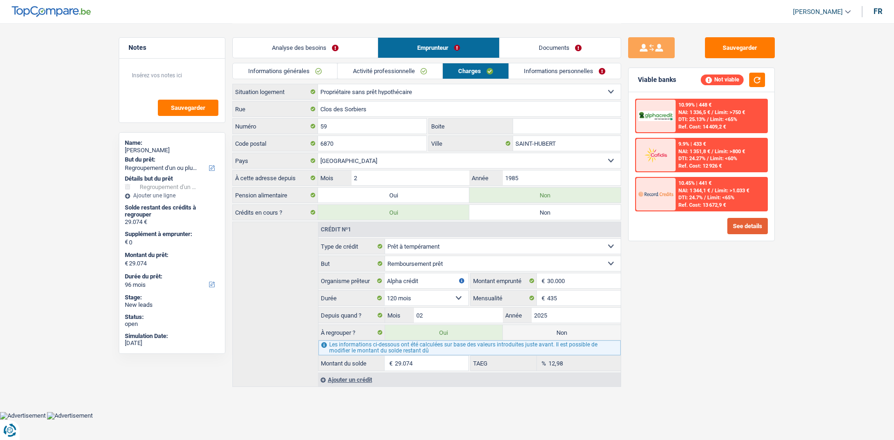
click at [738, 223] on button "See details" at bounding box center [747, 226] width 40 height 16
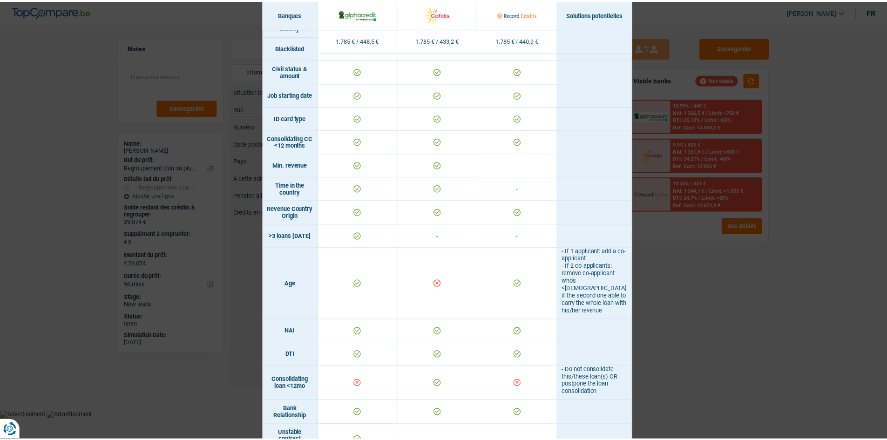
scroll to position [47, 0]
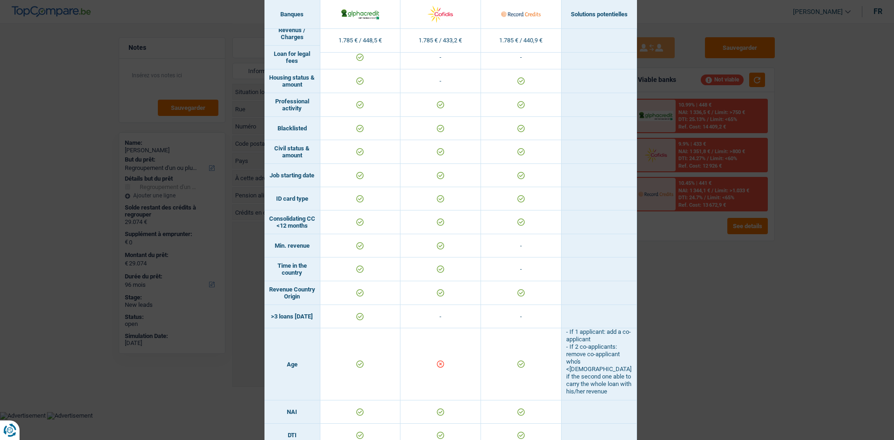
click at [739, 331] on div "Banks conditions × Banques Solutions potentielles Revenus / Charges 1.785 € / 4…" at bounding box center [447, 220] width 894 height 440
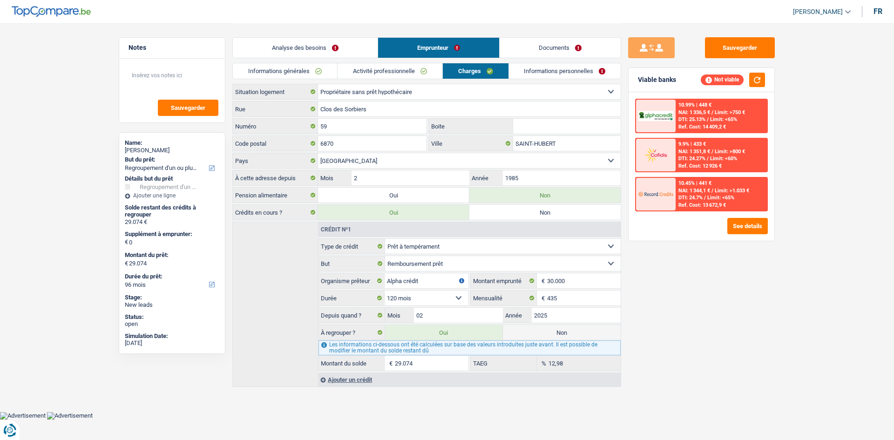
click at [337, 42] on link "Analyse des besoins" at bounding box center [305, 48] width 145 height 20
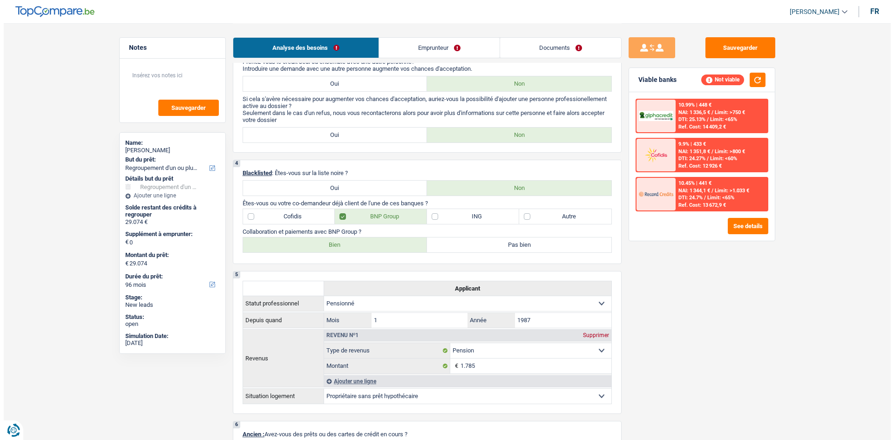
scroll to position [0, 0]
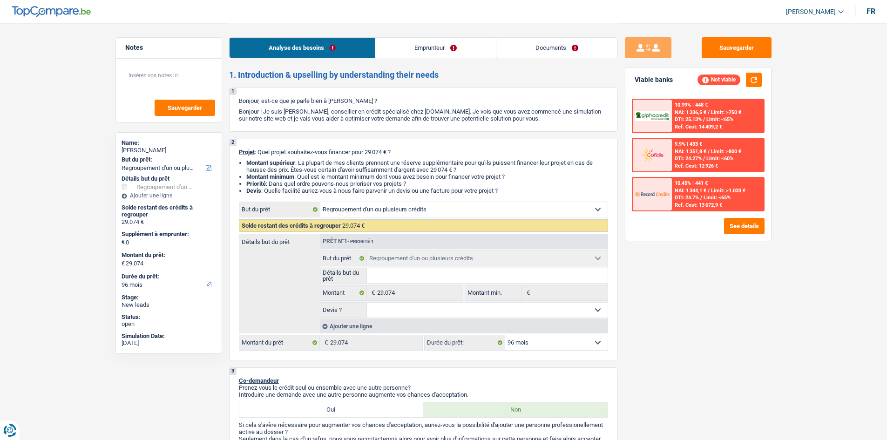
click at [405, 32] on div "Analyse des besoins Emprunteur Documents" at bounding box center [423, 43] width 389 height 40
click at [398, 50] on link "Emprunteur" at bounding box center [435, 48] width 121 height 20
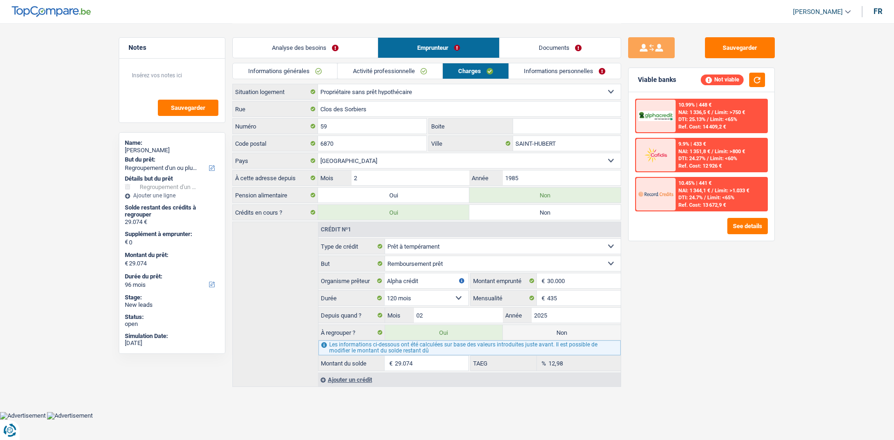
click at [319, 77] on link "Informations générales" at bounding box center [285, 70] width 104 height 15
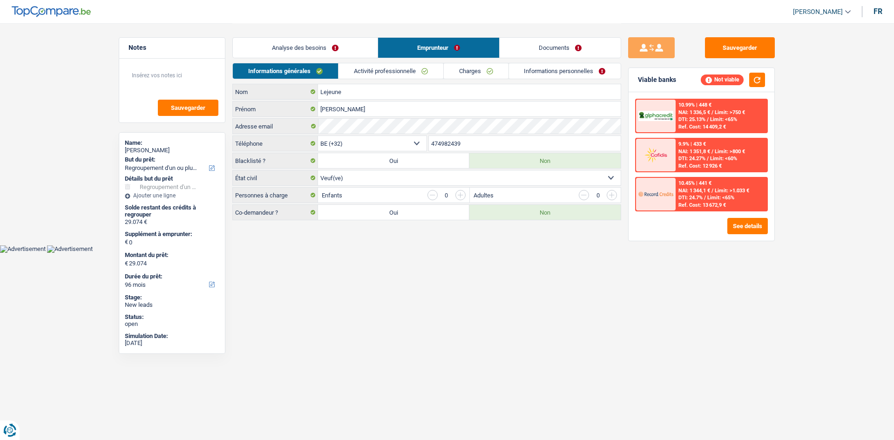
click at [394, 71] on link "Activité professionnelle" at bounding box center [390, 70] width 105 height 15
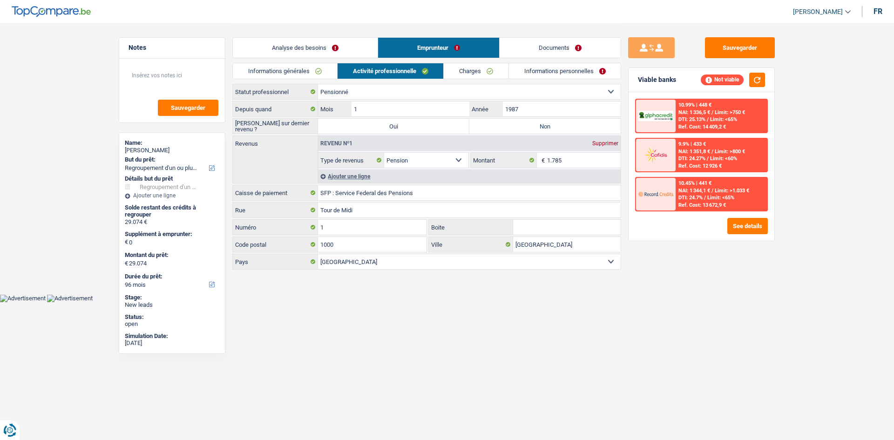
click at [520, 134] on div "[PERSON_NAME] sur dernier revenu ? Oui Non Tous les champs sont obligatoires. V…" at bounding box center [426, 126] width 389 height 16
click at [519, 127] on label "Non" at bounding box center [544, 126] width 151 height 15
click at [519, 127] on input "Non" at bounding box center [544, 126] width 151 height 15
radio input "true"
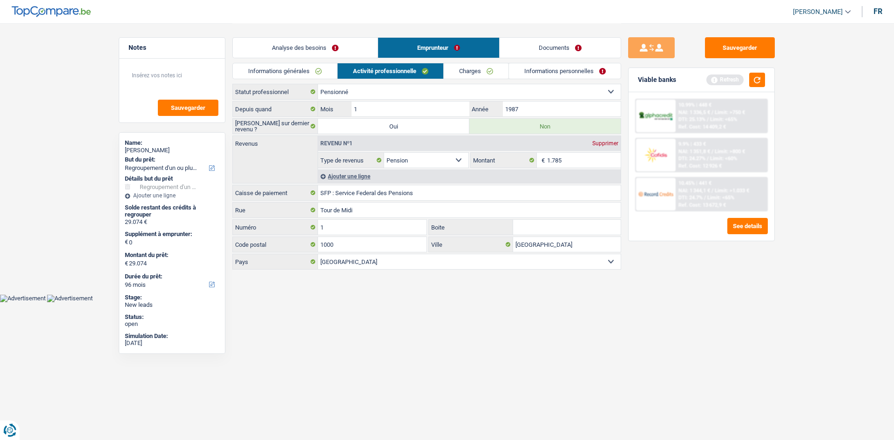
click at [477, 72] on link "Charges" at bounding box center [476, 70] width 65 height 15
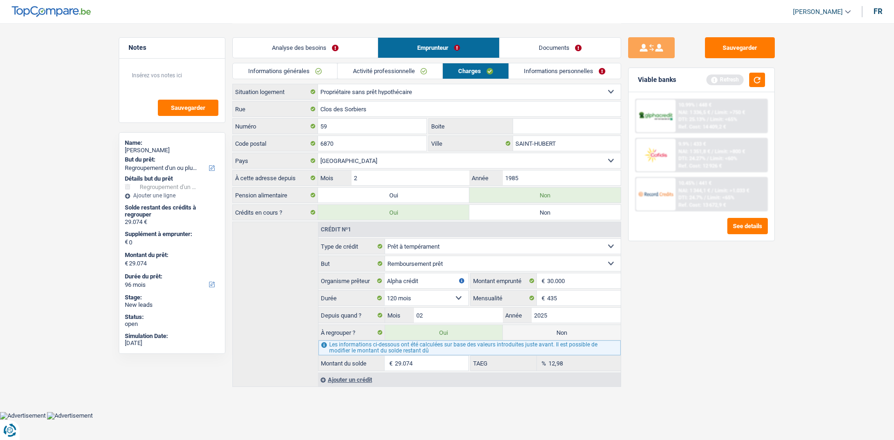
click at [554, 69] on link "Informations personnelles" at bounding box center [565, 70] width 112 height 15
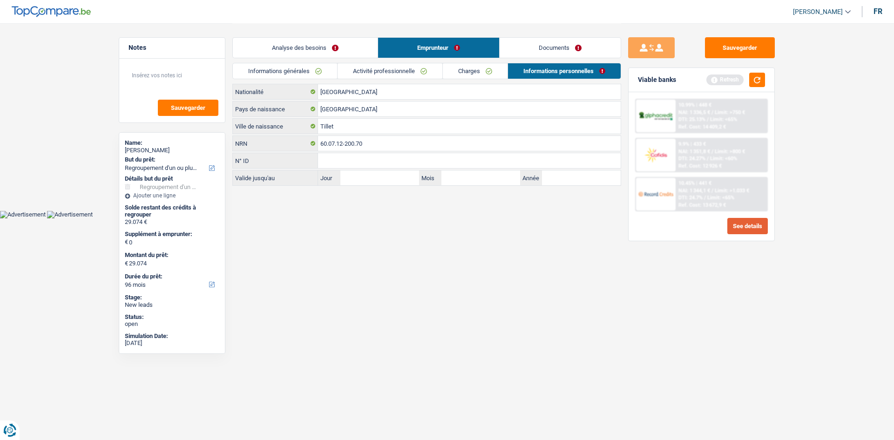
click at [743, 226] on button "See details" at bounding box center [747, 226] width 40 height 16
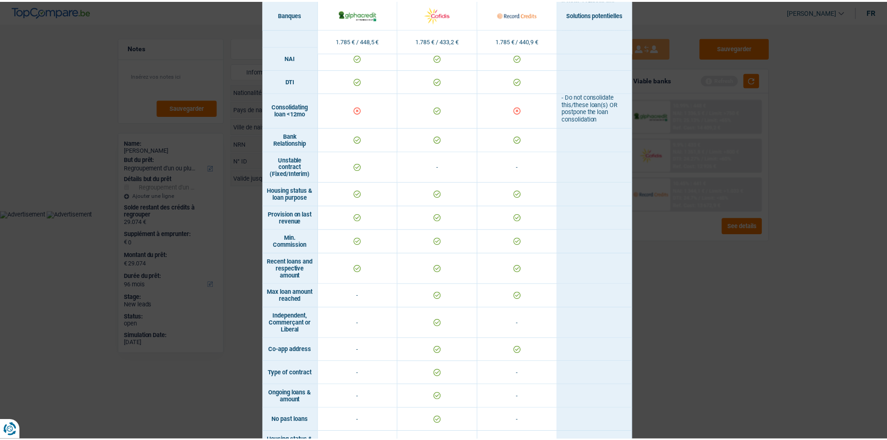
scroll to position [469, 0]
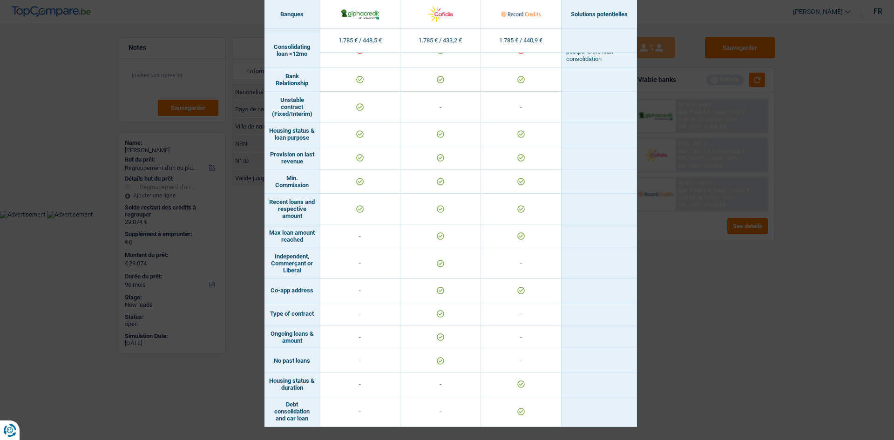
click at [687, 312] on div "Banks conditions × Banques Solutions potentielles Revenus / Charges 1.785 € / 4…" at bounding box center [447, 220] width 894 height 440
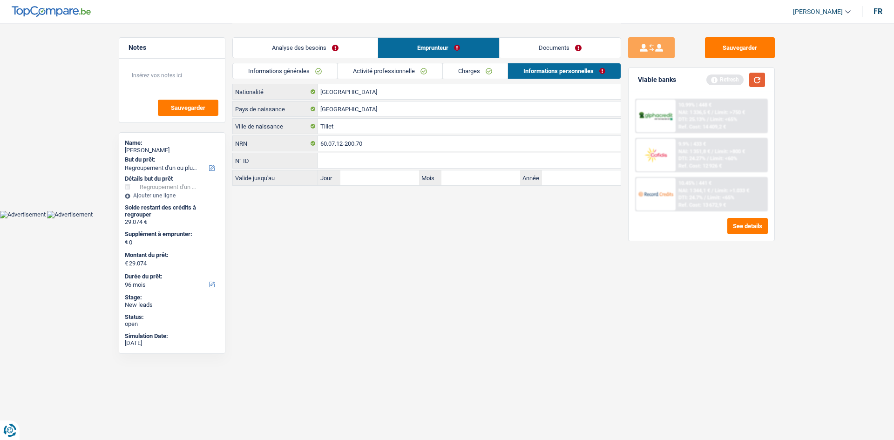
drag, startPoint x: 753, startPoint y: 80, endPoint x: 747, endPoint y: 80, distance: 6.5
click at [754, 80] on button "button" at bounding box center [757, 80] width 16 height 14
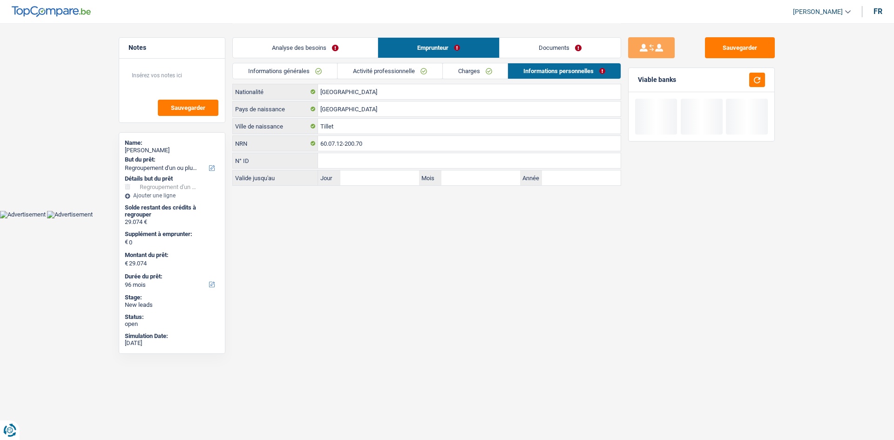
click at [351, 45] on link "Analyse des besoins" at bounding box center [305, 48] width 145 height 20
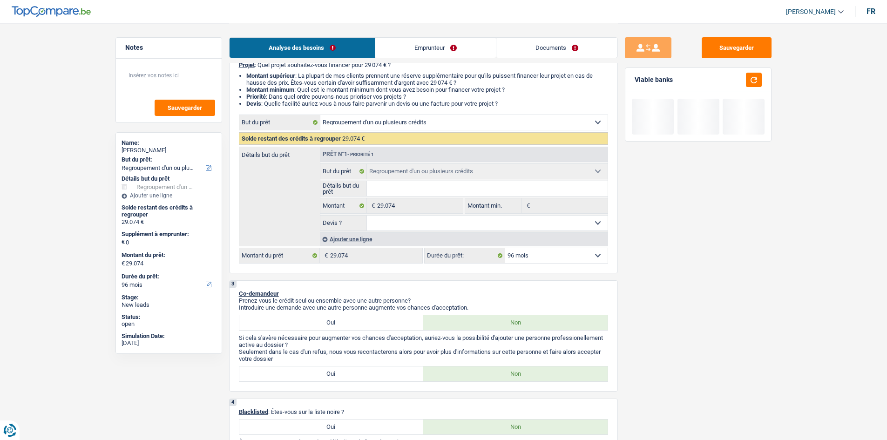
scroll to position [186, 0]
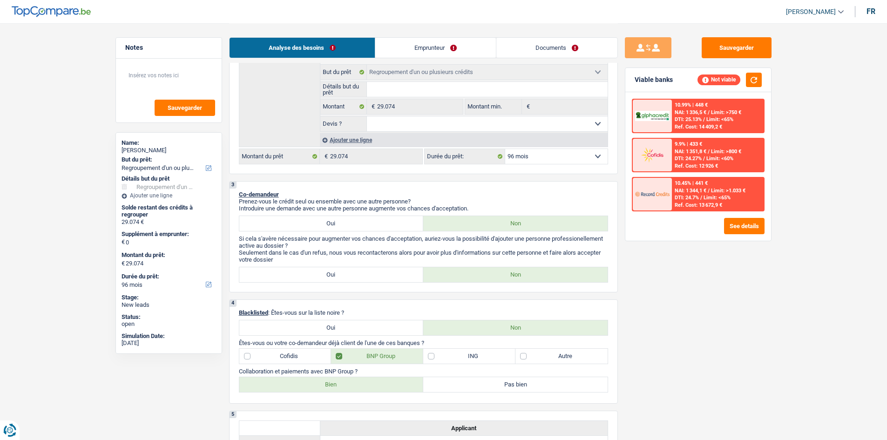
click at [448, 47] on link "Emprunteur" at bounding box center [435, 48] width 121 height 20
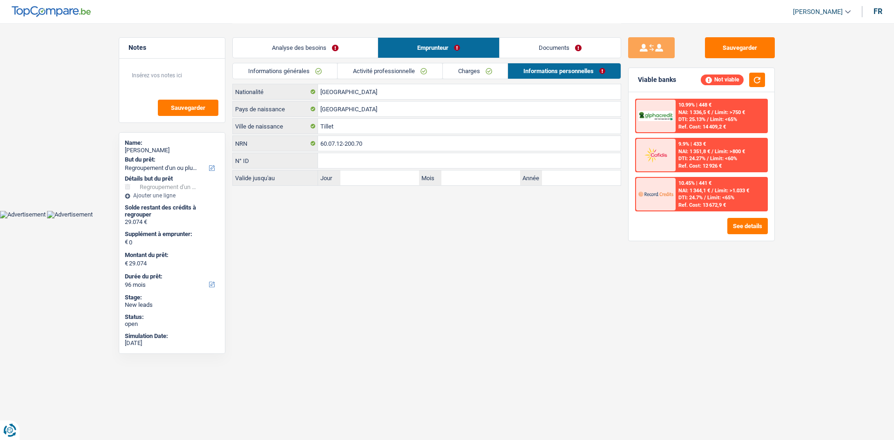
click at [341, 50] on link "Analyse des besoins" at bounding box center [305, 48] width 145 height 20
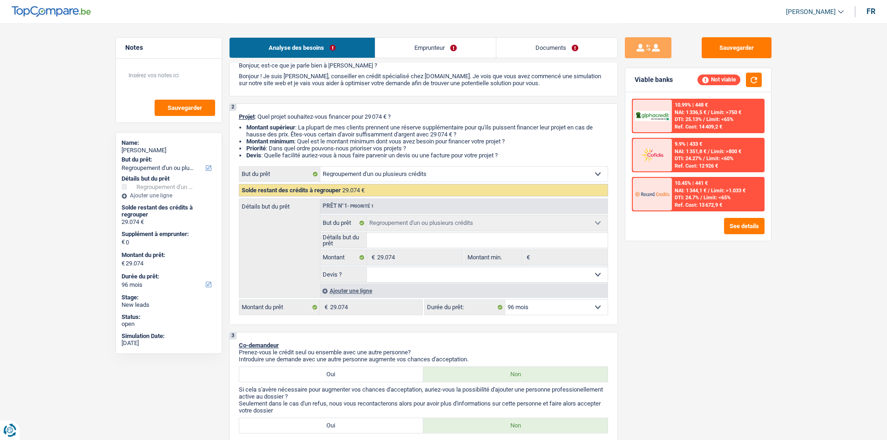
scroll to position [140, 0]
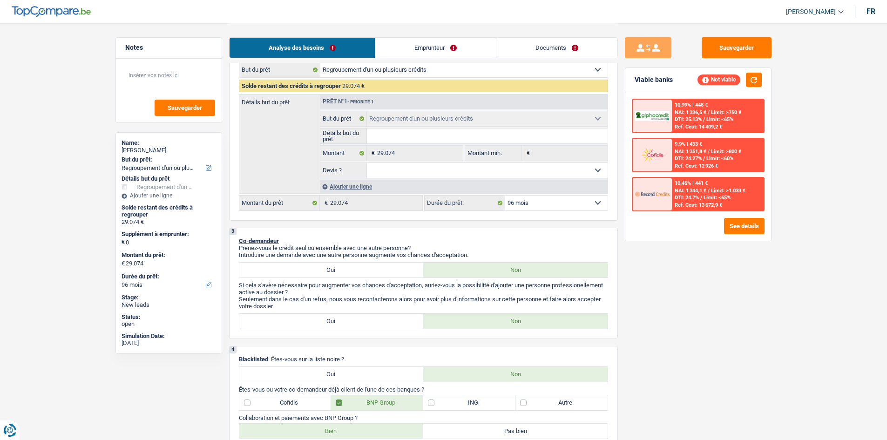
click at [560, 206] on select "12 mois 18 mois 24 mois 30 mois 36 mois 42 mois 48 mois 60 mois 72 mois 84 mois…" at bounding box center [556, 203] width 102 height 15
select select "120"
click at [505, 196] on select "12 mois 18 mois 24 mois 30 mois 36 mois 42 mois 48 mois 60 mois 72 mois 84 mois…" at bounding box center [556, 203] width 102 height 15
select select "120"
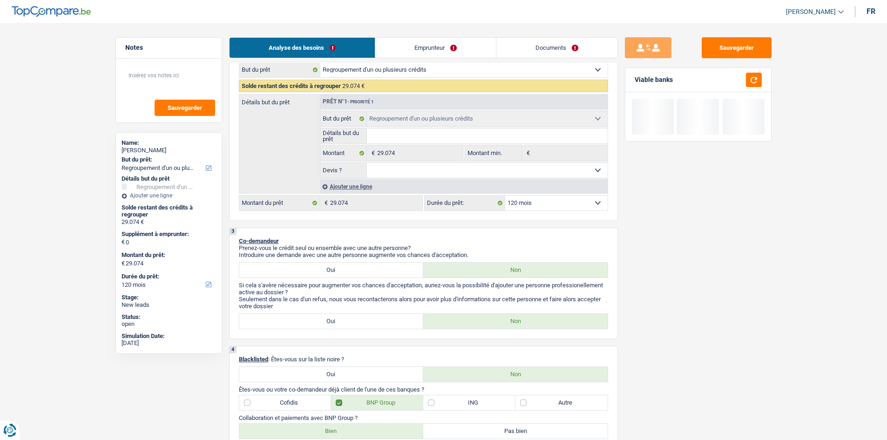
drag, startPoint x: 563, startPoint y: 202, endPoint x: 563, endPoint y: 208, distance: 6.1
click at [563, 202] on select "12 mois 18 mois 24 mois 30 mois 36 mois 42 mois 48 mois 60 mois 72 mois 84 mois…" at bounding box center [556, 203] width 102 height 15
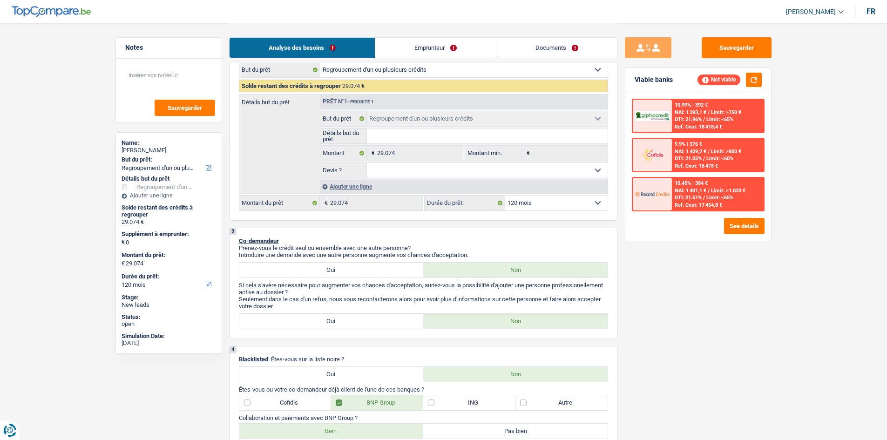
select select "72"
click at [505, 196] on select "12 mois 18 mois 24 mois 30 mois 36 mois 42 mois 48 mois 60 mois 72 mois 84 mois…" at bounding box center [556, 203] width 102 height 15
select select "72"
click at [564, 201] on select "12 mois 18 mois 24 mois 30 mois 36 mois 42 mois 48 mois 60 mois 72 mois 84 mois…" at bounding box center [556, 203] width 102 height 15
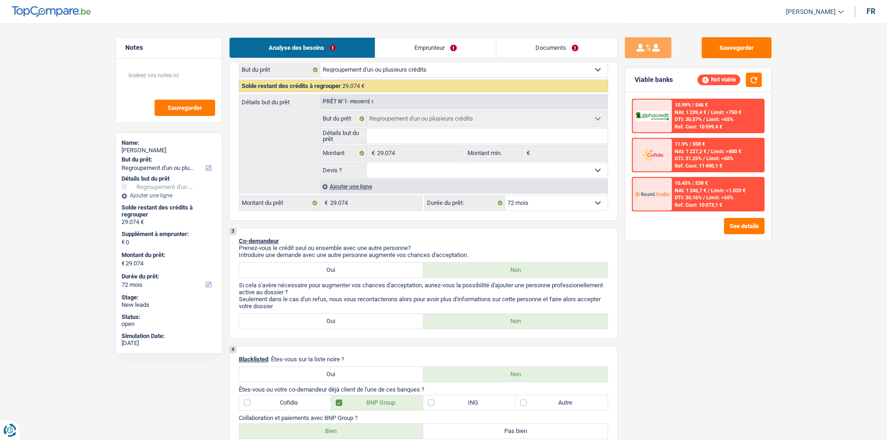
select select "60"
click at [505, 196] on select "12 mois 18 mois 24 mois 30 mois 36 mois 42 mois 48 mois 60 mois 72 mois 84 mois…" at bounding box center [556, 203] width 102 height 15
select select "60"
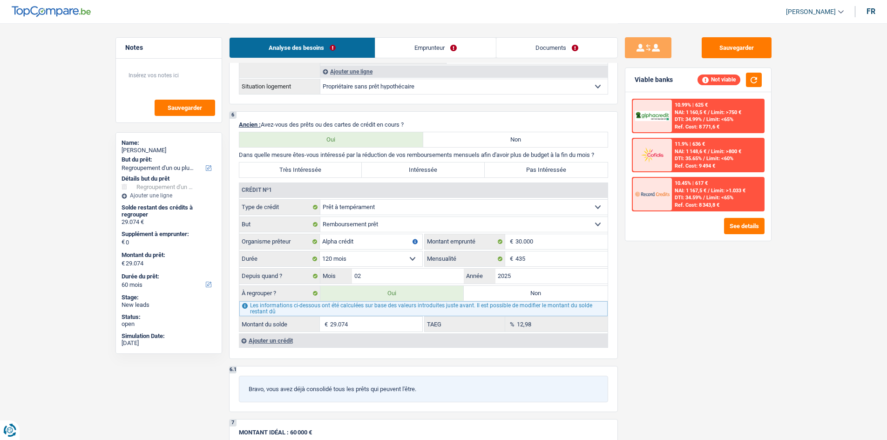
scroll to position [652, 0]
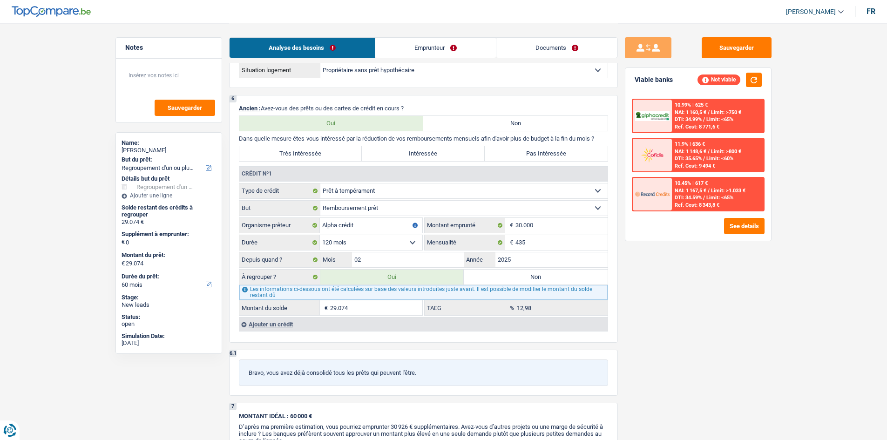
drag, startPoint x: 511, startPoint y: 276, endPoint x: 525, endPoint y: 152, distance: 124.6
click at [510, 276] on label "Non" at bounding box center [536, 277] width 144 height 15
click at [510, 276] on input "Non" at bounding box center [536, 277] width 144 height 15
radio input "true"
select select
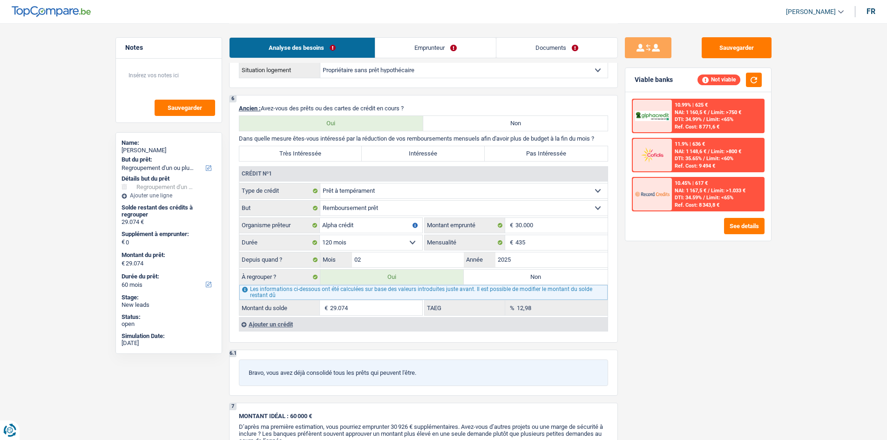
select select "24"
select select
type input "30.750"
select select "24"
radio input "false"
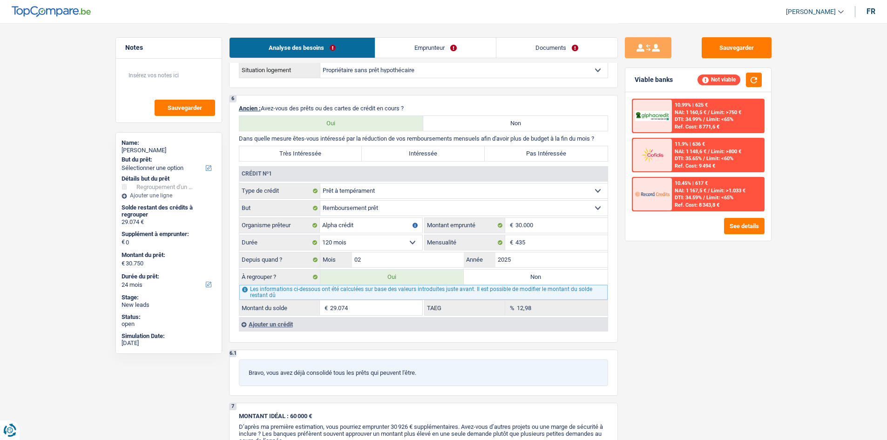
select select
type input "30.750"
select select "24"
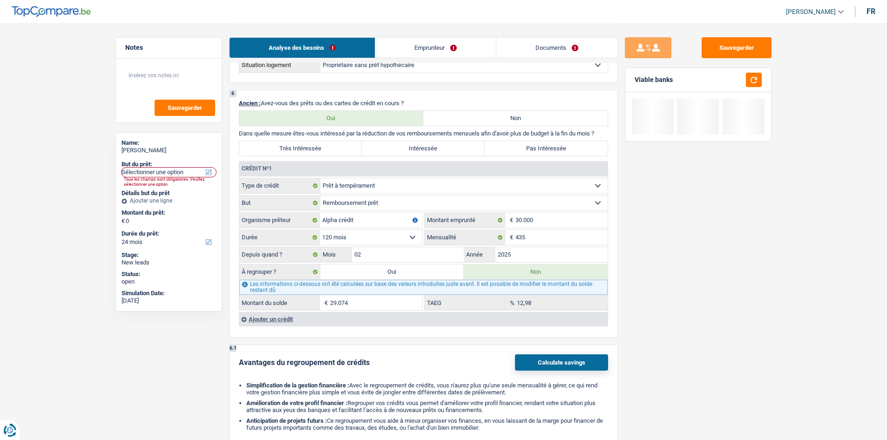
click at [528, 148] on label "Pas Intéressée" at bounding box center [546, 148] width 123 height 15
click at [528, 148] on input "Pas Intéressée" at bounding box center [546, 148] width 123 height 15
radio input "true"
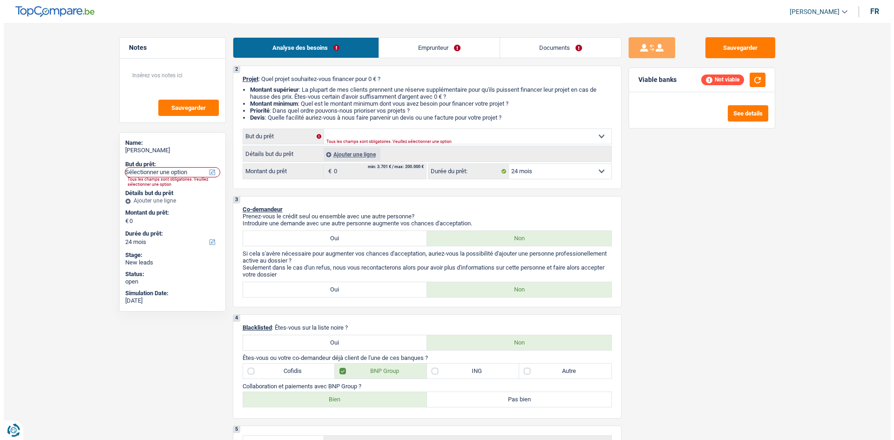
scroll to position [0, 0]
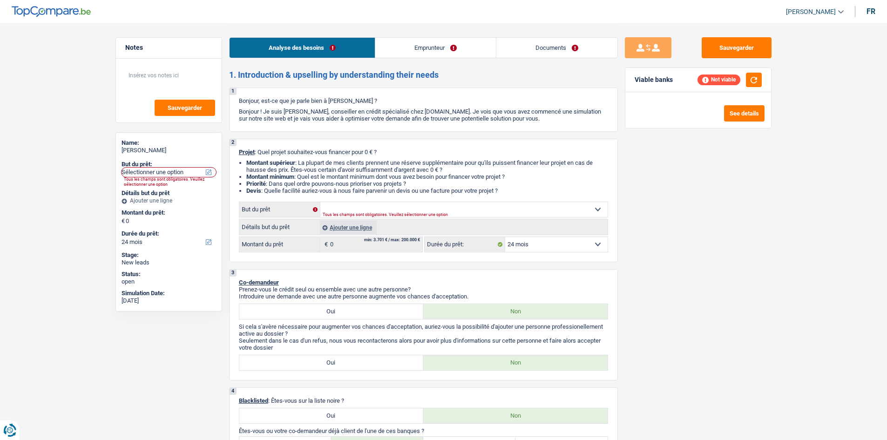
click at [351, 224] on div "Ajouter une ligne" at bounding box center [348, 227] width 57 height 13
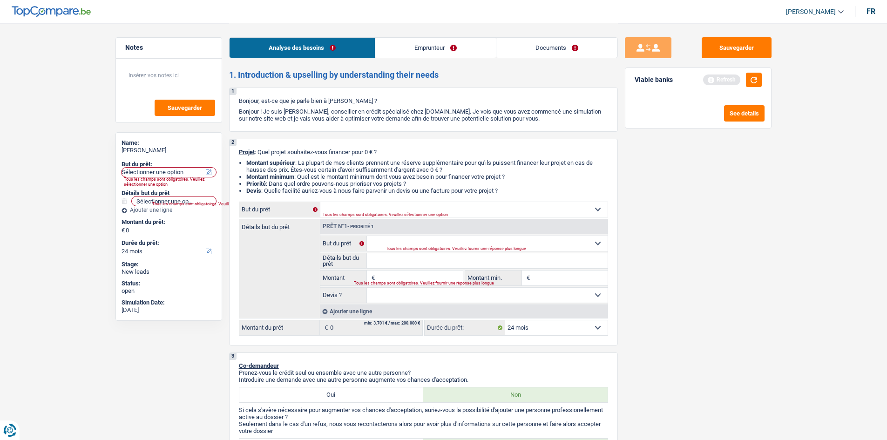
click at [390, 247] on div "Tous les champs sont obligatoires. Veuillez fournir une réponse plus longue" at bounding box center [485, 249] width 199 height 4
click at [388, 213] on div "Tous les champs sont obligatoires. Veuillez sélectionner une option" at bounding box center [451, 215] width 256 height 4
click at [384, 210] on select "Confort maison: meubles, textile, peinture, électroménager, outillage non-profe…" at bounding box center [463, 209] width 287 height 15
select select "household"
click at [320, 202] on select "Confort maison: meubles, textile, peinture, électroménager, outillage non-profe…" at bounding box center [463, 209] width 287 height 15
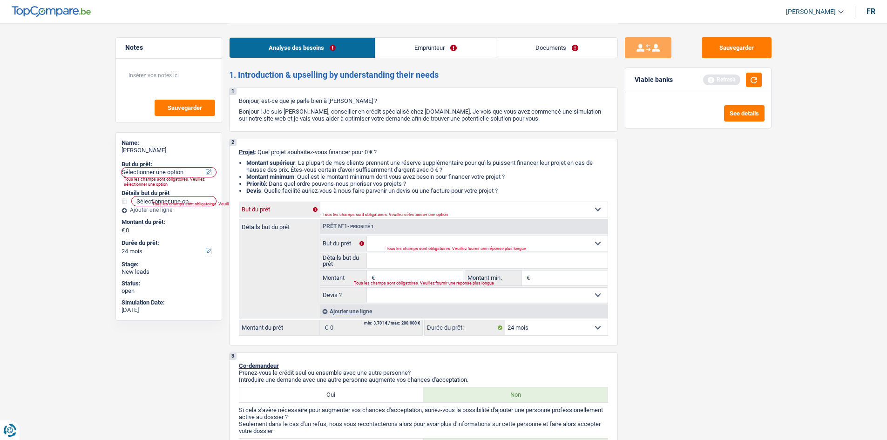
select select "household"
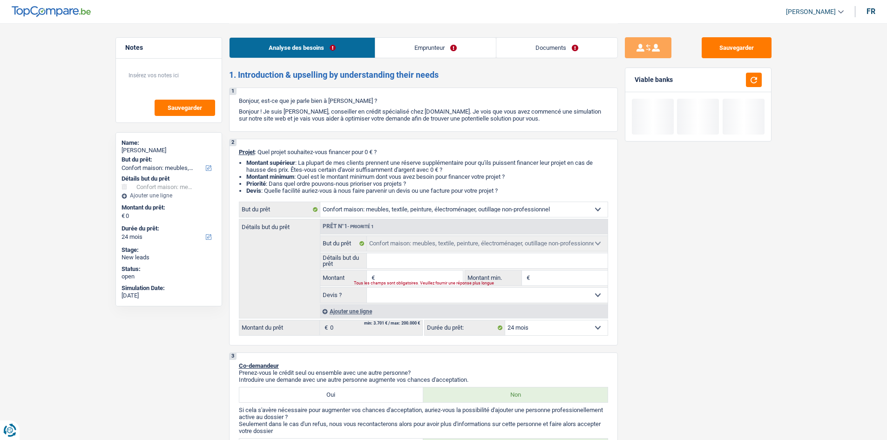
click at [419, 276] on input "Montant" at bounding box center [419, 277] width 85 height 15
click at [412, 274] on input "Montant" at bounding box center [419, 277] width 85 height 15
type input "3"
type input "30"
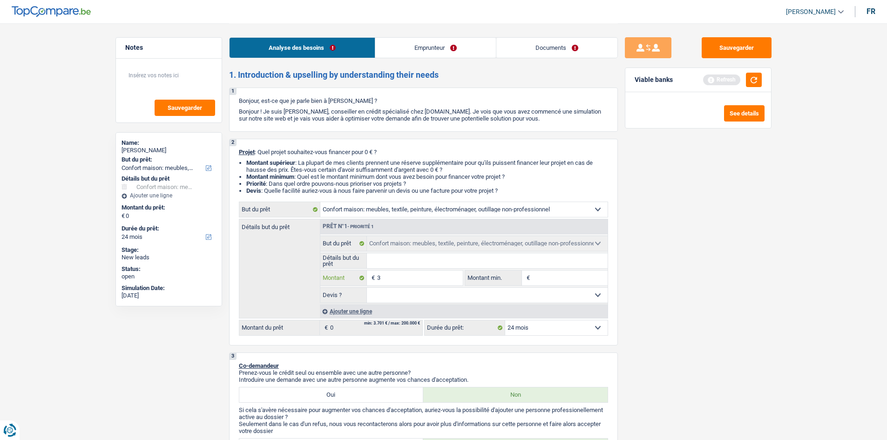
type input "30"
type input "300"
type input "3.000"
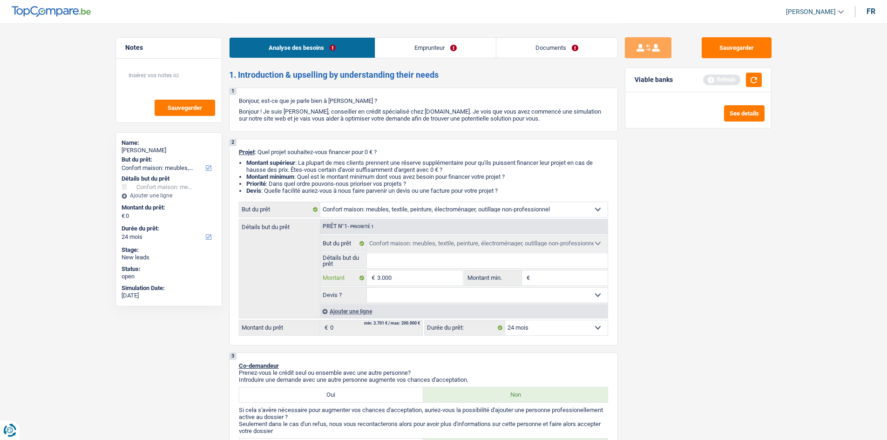
type input "30.000"
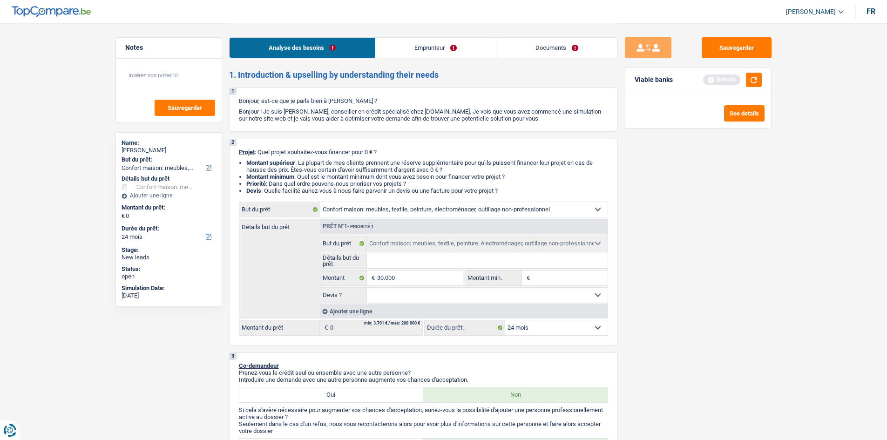
type input "30.000"
click at [657, 263] on div "Sauvegarder Viable banks Refresh See details" at bounding box center [698, 231] width 161 height 388
select select "120"
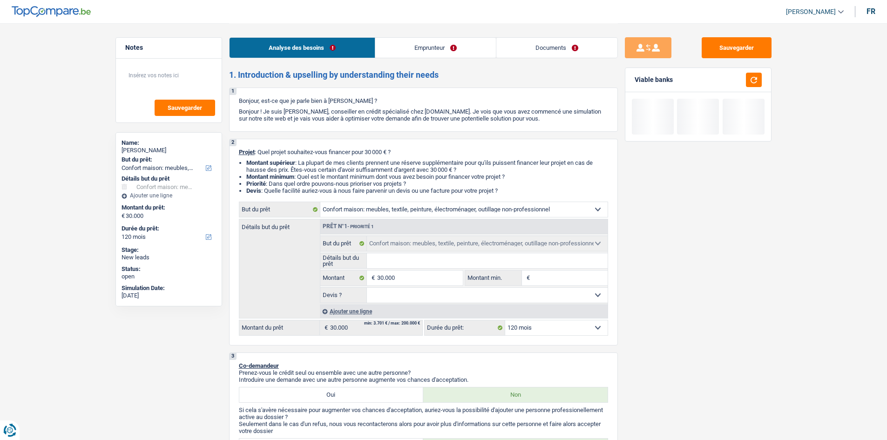
click at [574, 327] on select "12 mois 18 mois 24 mois 30 mois 36 mois 42 mois 48 mois 60 mois 72 mois 84 mois…" at bounding box center [556, 327] width 102 height 15
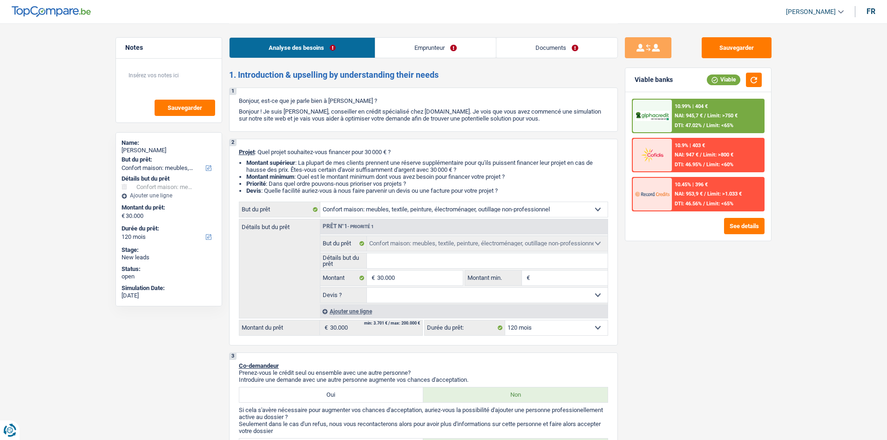
select select "96"
click at [505, 320] on select "12 mois 18 mois 24 mois 30 mois 36 mois 42 mois 48 mois 60 mois 72 mois 84 mois…" at bounding box center [556, 327] width 102 height 15
select select "96"
click at [738, 226] on button "See details" at bounding box center [744, 226] width 40 height 16
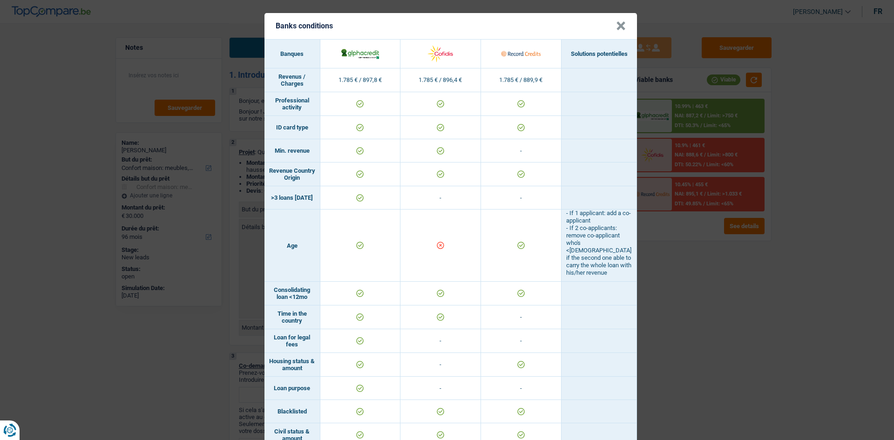
click at [708, 304] on div "Banks conditions × Banques Solutions potentielles Revenus / Charges 1.785 € / 8…" at bounding box center [447, 220] width 894 height 440
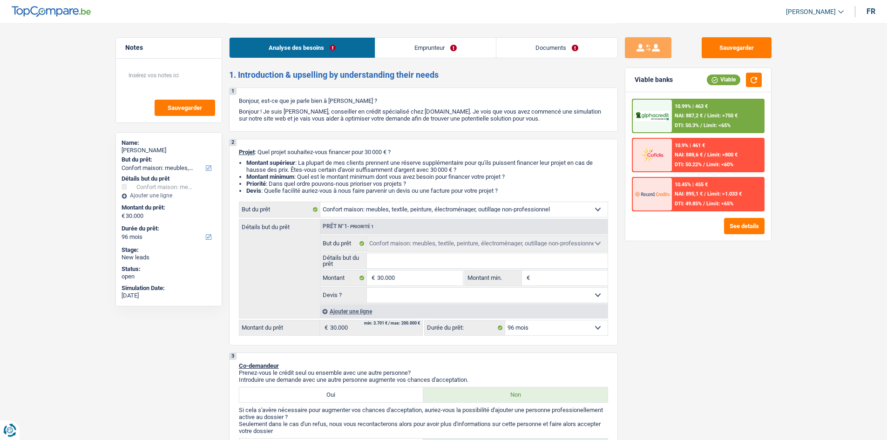
click at [717, 115] on span "Limit: >750 €" at bounding box center [722, 116] width 30 height 6
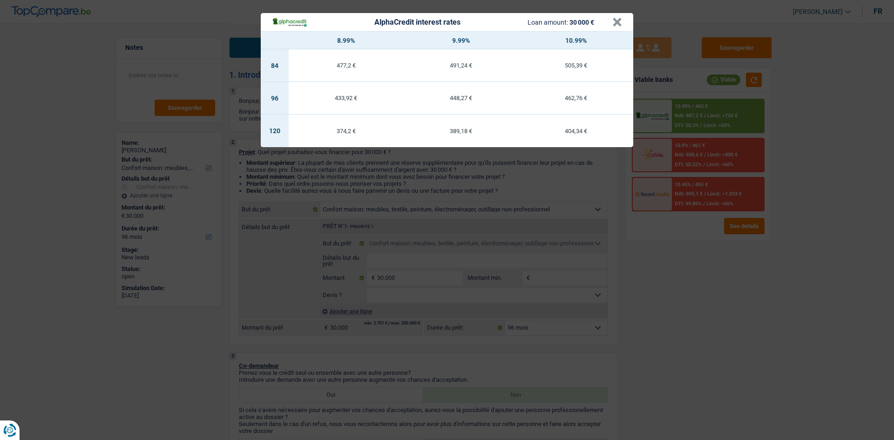
click at [674, 291] on div "AlphaCredit interest rates Loan amount: 30 000 € × 8.99% 9.99% 10.99% 84 477,2 …" at bounding box center [447, 220] width 894 height 440
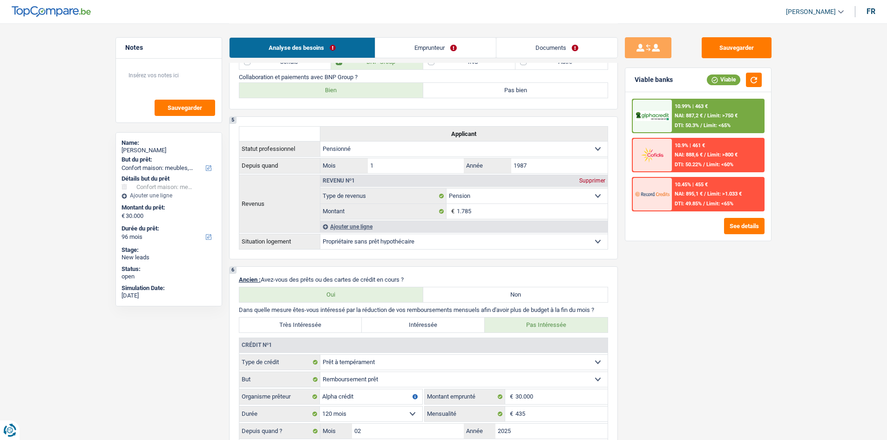
scroll to position [698, 0]
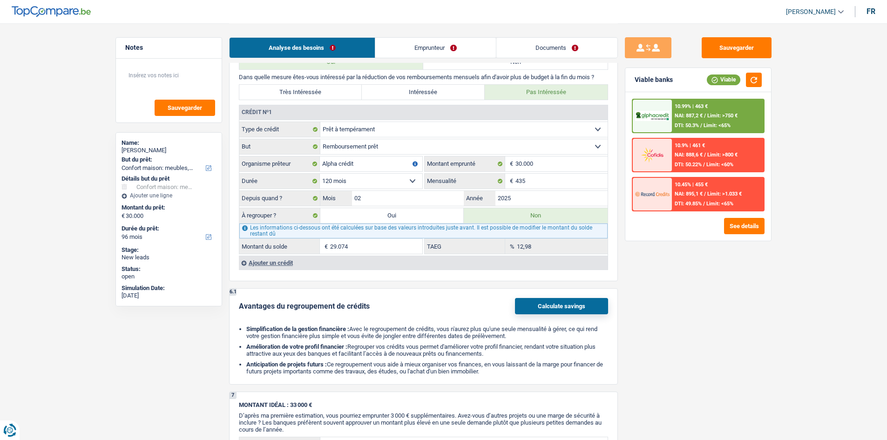
click at [325, 89] on label "Très Intéressée" at bounding box center [300, 92] width 123 height 15
click at [325, 89] on input "Très Intéressée" at bounding box center [300, 92] width 123 height 15
radio input "true"
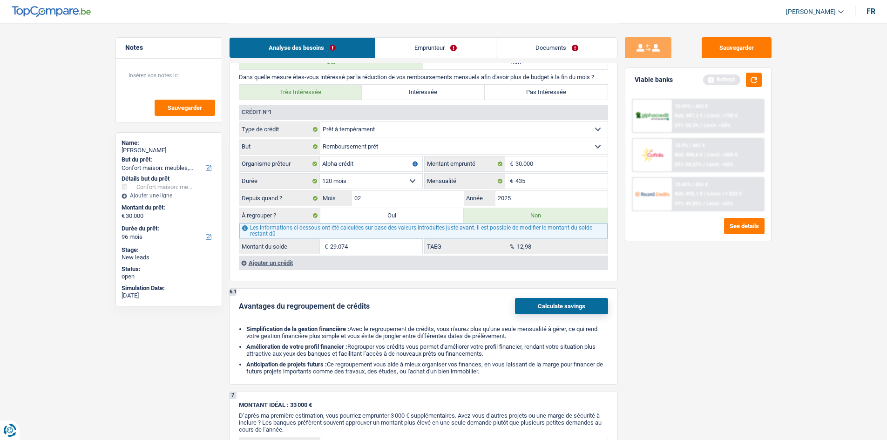
click at [385, 215] on label "Oui" at bounding box center [392, 215] width 144 height 15
click at [385, 215] on input "Oui" at bounding box center [392, 215] width 144 height 15
radio input "true"
radio input "false"
type input "59.074"
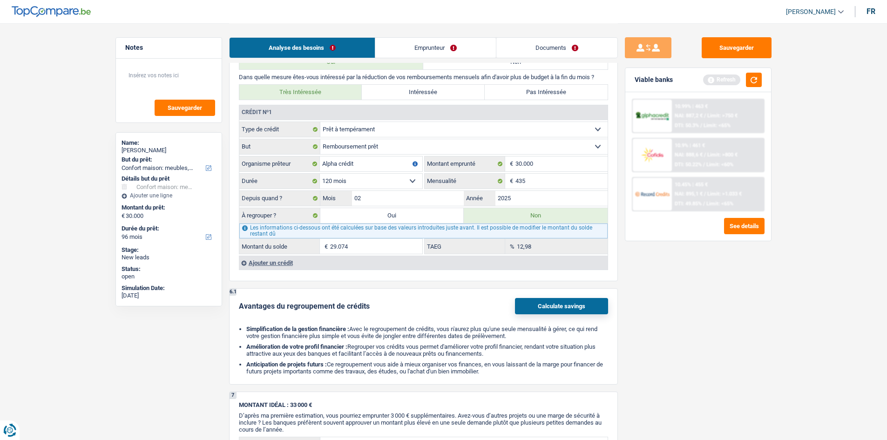
type input "29.074"
select select "refinancing"
select select "144"
select select "refinancing"
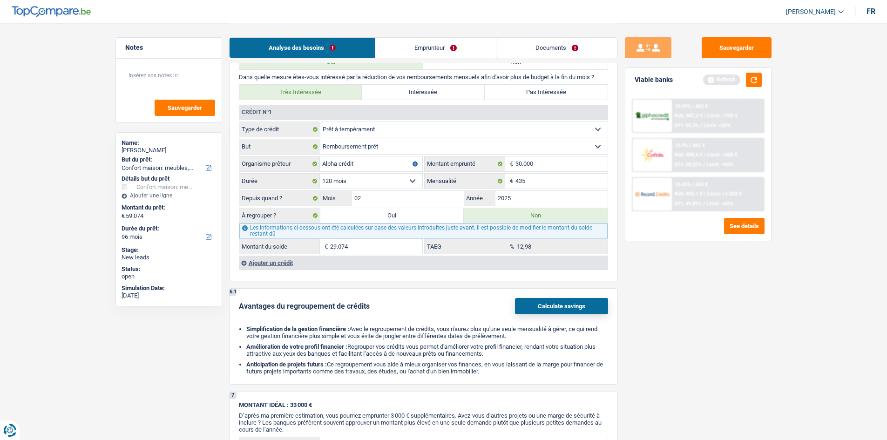
select select "144"
select select "refinancing"
select select "144"
select select "refinancing"
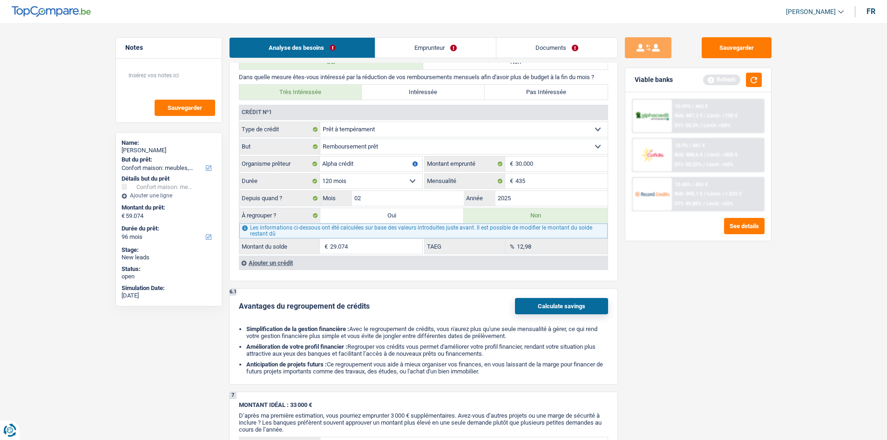
select select "refinancing"
select select "household"
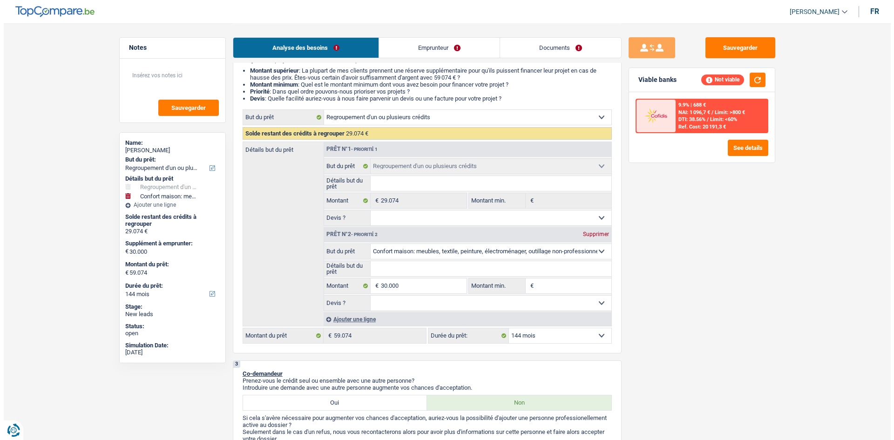
scroll to position [93, 0]
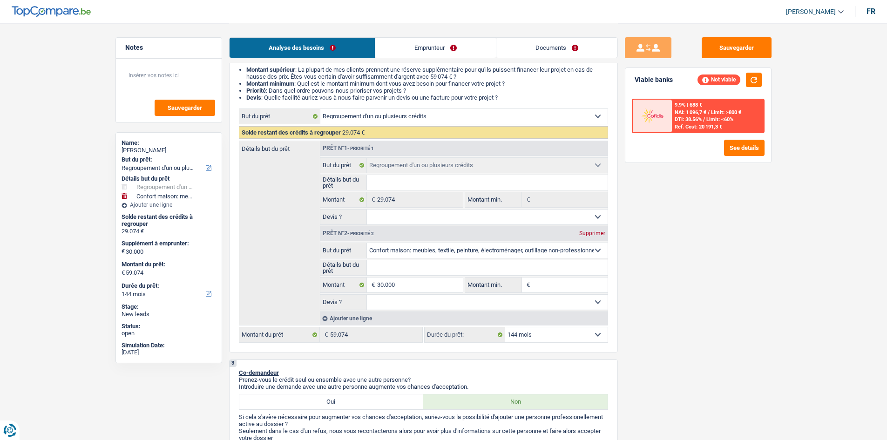
click at [599, 228] on div "Prêt n°2 - Priorité 2 Supprimer" at bounding box center [463, 233] width 287 height 15
click at [598, 232] on div "Supprimer" at bounding box center [592, 233] width 31 height 6
select select "120"
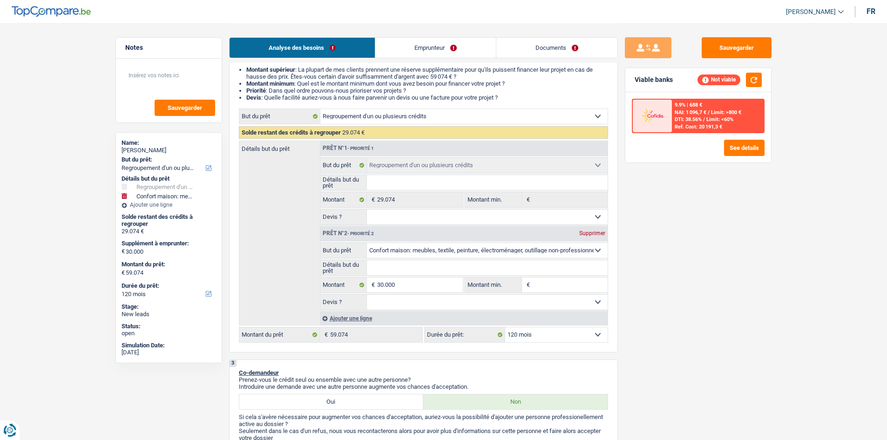
type input "0"
type input "29.074"
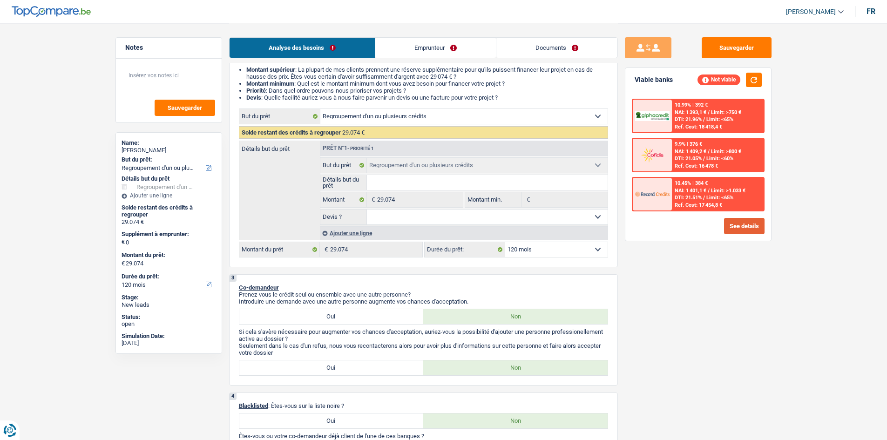
click at [752, 222] on button "See details" at bounding box center [744, 226] width 40 height 16
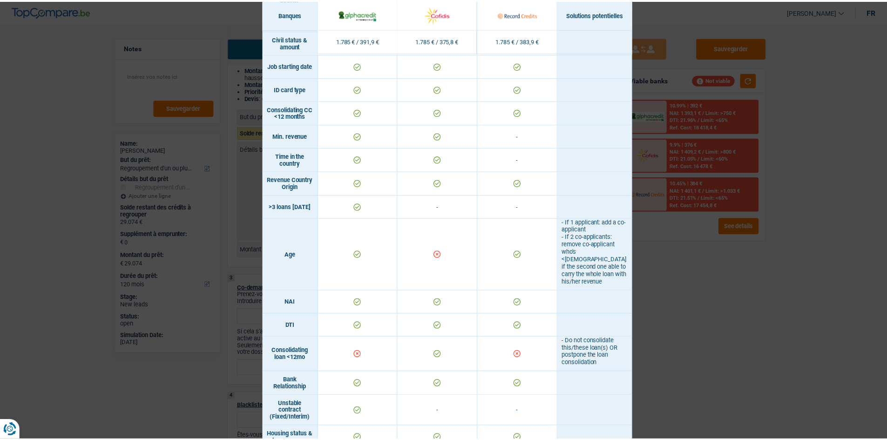
scroll to position [279, 0]
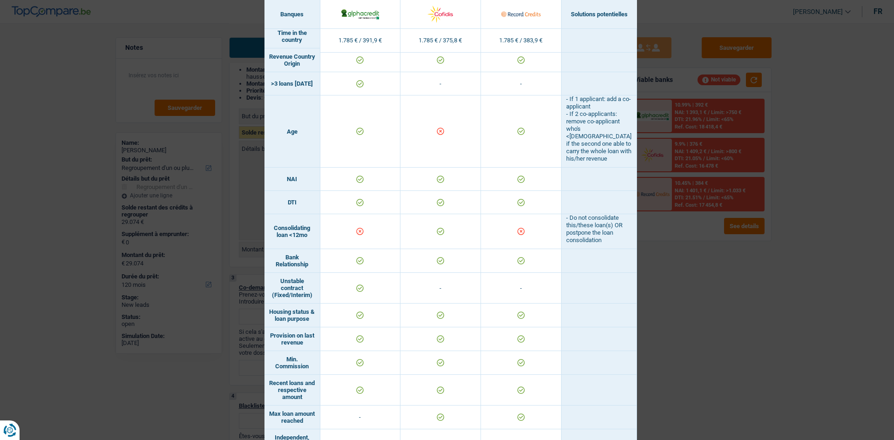
click at [706, 358] on div "Banks conditions × Banques Solutions potentielles Revenus / Charges 1.785 € / 3…" at bounding box center [447, 220] width 894 height 440
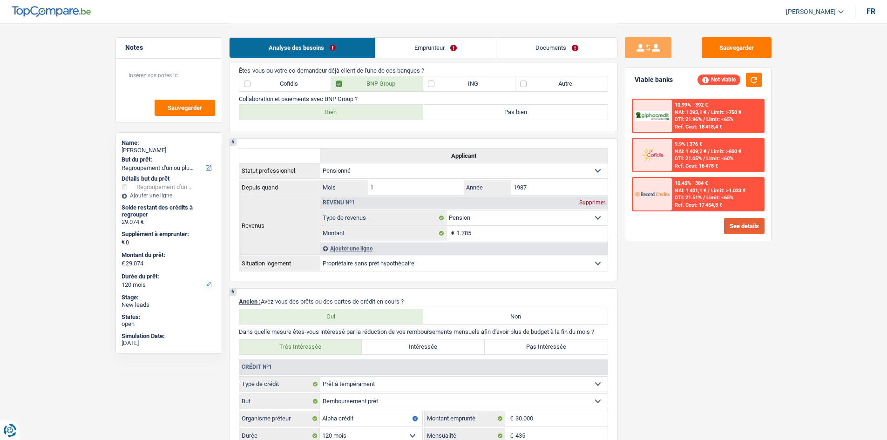
scroll to position [605, 0]
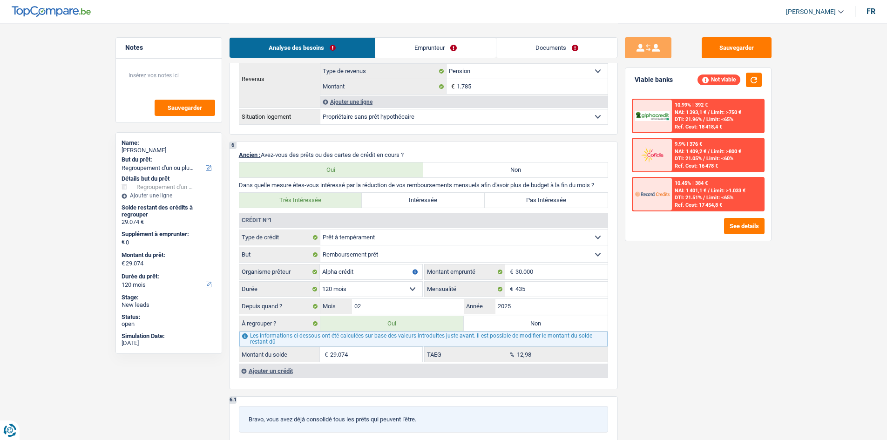
click at [536, 322] on label "Non" at bounding box center [536, 323] width 144 height 15
click at [536, 322] on input "Non" at bounding box center [536, 323] width 144 height 15
radio input "true"
select select
select select "24"
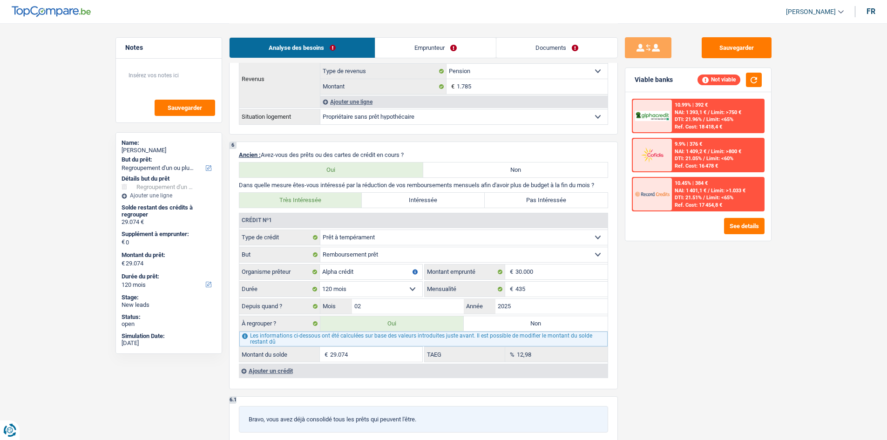
select select
select select "24"
radio input "false"
select select
select select "24"
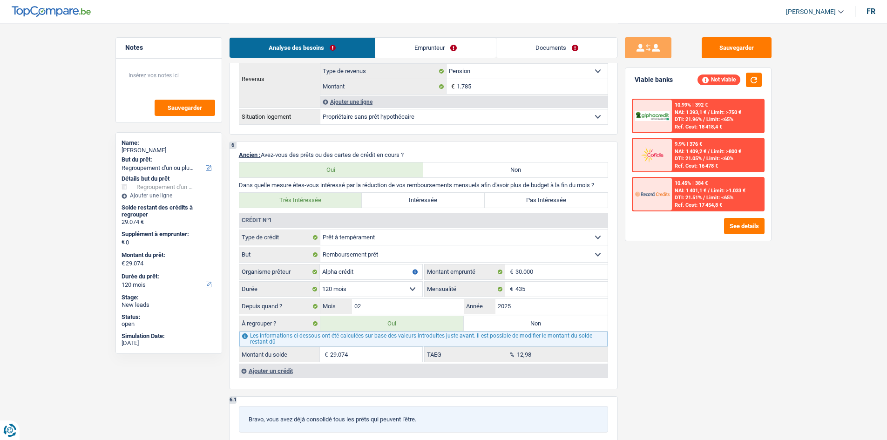
type input "0"
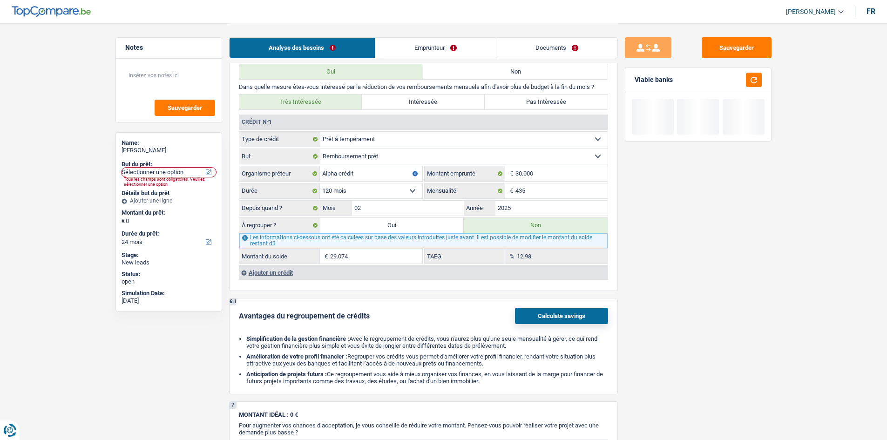
click at [525, 92] on div "6 Ancien : Avez-vous des prêts ou des cartes de crédit en cours ? Oui Non Dans …" at bounding box center [423, 167] width 389 height 248
click at [530, 99] on label "Pas Intéressée" at bounding box center [546, 101] width 123 height 15
click at [530, 99] on input "Pas Intéressée" at bounding box center [546, 101] width 123 height 15
radio input "true"
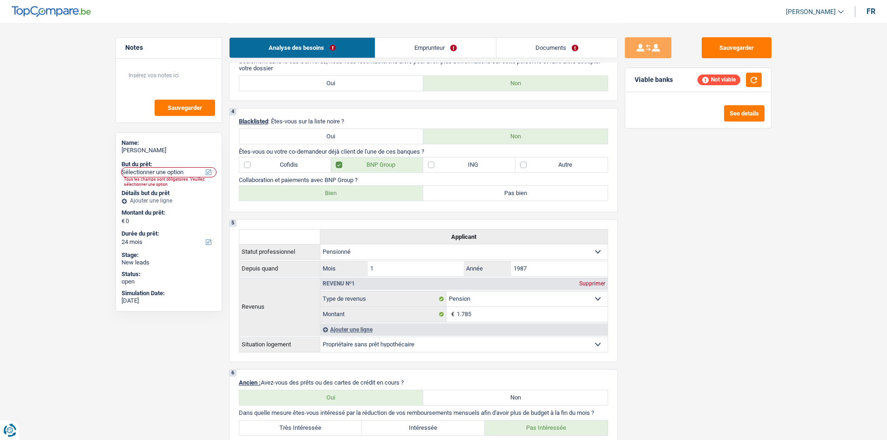
scroll to position [0, 0]
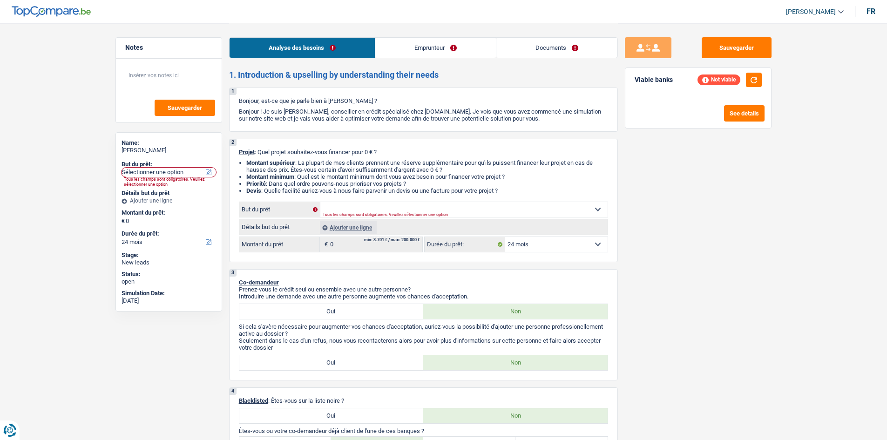
click at [323, 221] on div "Ajouter une ligne" at bounding box center [348, 227] width 57 height 13
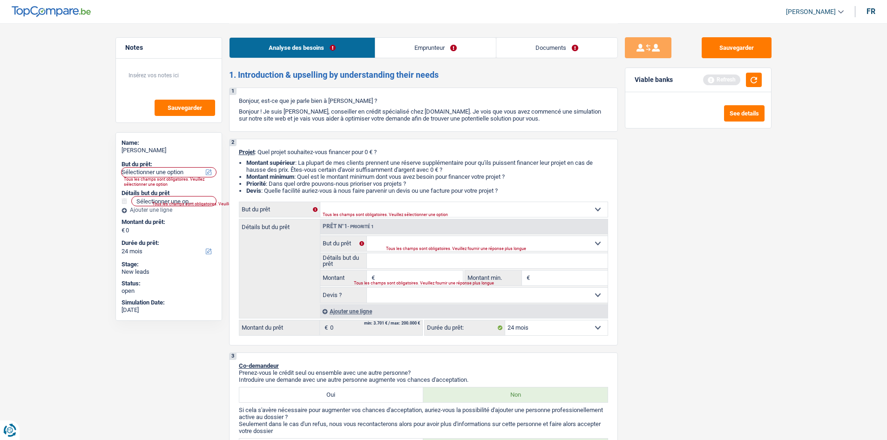
click at [386, 213] on div "Tous les champs sont obligatoires. Veuillez sélectionner une option" at bounding box center [451, 215] width 256 height 4
drag, startPoint x: 398, startPoint y: 207, endPoint x: 398, endPoint y: 214, distance: 6.5
click at [398, 207] on select "Confort maison: meubles, textile, peinture, électroménager, outillage non-profe…" at bounding box center [463, 209] width 287 height 15
select select "household"
click at [320, 202] on select "Confort maison: meubles, textile, peinture, électroménager, outillage non-profe…" at bounding box center [463, 209] width 287 height 15
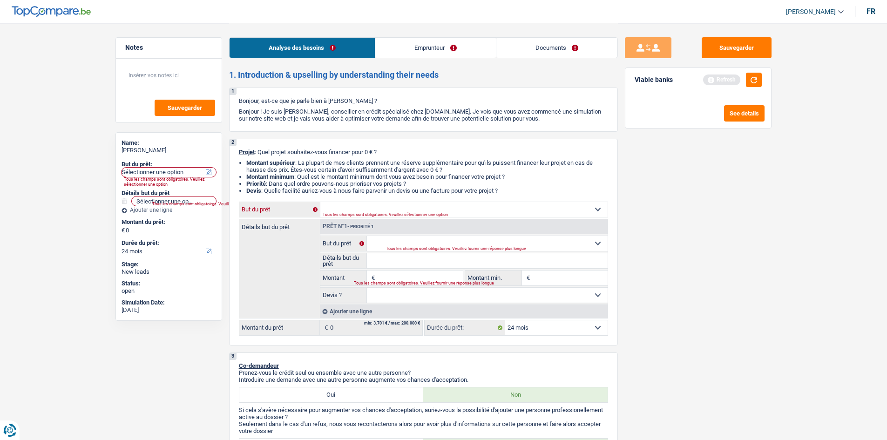
select select "household"
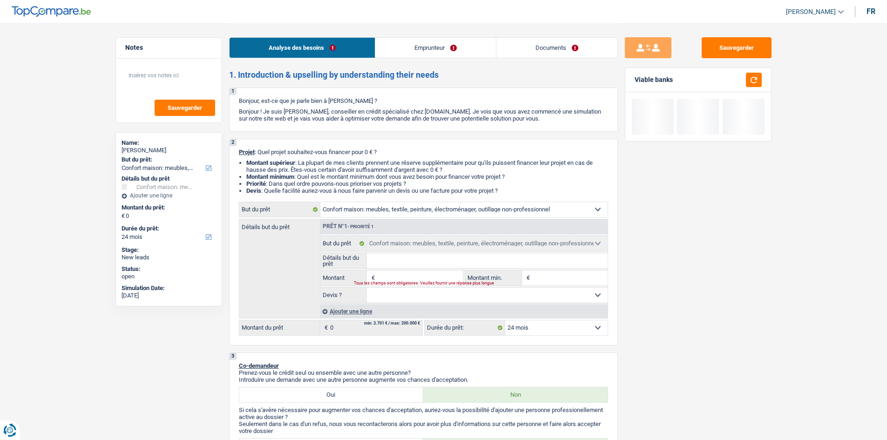
click at [439, 278] on input "Montant" at bounding box center [419, 277] width 85 height 15
type input "2"
type input "25"
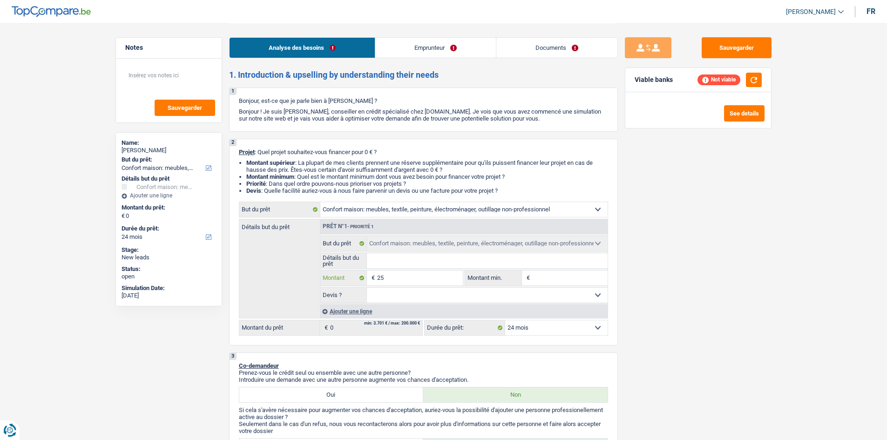
type input "250"
type input "2.500"
type input "25.000"
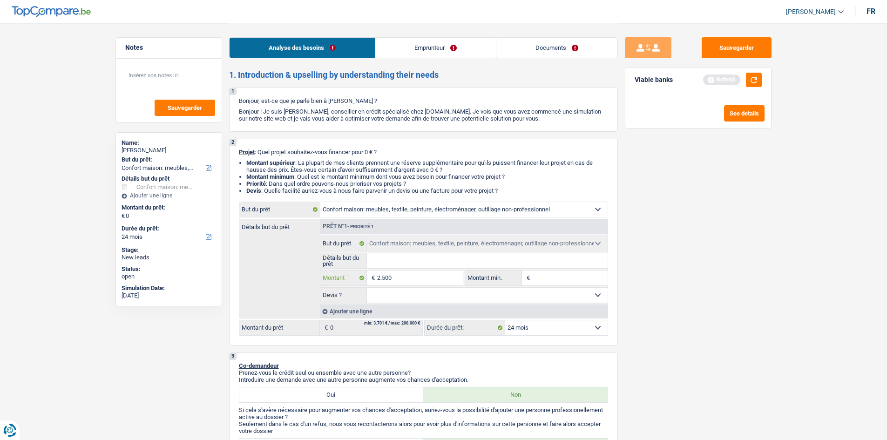
type input "25.000"
select select "120"
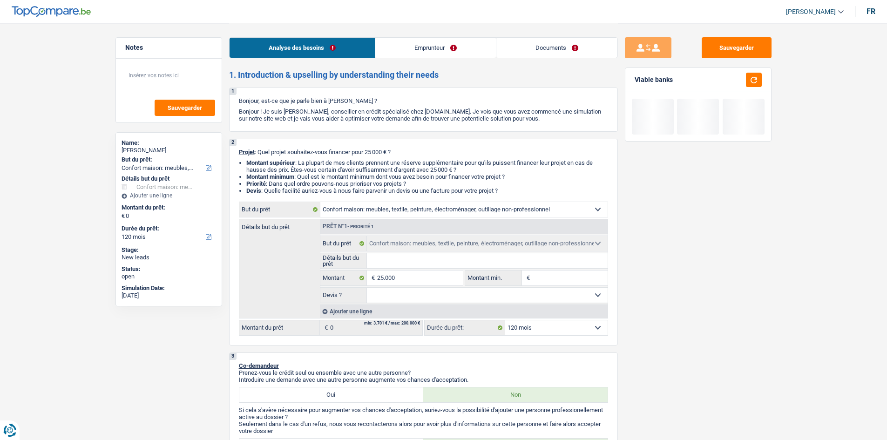
type input "25.000"
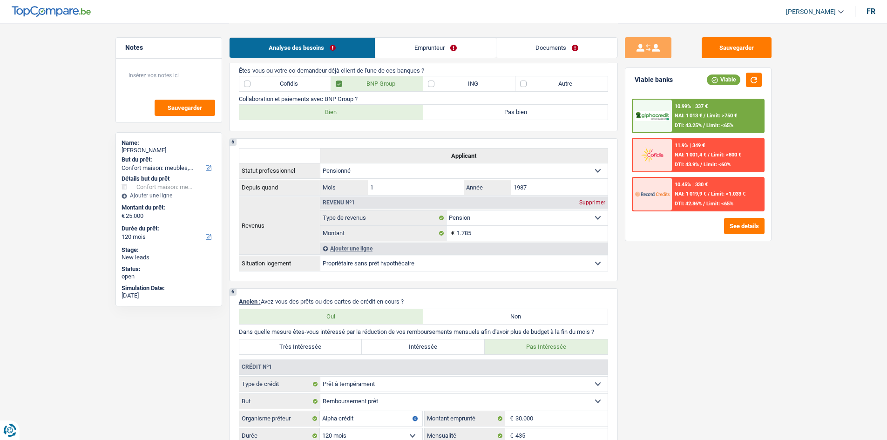
scroll to position [605, 0]
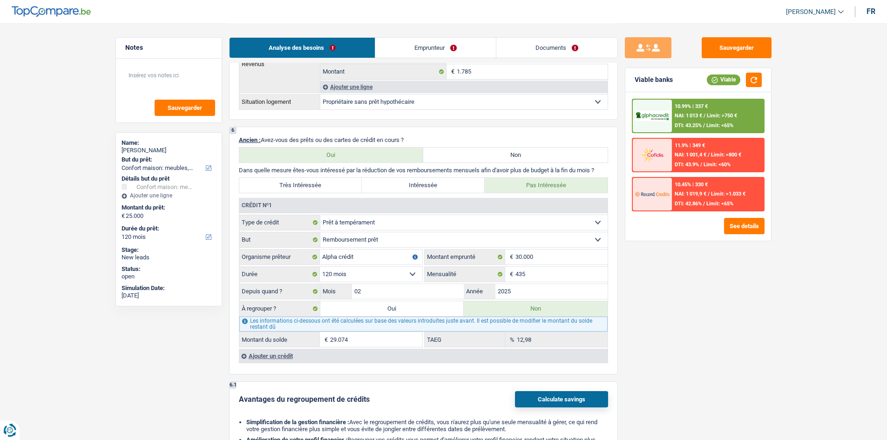
click at [326, 183] on label "Très Intéressée" at bounding box center [300, 185] width 123 height 15
click at [326, 183] on input "Très Intéressée" at bounding box center [300, 185] width 123 height 15
radio input "true"
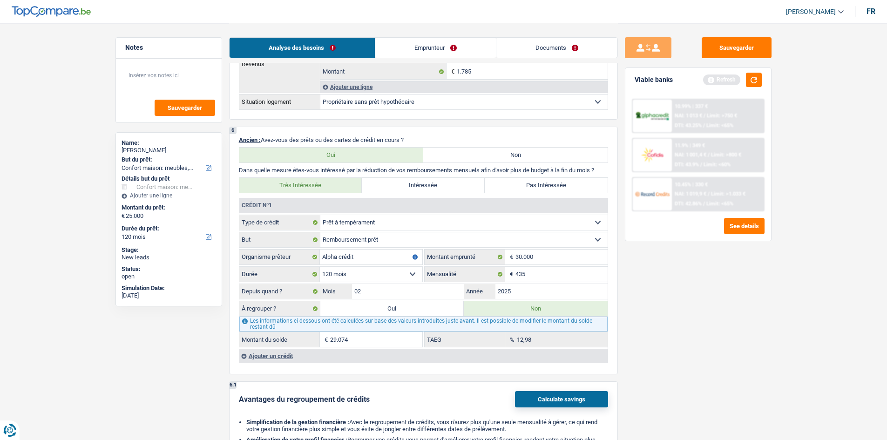
drag, startPoint x: 414, startPoint y: 312, endPoint x: 626, endPoint y: 327, distance: 212.4
click at [413, 312] on label "Oui" at bounding box center [392, 308] width 144 height 15
click at [413, 312] on input "Oui" at bounding box center [392, 308] width 144 height 15
radio input "true"
radio input "false"
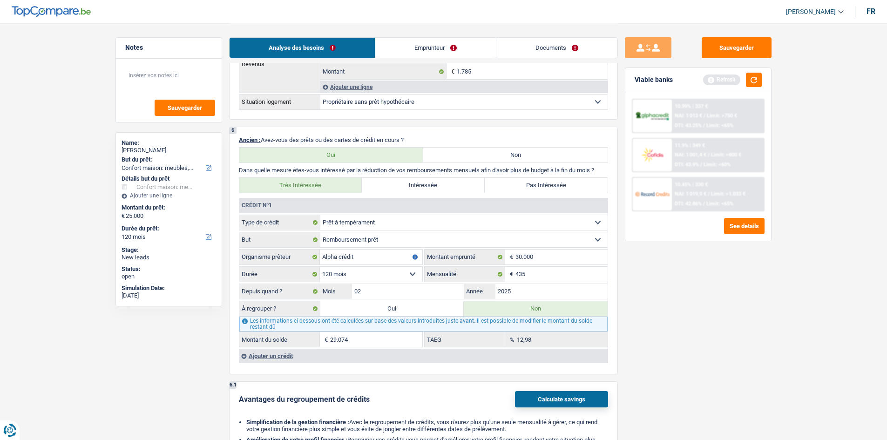
type input "54.074"
type input "29.074"
select select "refinancing"
select select "144"
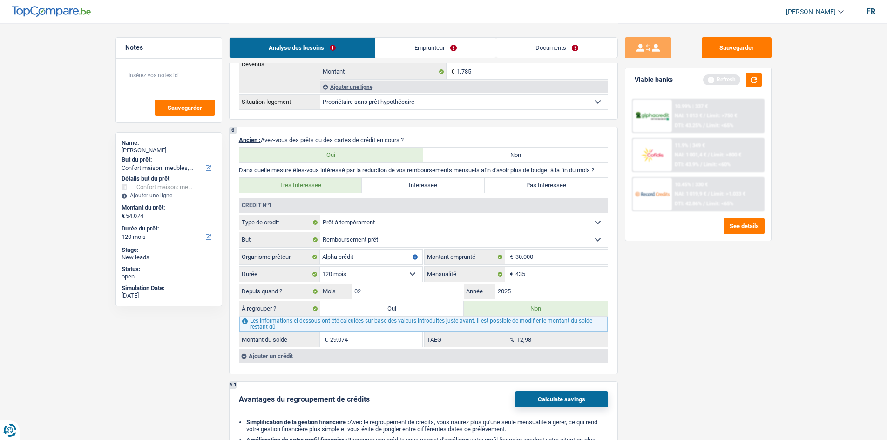
select select "refinancing"
select select "144"
select select "refinancing"
select select "144"
select select "refinancing"
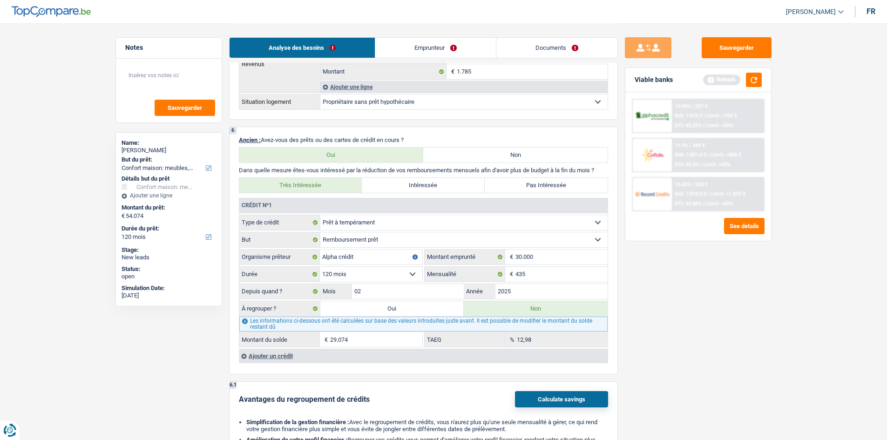
select select "refinancing"
select select "household"
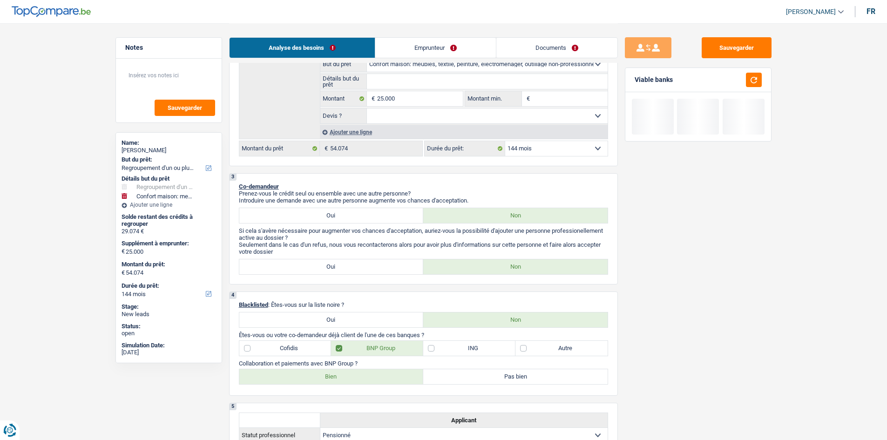
scroll to position [0, 0]
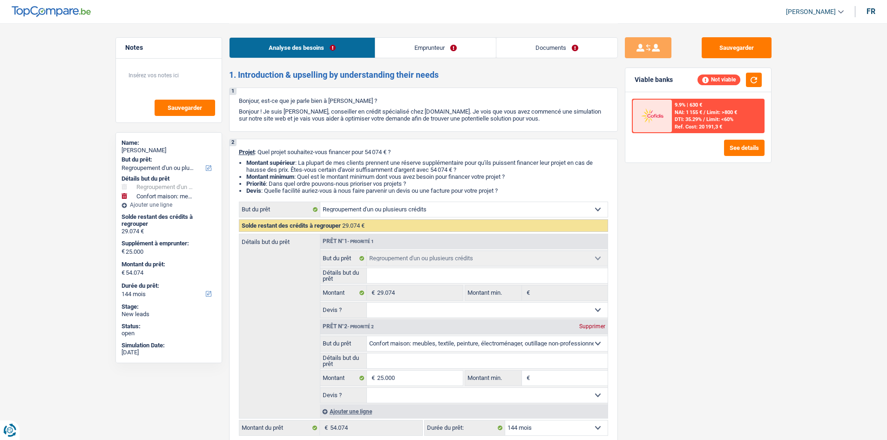
click at [584, 325] on div "Supprimer" at bounding box center [592, 327] width 31 height 6
select select "120"
type input "0"
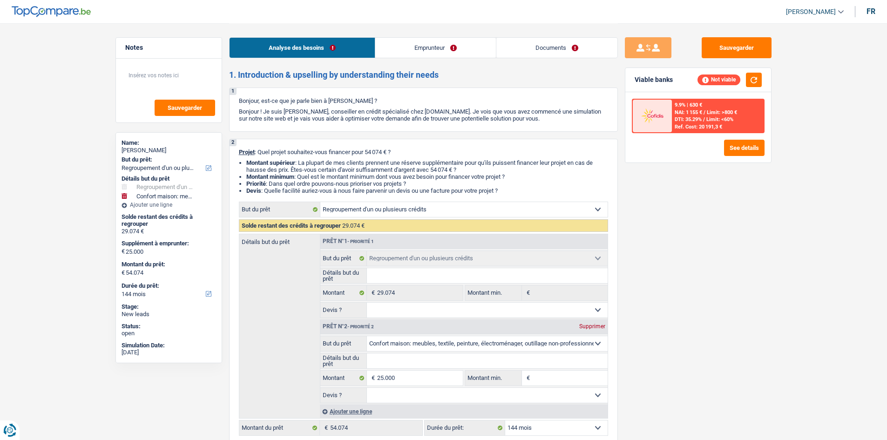
type input "29.074"
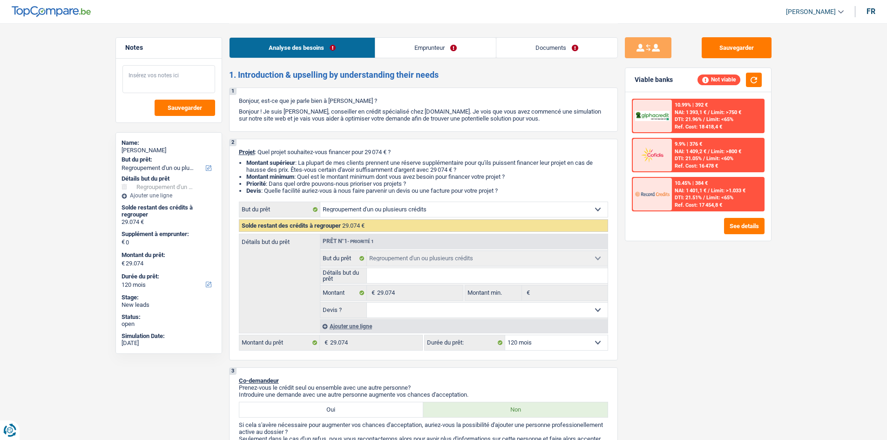
click at [167, 69] on textarea at bounding box center [168, 79] width 93 height 28
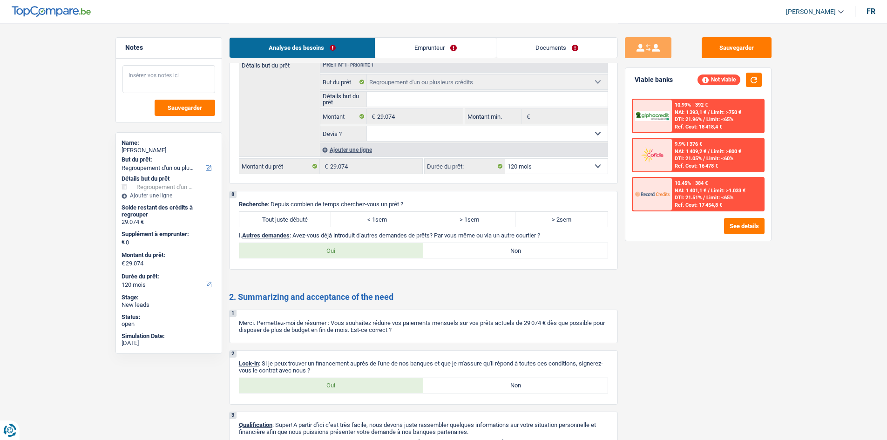
scroll to position [1127, 0]
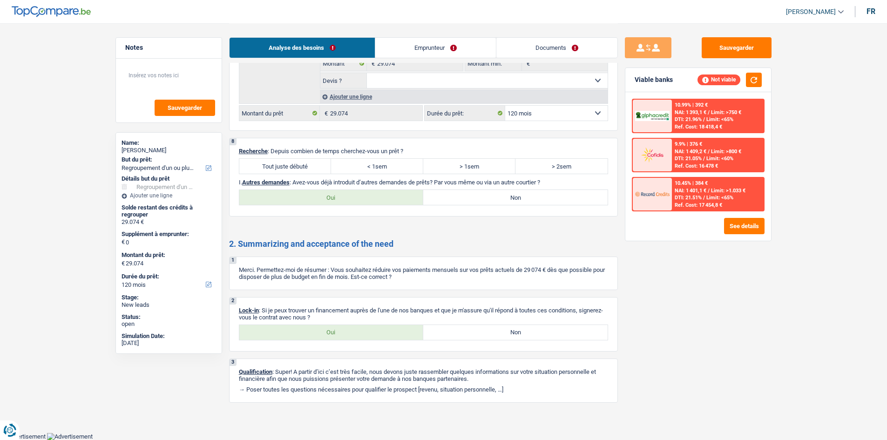
click at [323, 193] on label "Oui" at bounding box center [331, 197] width 184 height 15
click at [323, 193] on input "Oui" at bounding box center [331, 197] width 184 height 15
radio input "true"
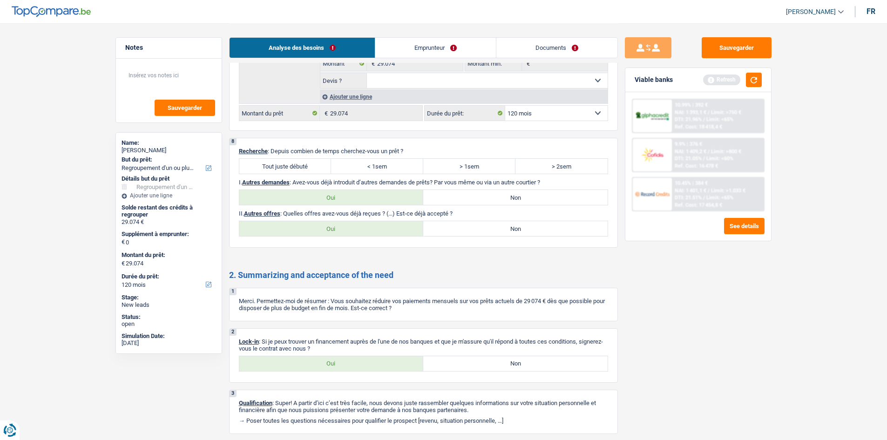
click at [465, 192] on label "Non" at bounding box center [515, 197] width 184 height 15
click at [465, 192] on input "Non" at bounding box center [515, 197] width 184 height 15
radio input "true"
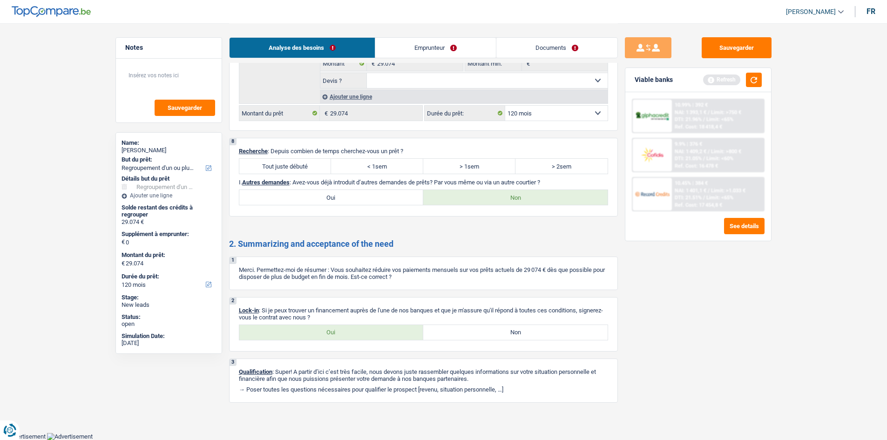
click at [353, 333] on label "Oui" at bounding box center [331, 332] width 184 height 15
click at [353, 333] on input "Oui" at bounding box center [331, 332] width 184 height 15
radio input "true"
click at [420, 47] on link "Emprunteur" at bounding box center [435, 48] width 121 height 20
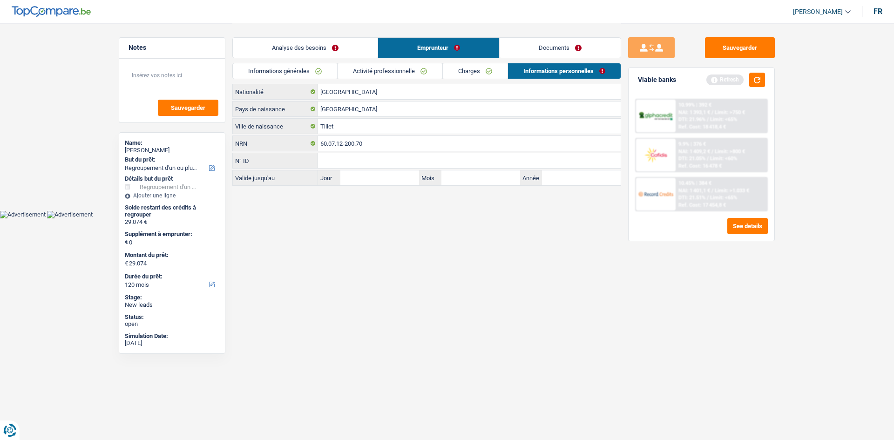
click at [269, 77] on link "Informations générales" at bounding box center [285, 70] width 104 height 15
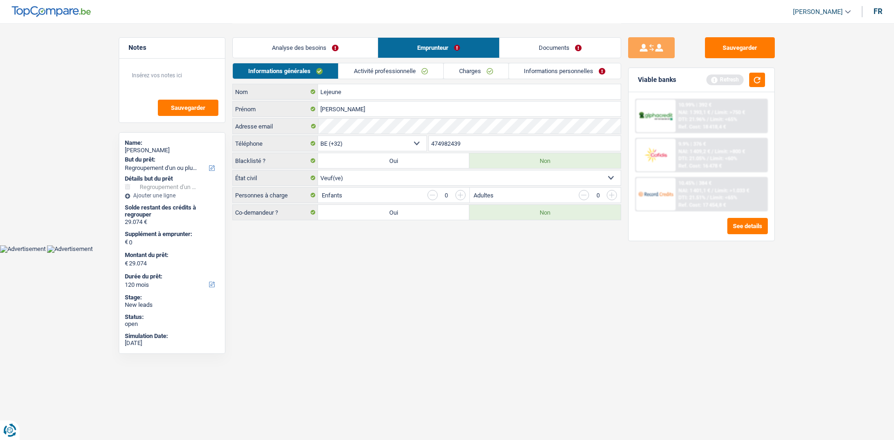
click at [389, 60] on div "Analyse des besoins Emprunteur Documents" at bounding box center [426, 43] width 389 height 40
click at [395, 67] on link "Activité professionnelle" at bounding box center [390, 70] width 105 height 15
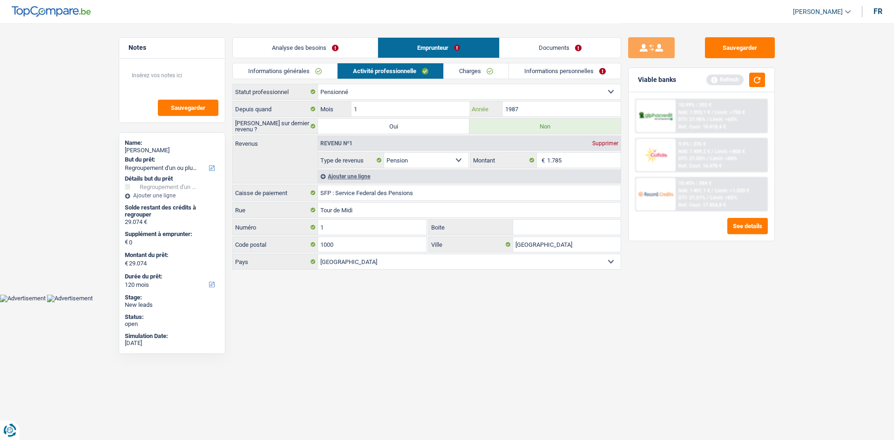
click at [540, 108] on input "1987" at bounding box center [562, 108] width 118 height 15
click at [459, 67] on link "Charges" at bounding box center [476, 70] width 65 height 15
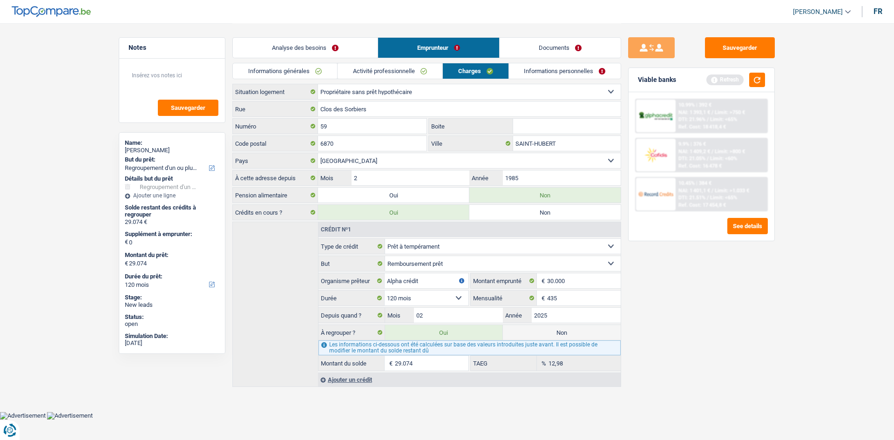
click at [520, 72] on link "Informations personnelles" at bounding box center [565, 70] width 112 height 15
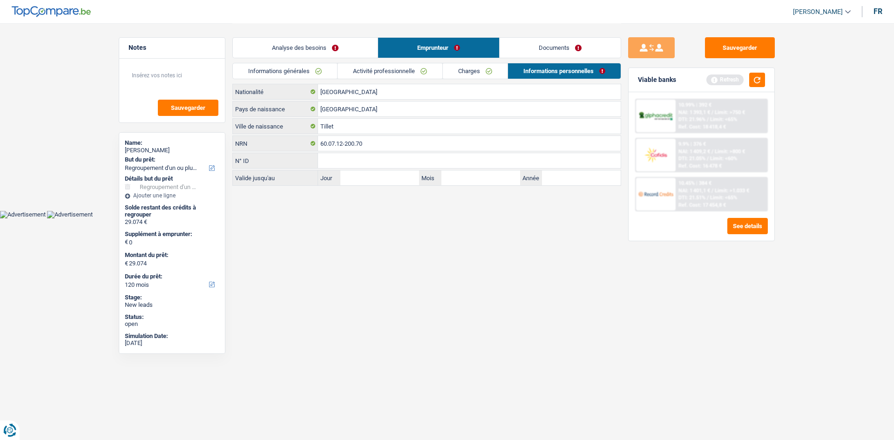
click at [299, 47] on link "Analyse des besoins" at bounding box center [305, 48] width 145 height 20
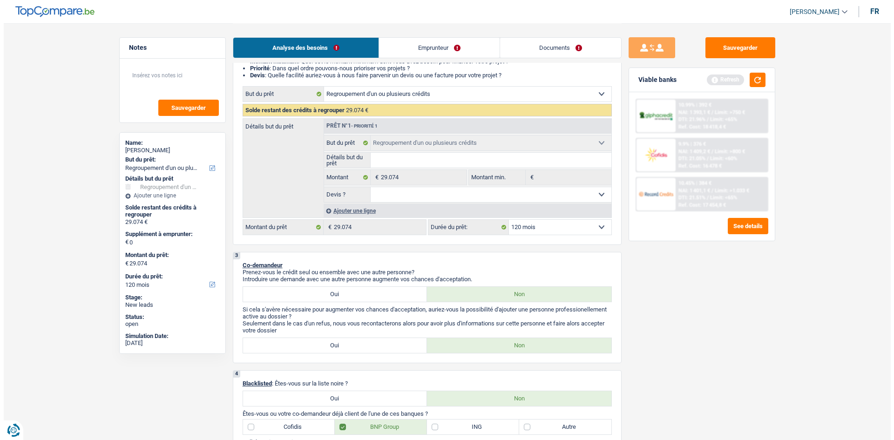
scroll to position [47, 0]
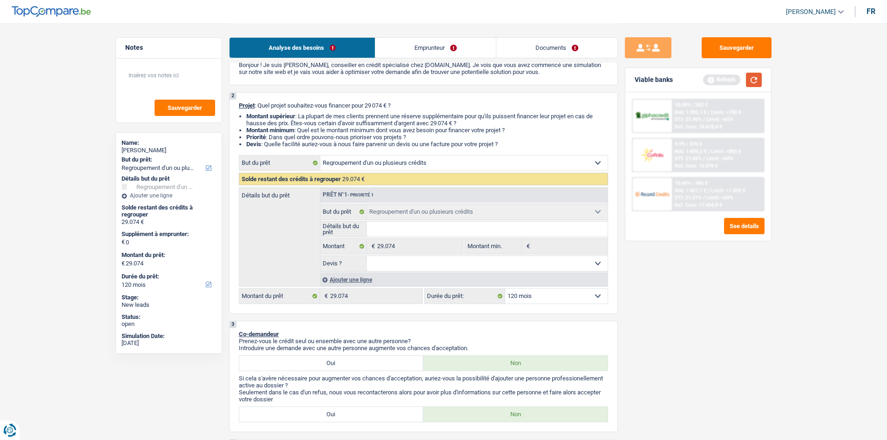
click at [751, 81] on button "button" at bounding box center [754, 80] width 16 height 14
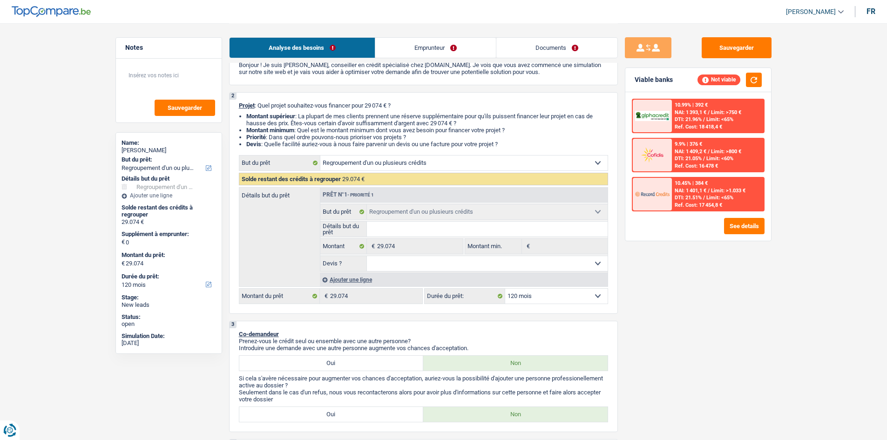
click at [727, 160] on span "Limit: <60%" at bounding box center [719, 158] width 27 height 6
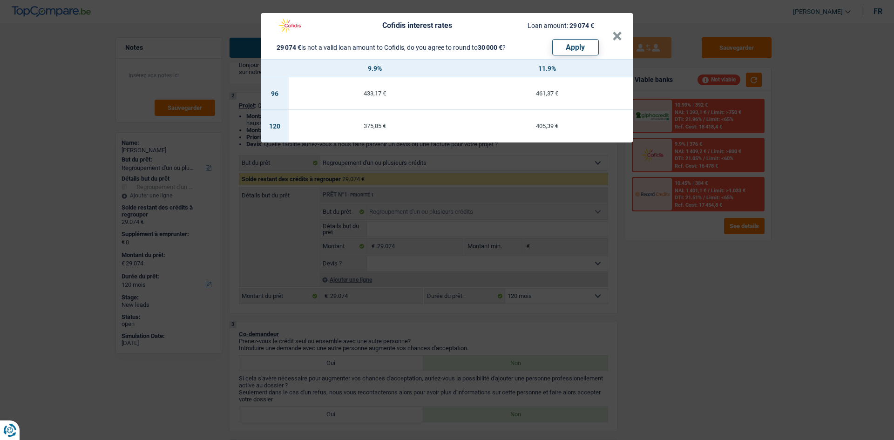
drag, startPoint x: 725, startPoint y: 306, endPoint x: 728, endPoint y: 302, distance: 4.9
click at [726, 306] on div "Cofidis interest rates Loan amount: 29 074 € 29 074 € is not a valid loan amoun…" at bounding box center [447, 220] width 894 height 440
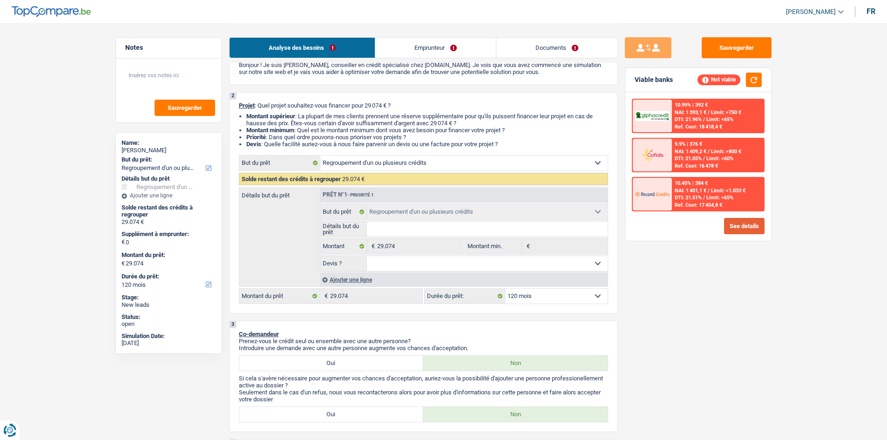
click at [749, 227] on button "See details" at bounding box center [744, 226] width 40 height 16
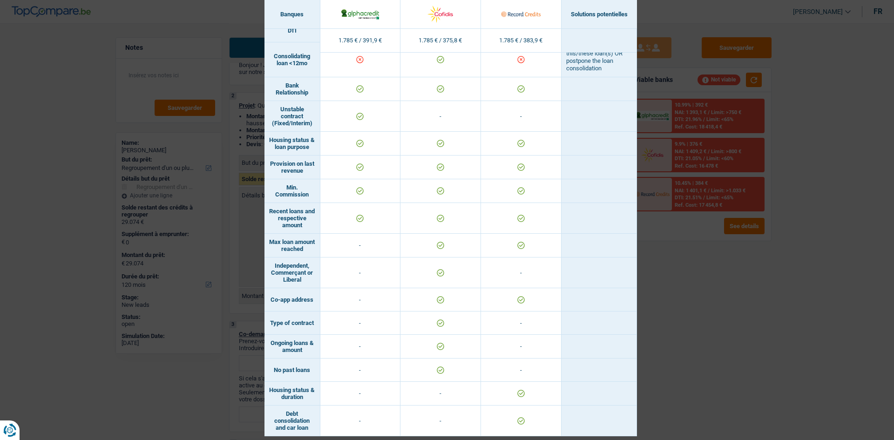
scroll to position [469, 0]
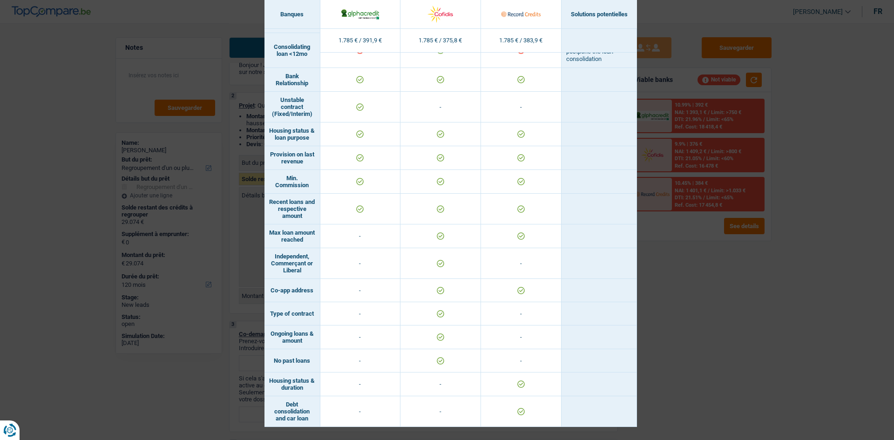
click at [828, 364] on div "Banks conditions × Banques Solutions potentielles Revenus / Charges 1.785 € / 3…" at bounding box center [447, 220] width 894 height 440
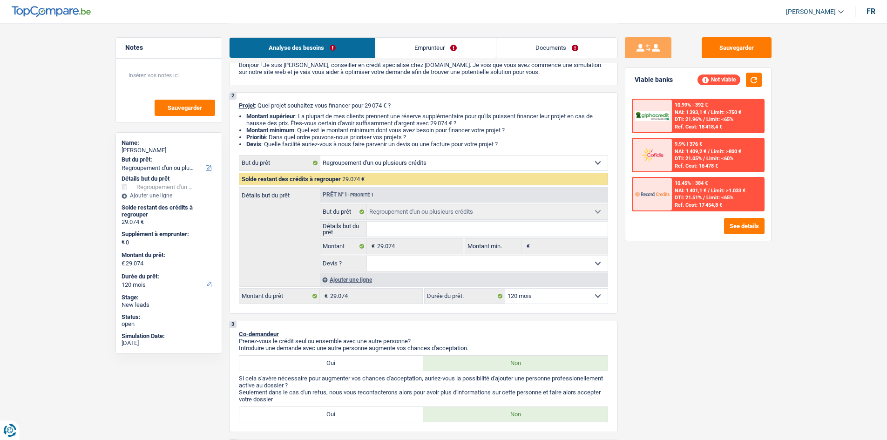
click at [700, 153] on span "NAI: 1 409,2 €" at bounding box center [690, 151] width 32 height 6
